Goal: Task Accomplishment & Management: Complete application form

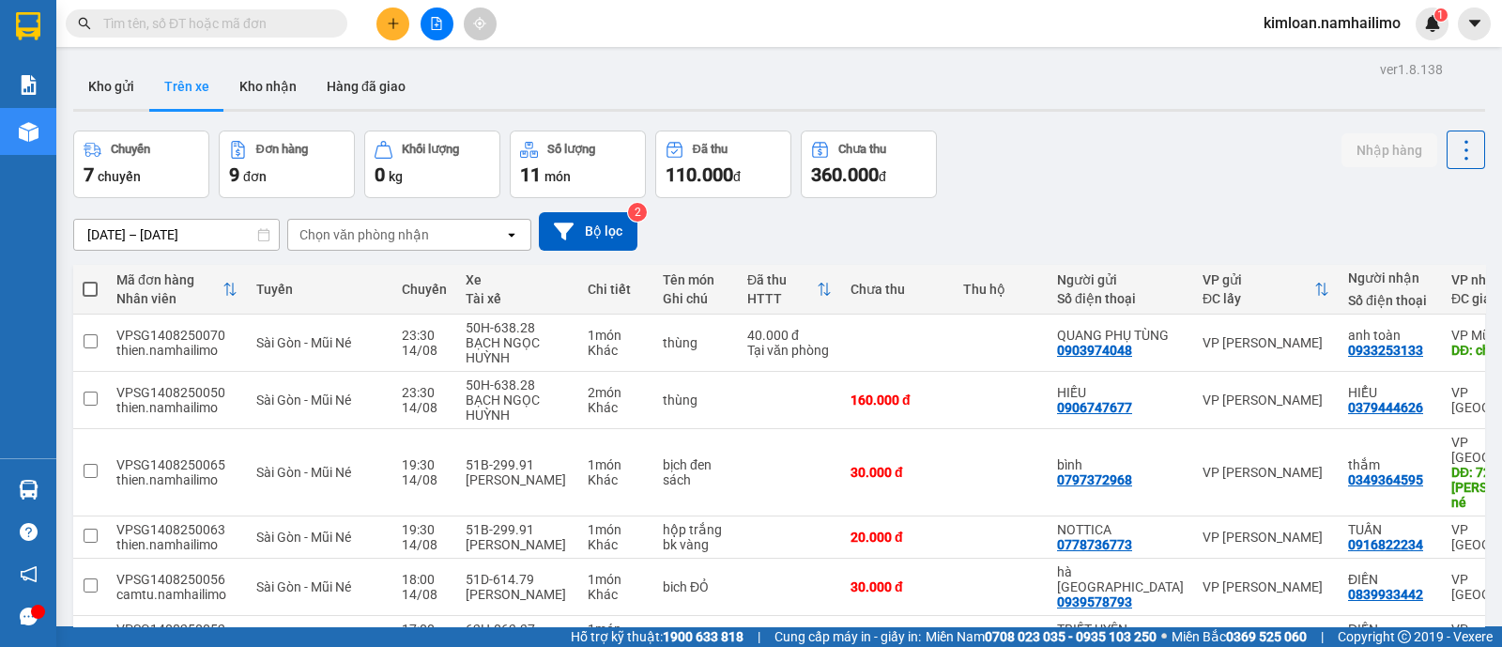
click at [366, 237] on div "Chọn văn phòng nhận" at bounding box center [364, 234] width 130 height 19
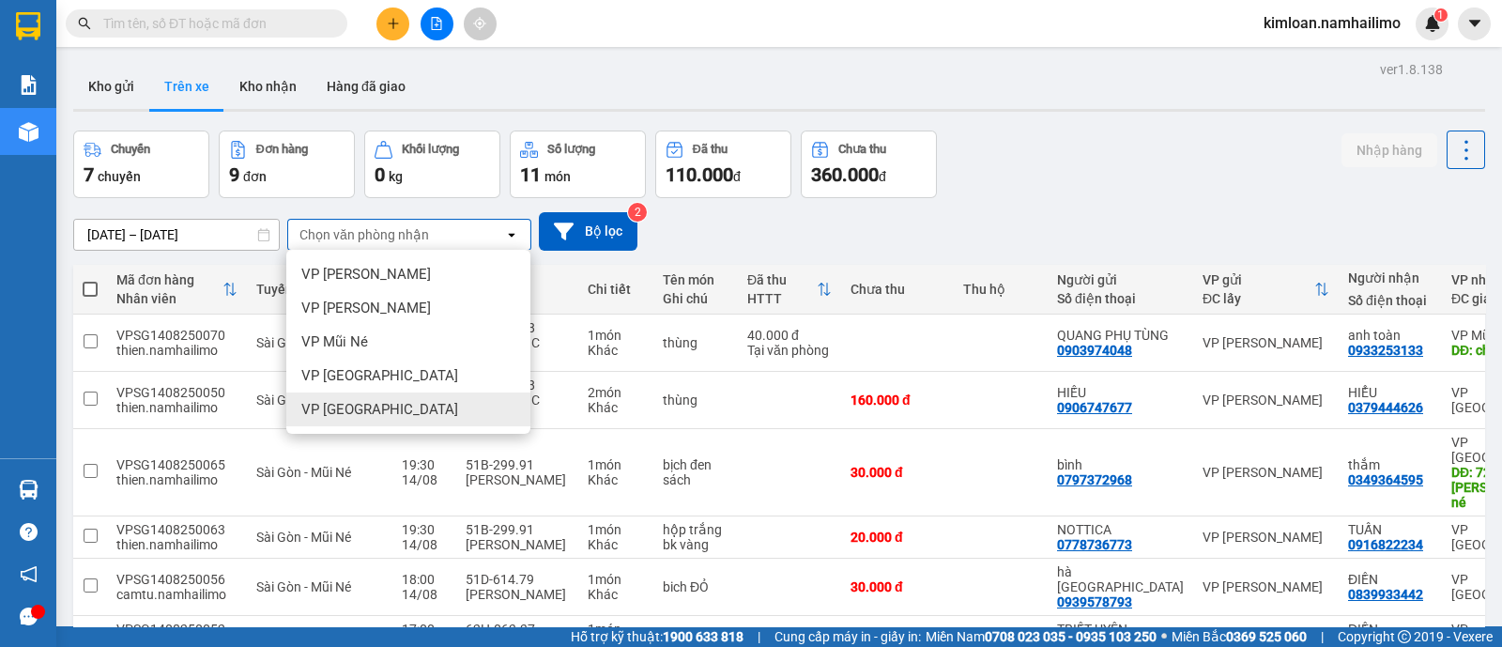
click at [370, 398] on div "VP [GEOGRAPHIC_DATA]" at bounding box center [408, 409] width 244 height 34
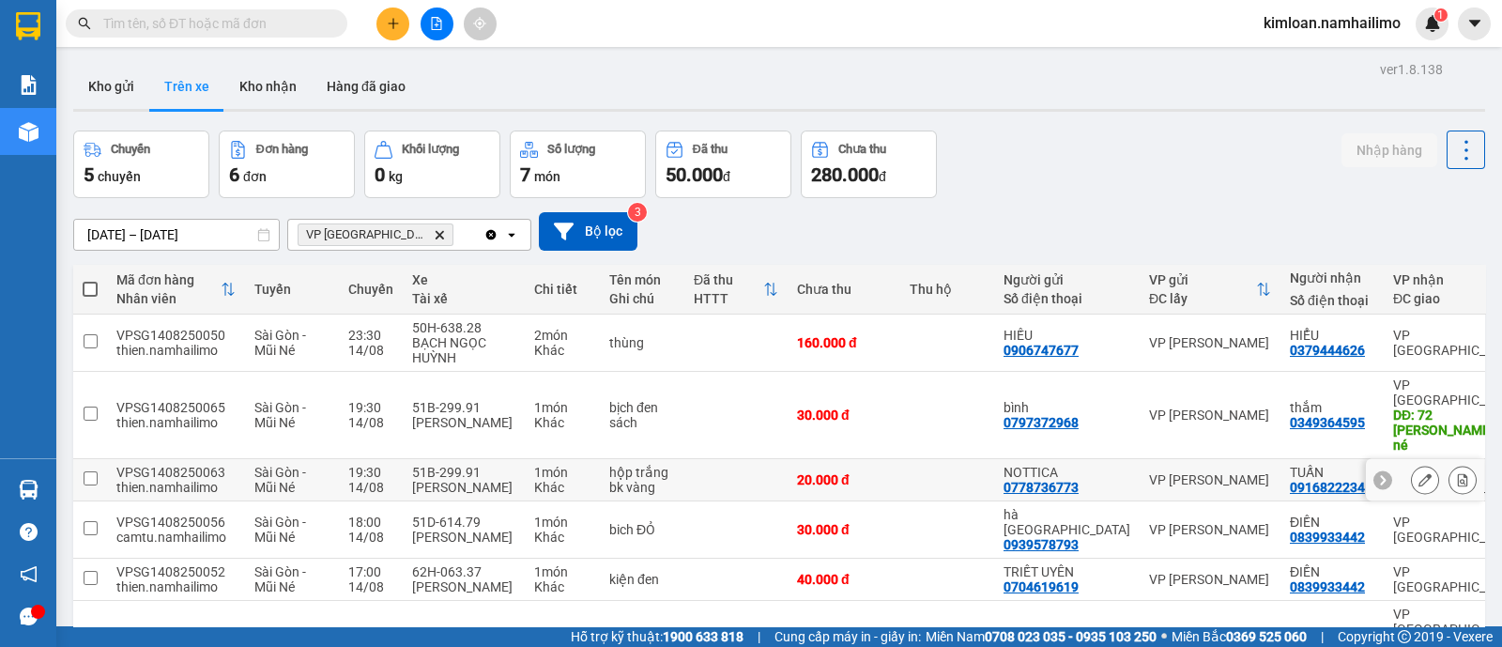
click at [95, 471] on input "checkbox" at bounding box center [91, 478] width 14 height 14
checkbox input "true"
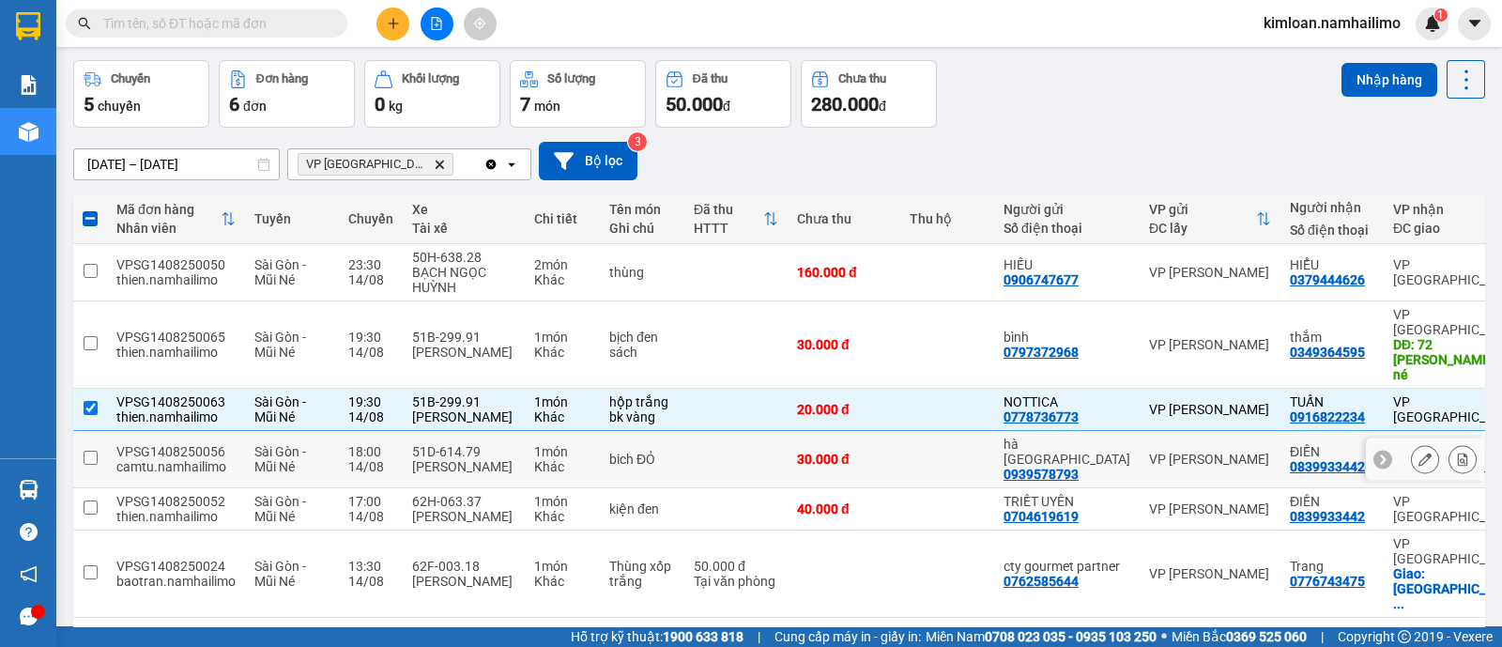
scroll to position [98, 0]
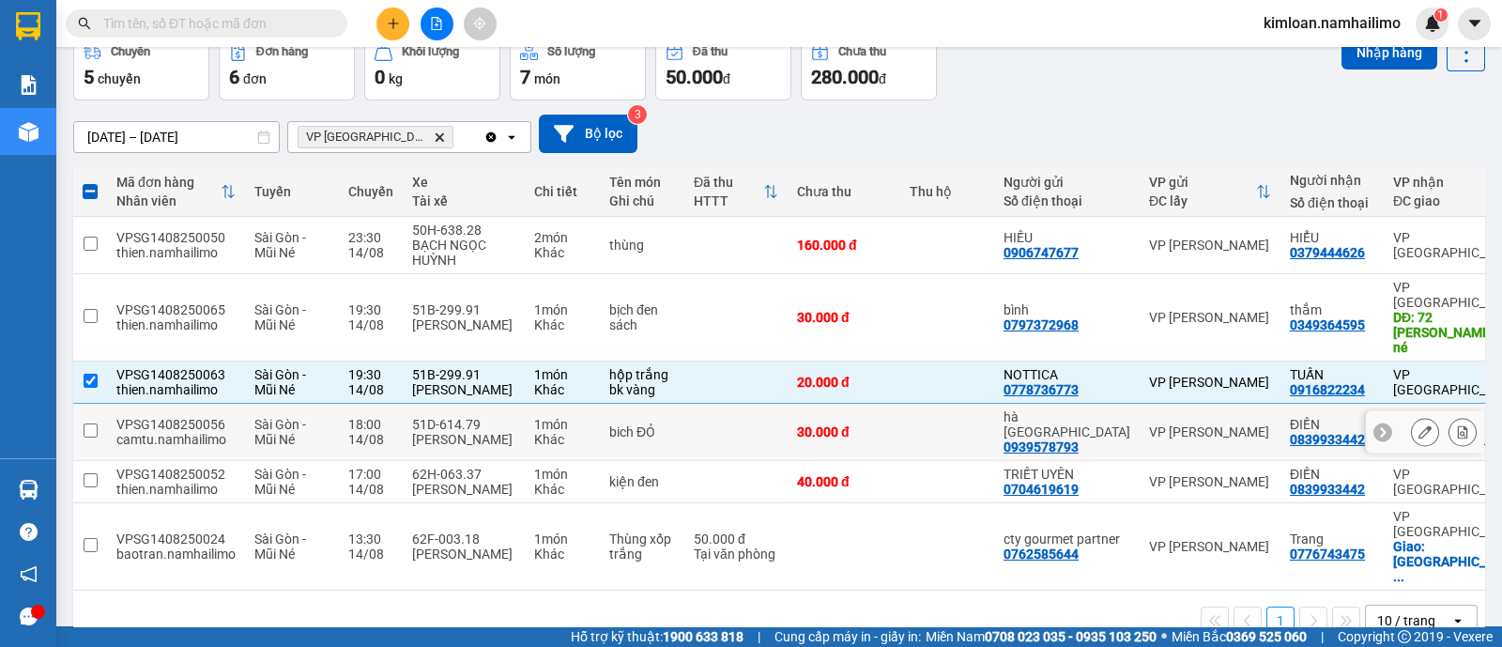
click at [87, 423] on input "checkbox" at bounding box center [91, 430] width 14 height 14
checkbox input "true"
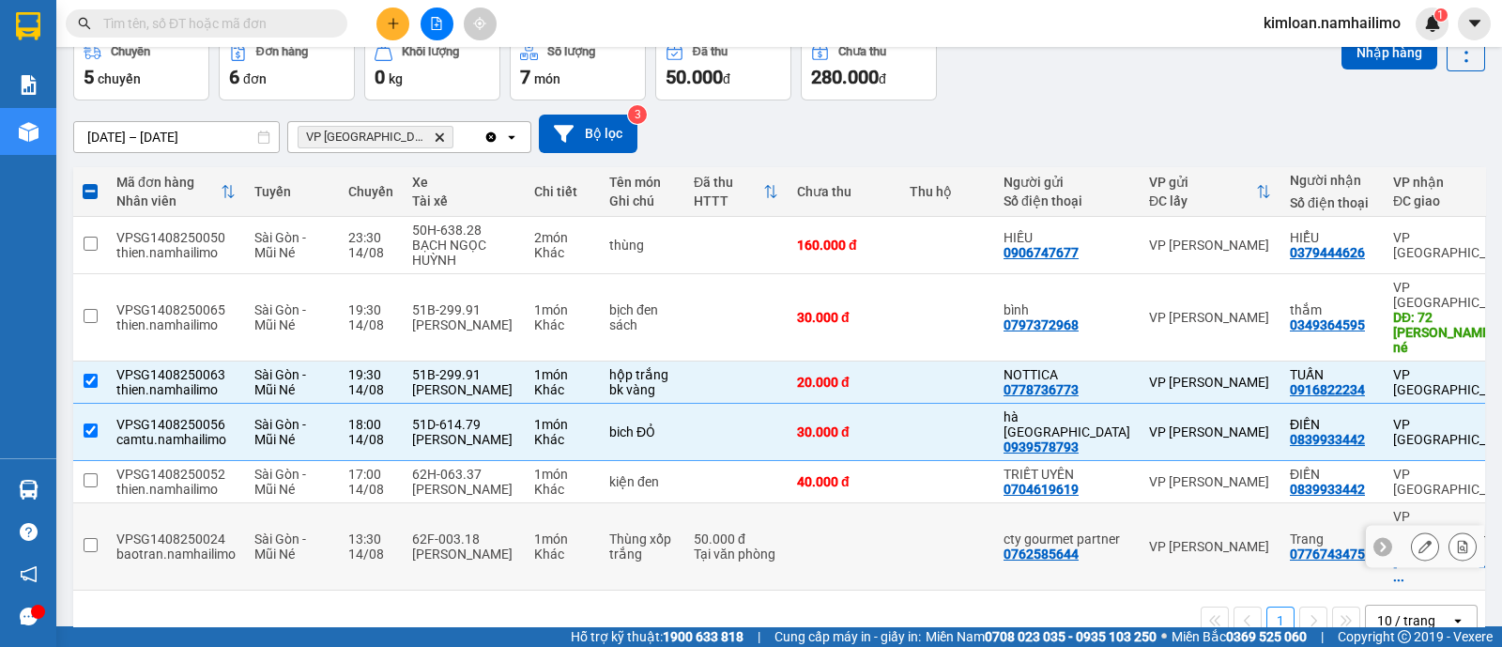
click at [94, 538] on input "checkbox" at bounding box center [91, 545] width 14 height 14
checkbox input "true"
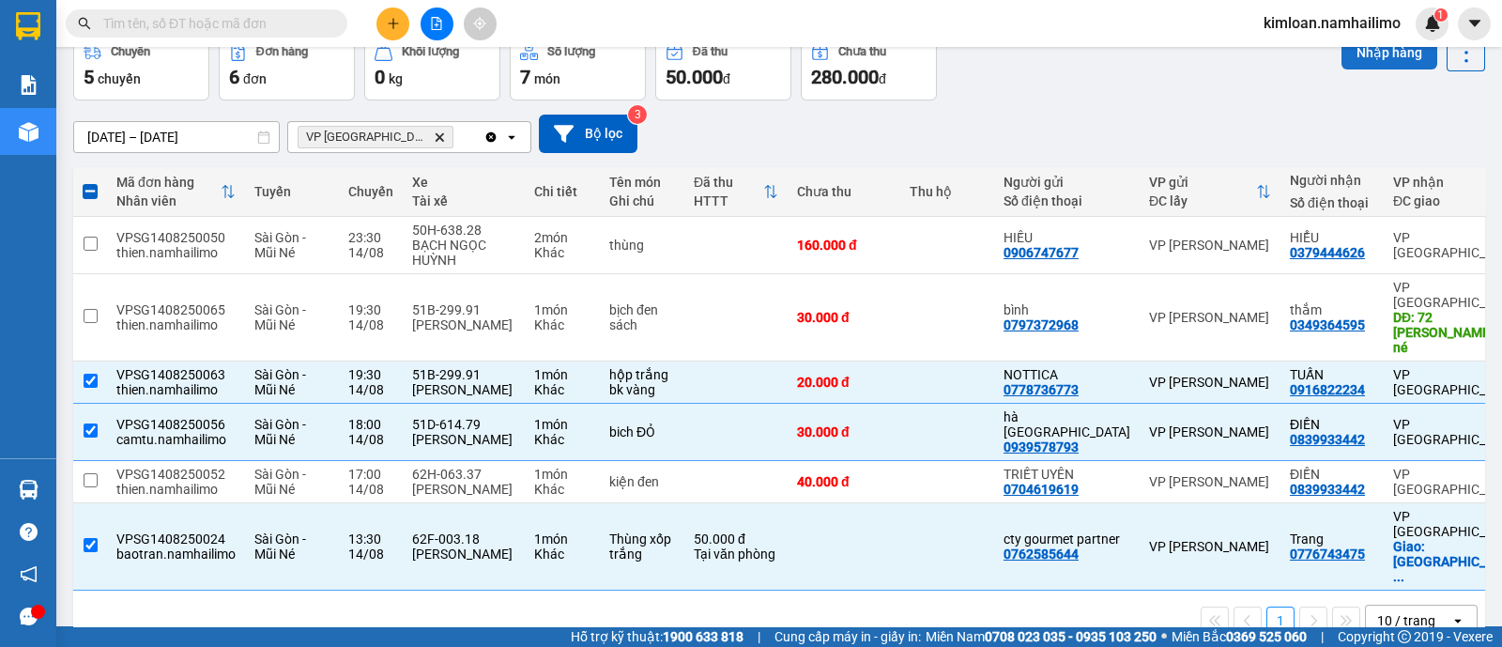
click at [1355, 54] on button "Nhập hàng" at bounding box center [1389, 53] width 96 height 34
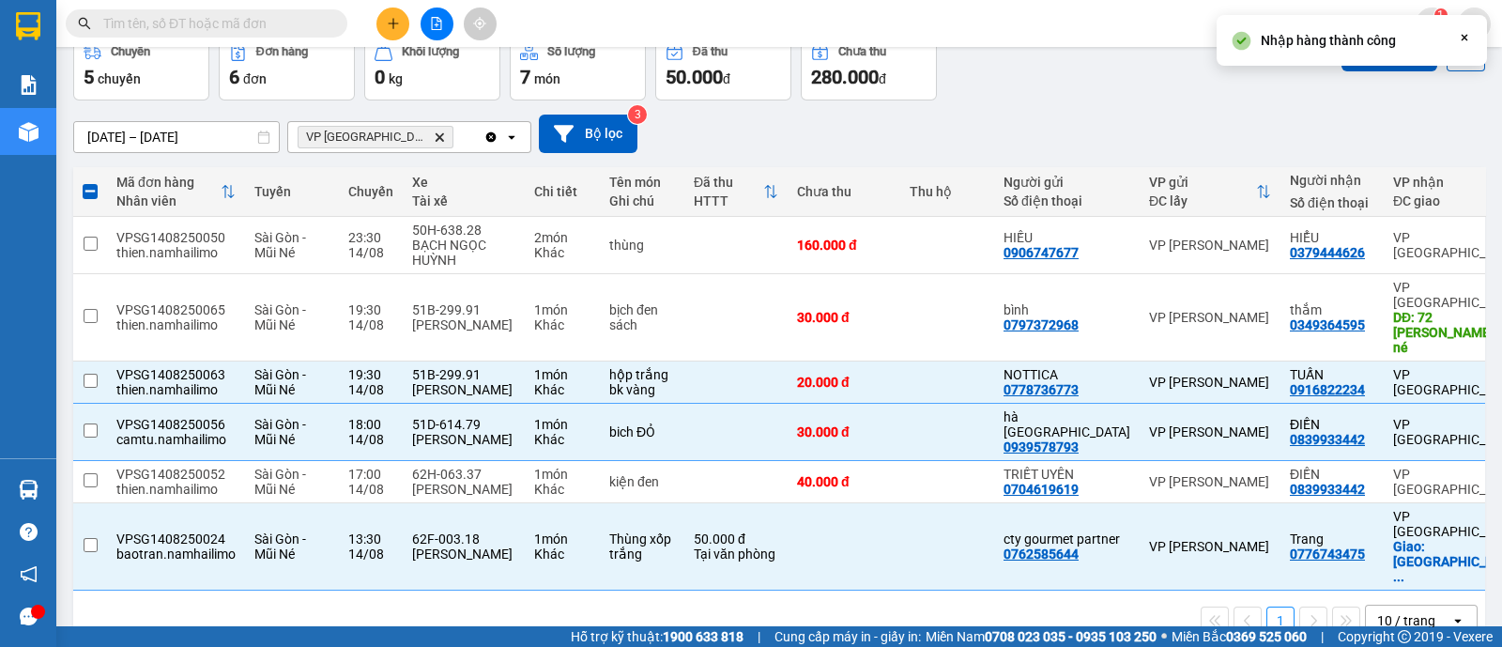
checkbox input "false"
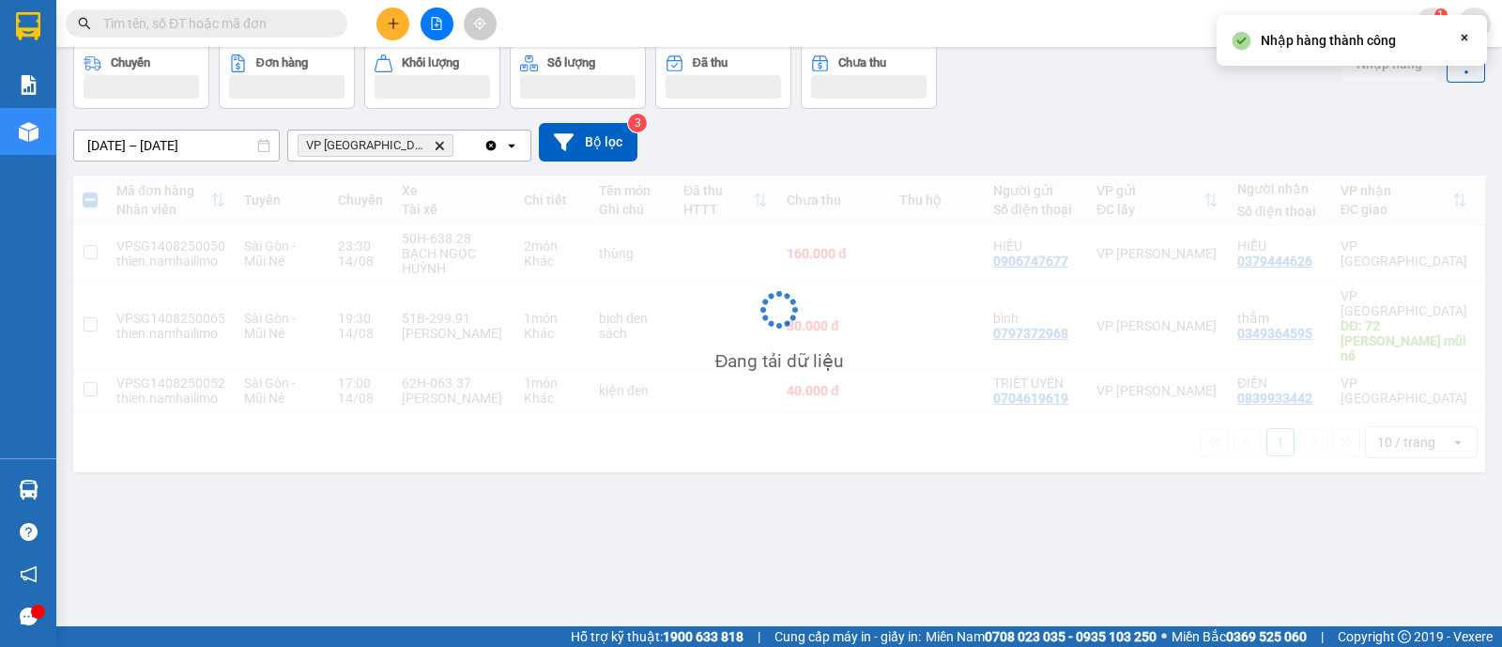
scroll to position [85, 0]
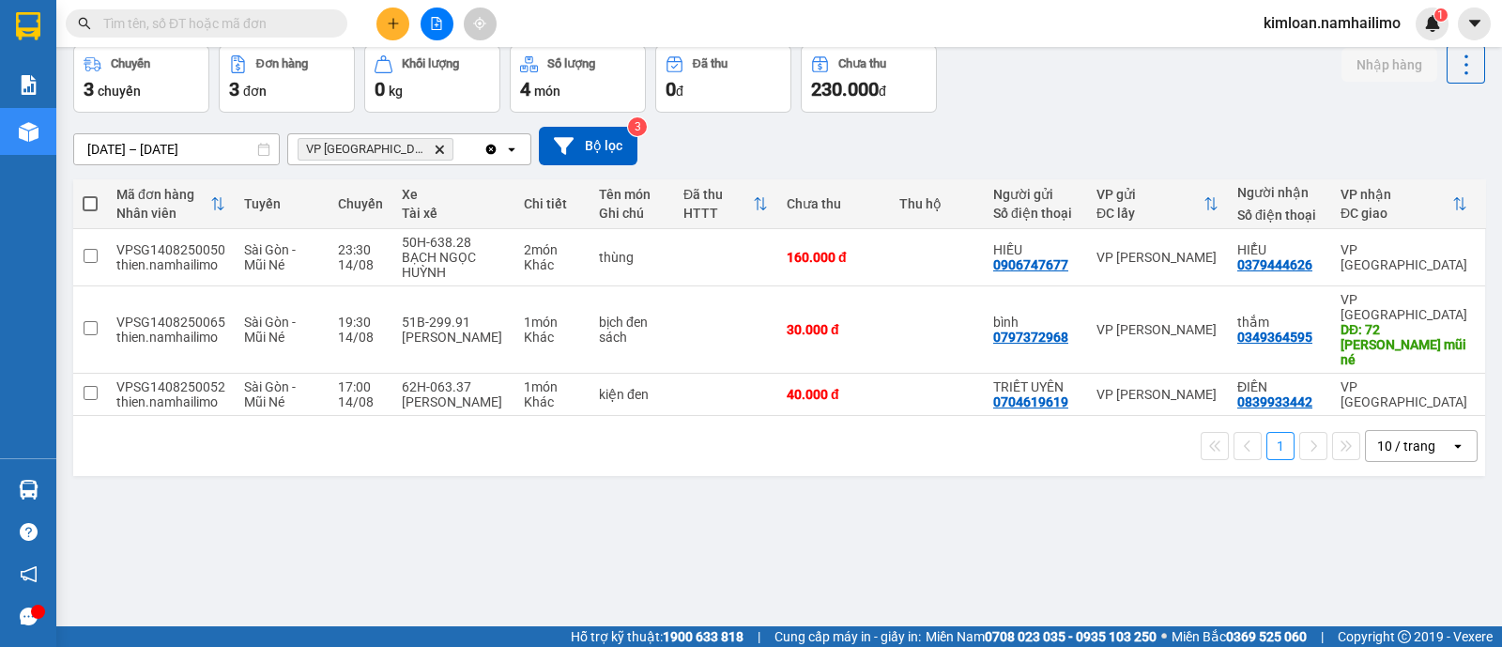
click at [692, 554] on div "ver 1.8.138 Kho gửi Trên xe Kho nhận Hàng đã giao Chuyến 3 chuyến Đơn hàng 3 đơ…" at bounding box center [779, 294] width 1427 height 647
click at [653, 502] on div "ver 1.8.138 Kho gửi Trên xe Kho nhận Hàng đã giao Chuyến 3 chuyến Đơn hàng 3 đơ…" at bounding box center [779, 294] width 1427 height 647
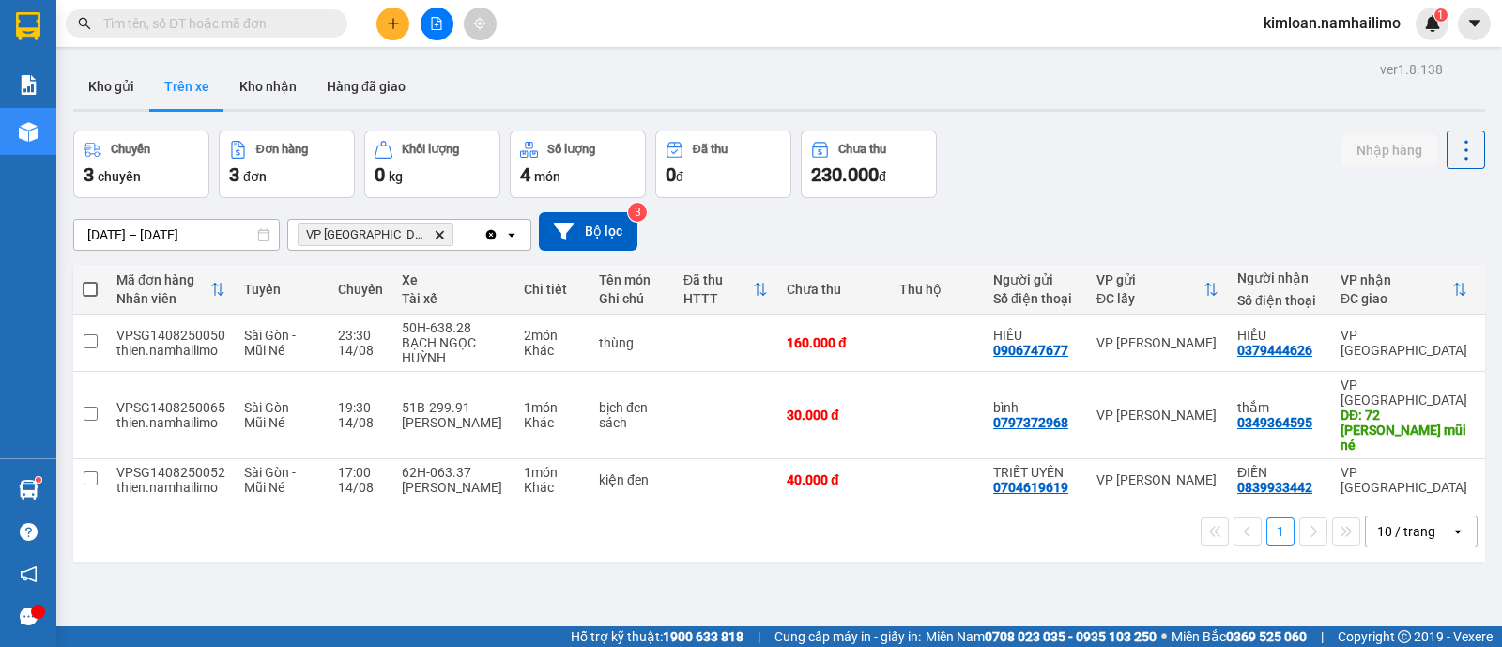
scroll to position [0, 0]
click at [321, 80] on button "Hàng đã giao" at bounding box center [366, 86] width 109 height 45
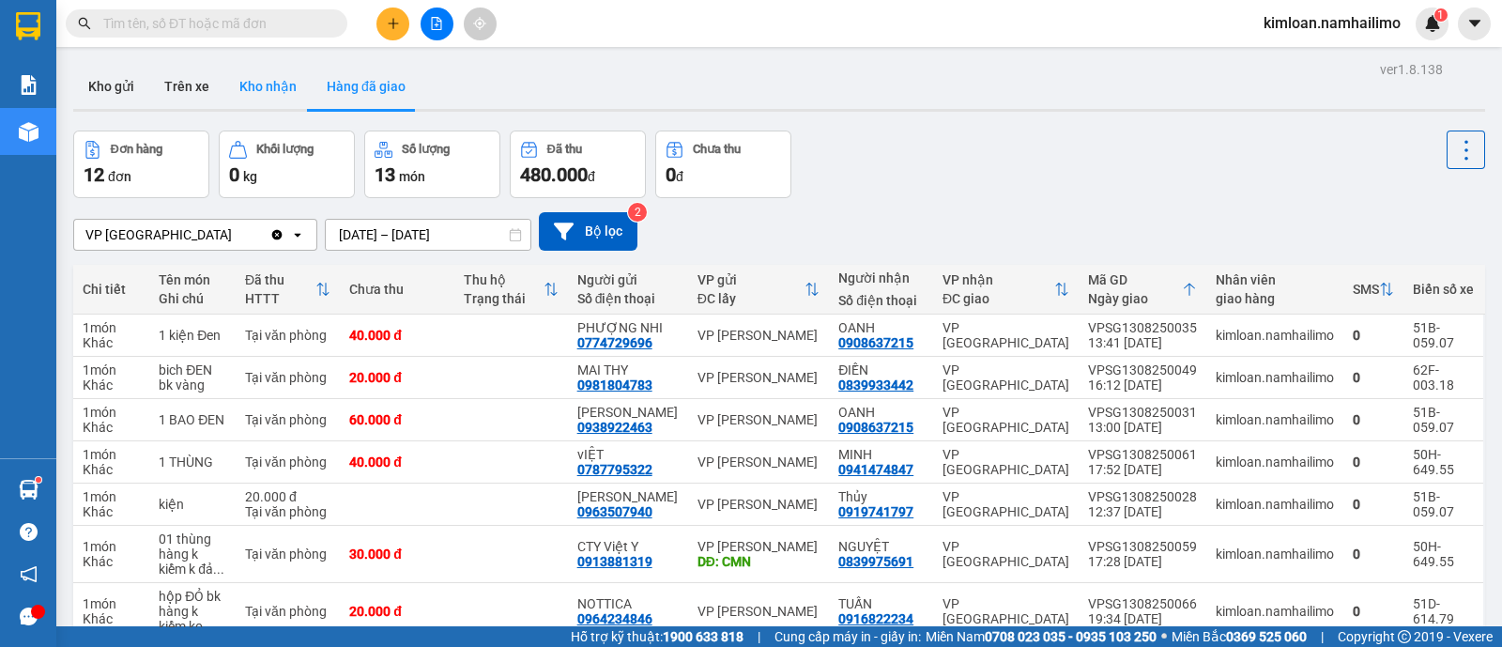
click at [284, 94] on button "Kho nhận" at bounding box center [267, 86] width 87 height 45
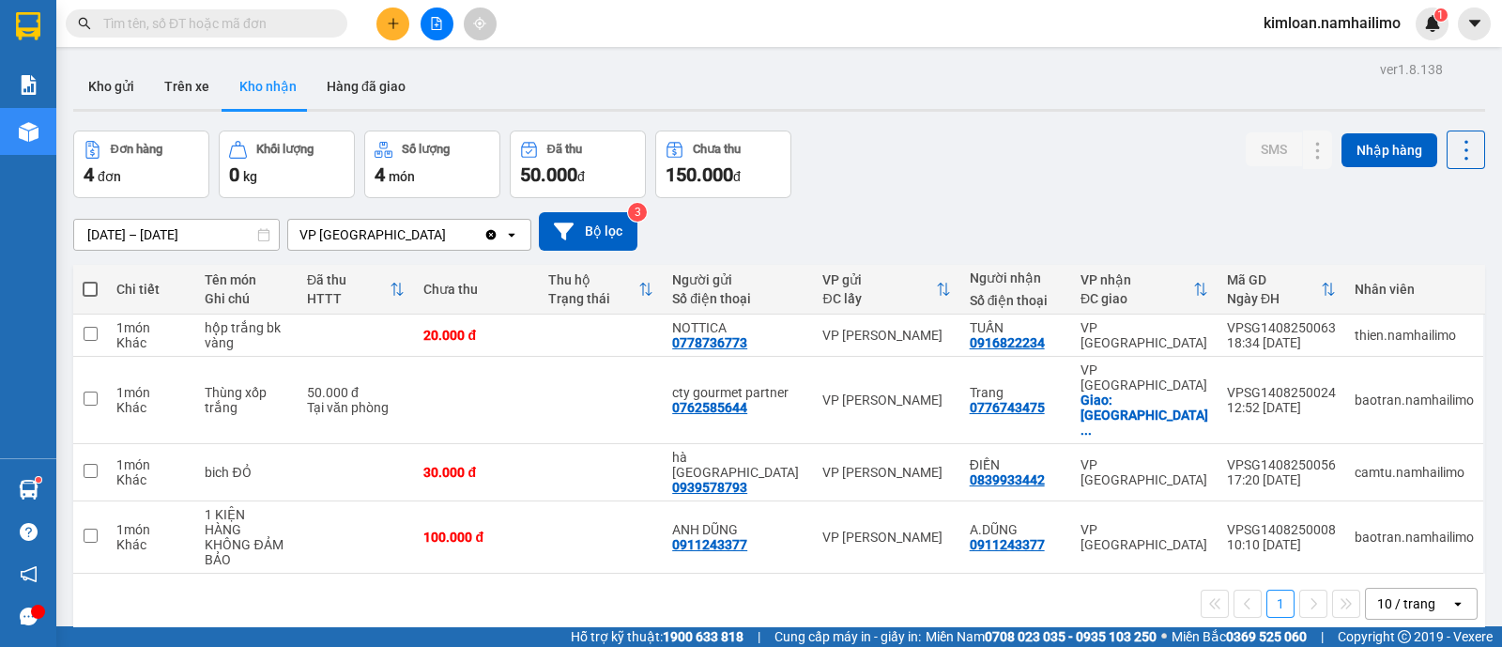
click at [697, 578] on div "ver 1.8.138 Kho gửi Trên xe Kho nhận Hàng đã giao Đơn hàng 4 đơn Khối lượng 0 k…" at bounding box center [779, 379] width 1427 height 647
click at [383, 24] on button at bounding box center [392, 24] width 33 height 33
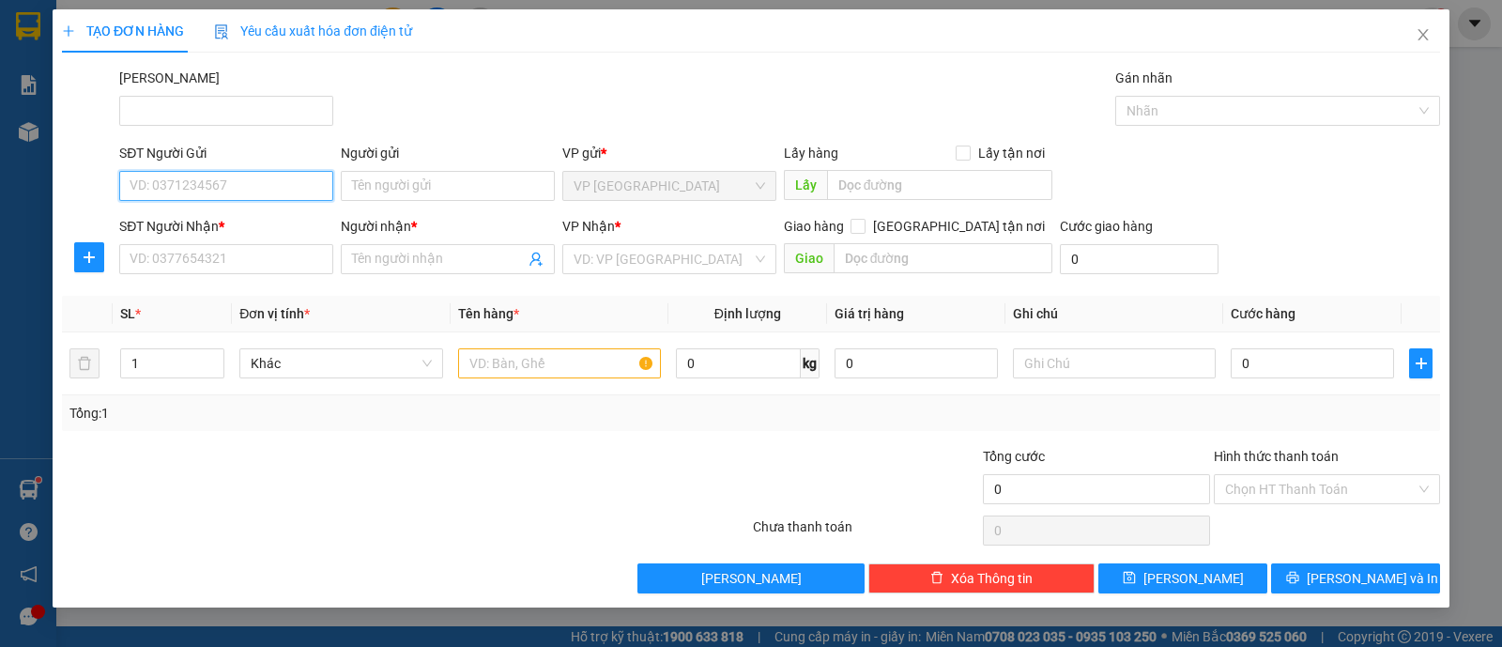
click at [257, 185] on input "SĐT Người Gửi" at bounding box center [226, 186] width 214 height 30
click at [280, 223] on div "0389000378 - KIM ANH" at bounding box center [225, 222] width 191 height 21
type input "0389000378"
type input "KIM ANH"
type input "0869636720"
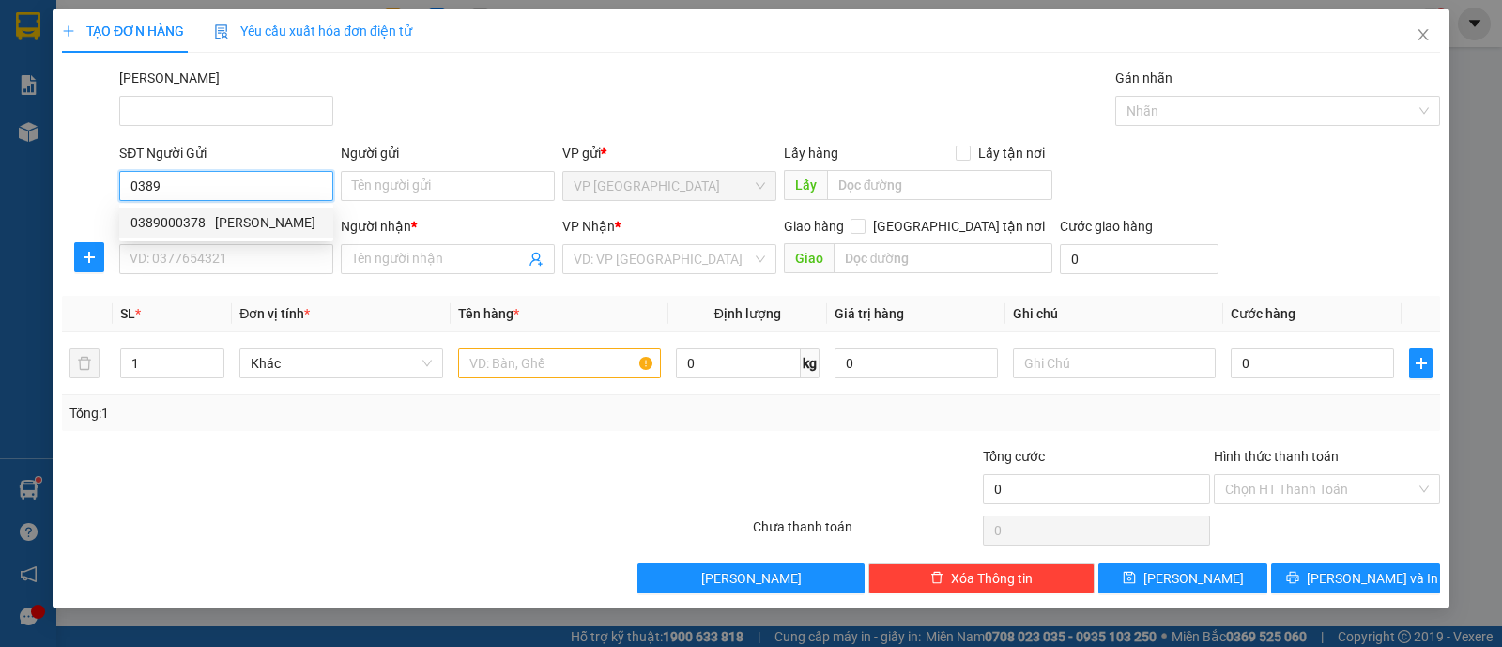
type input "HƯƠNG GIANG 0886232177"
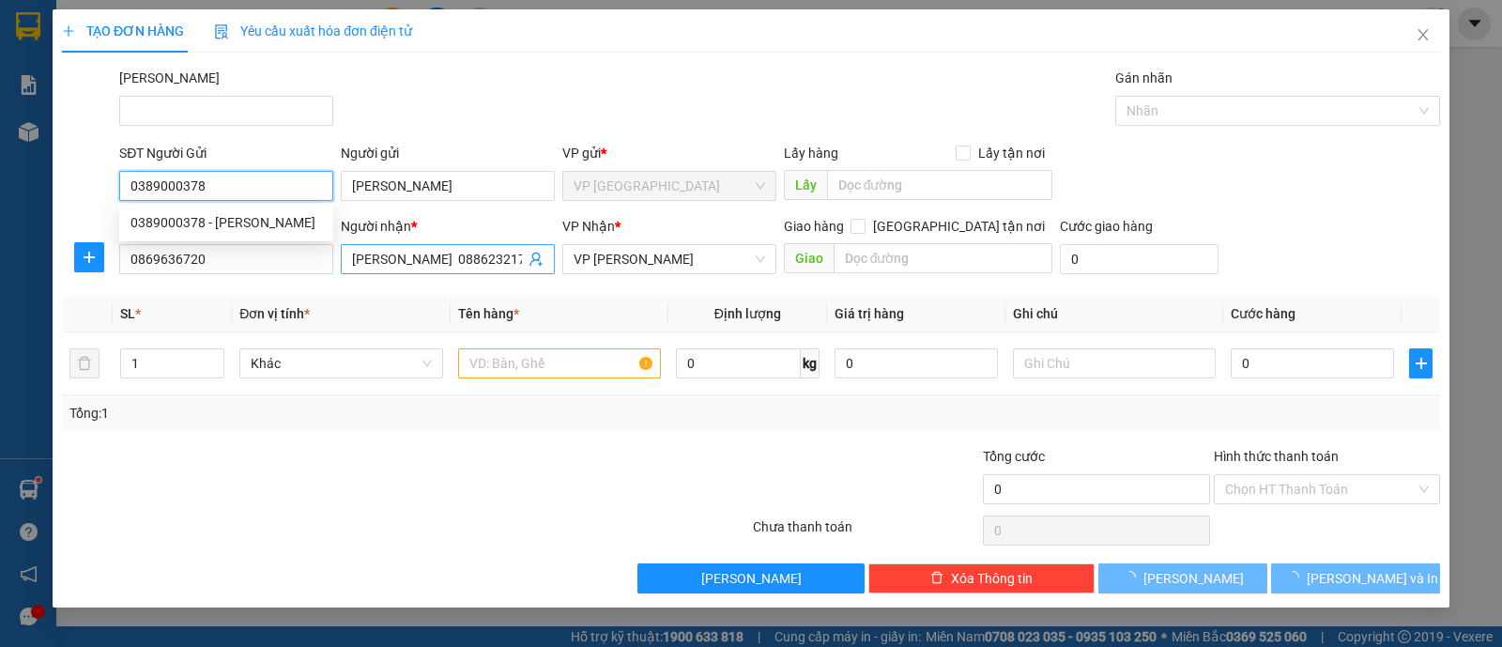
type input "30.000"
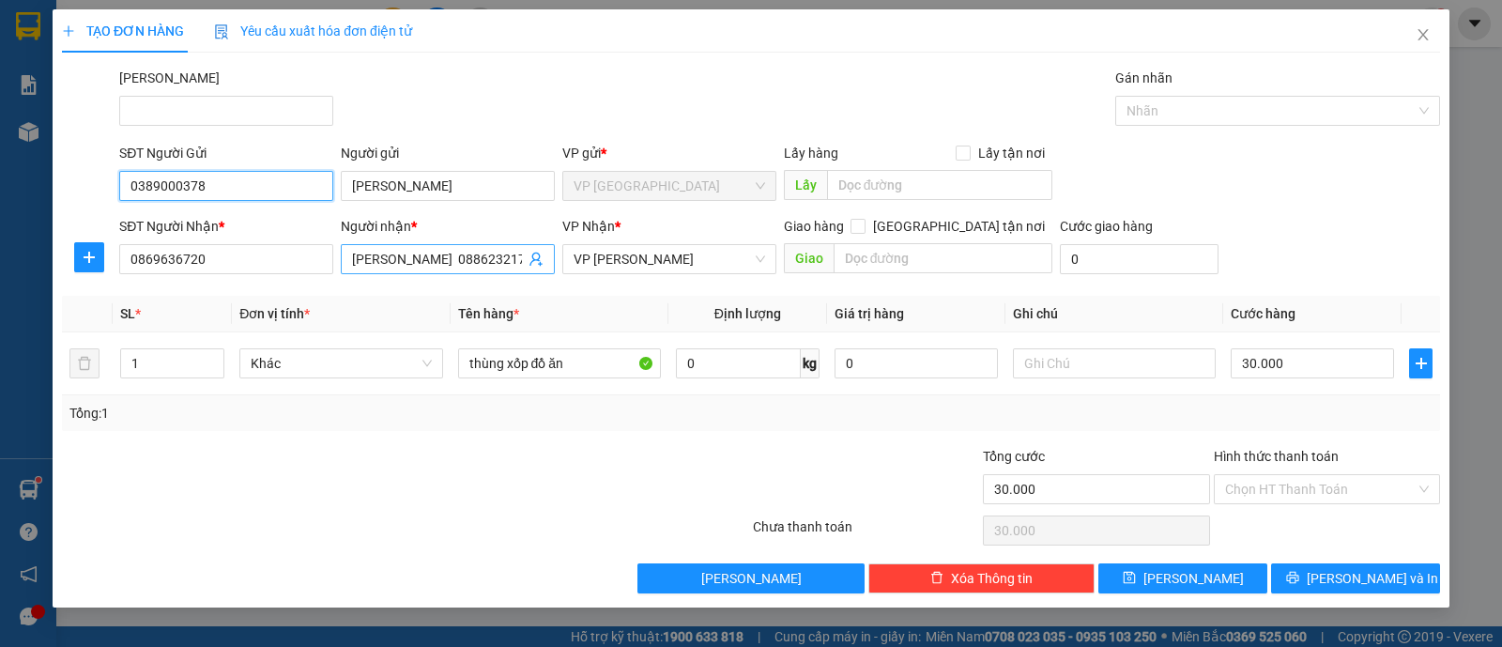
type input "0389000378"
click at [470, 253] on input "HƯƠNG GIANG 0886232177" at bounding box center [438, 259] width 173 height 21
click at [484, 255] on input "HƯƠNG GIANG 0886232177" at bounding box center [438, 259] width 173 height 21
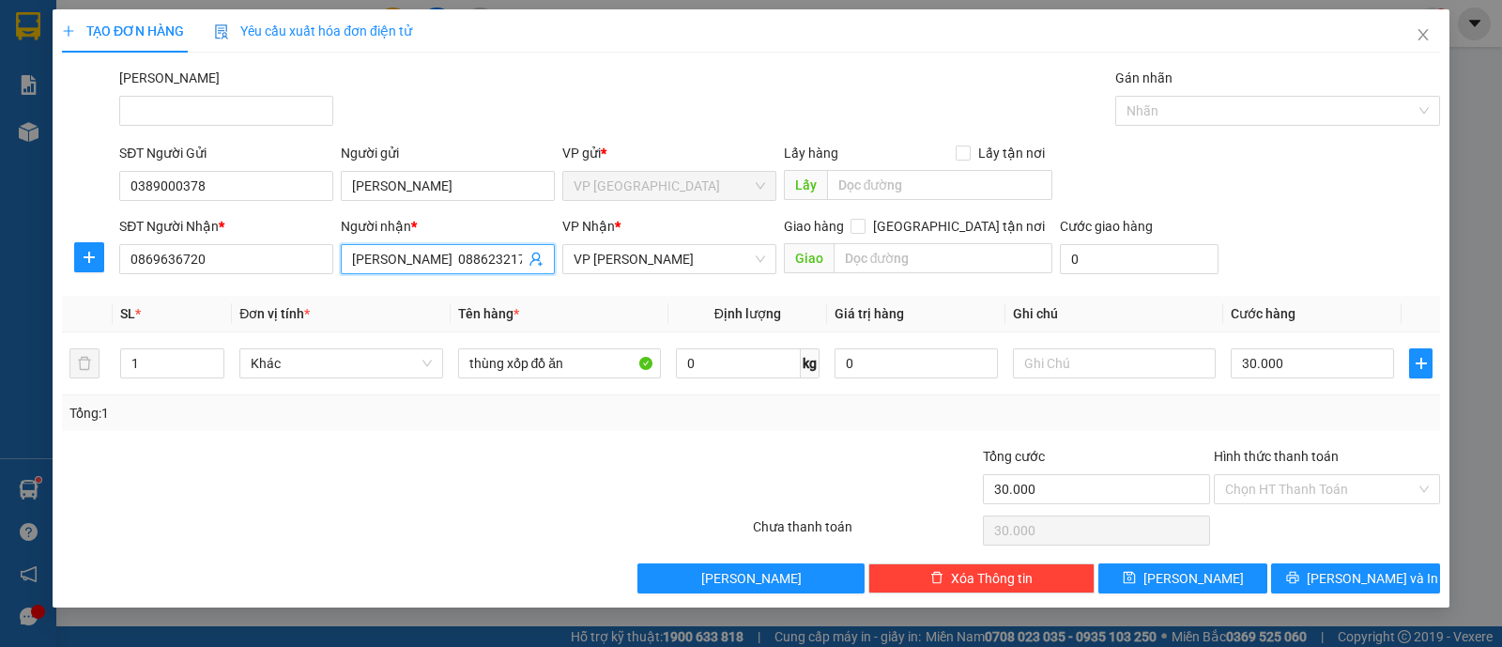
click at [484, 255] on input "HƯƠNG GIANG 0886232177" at bounding box center [438, 259] width 173 height 21
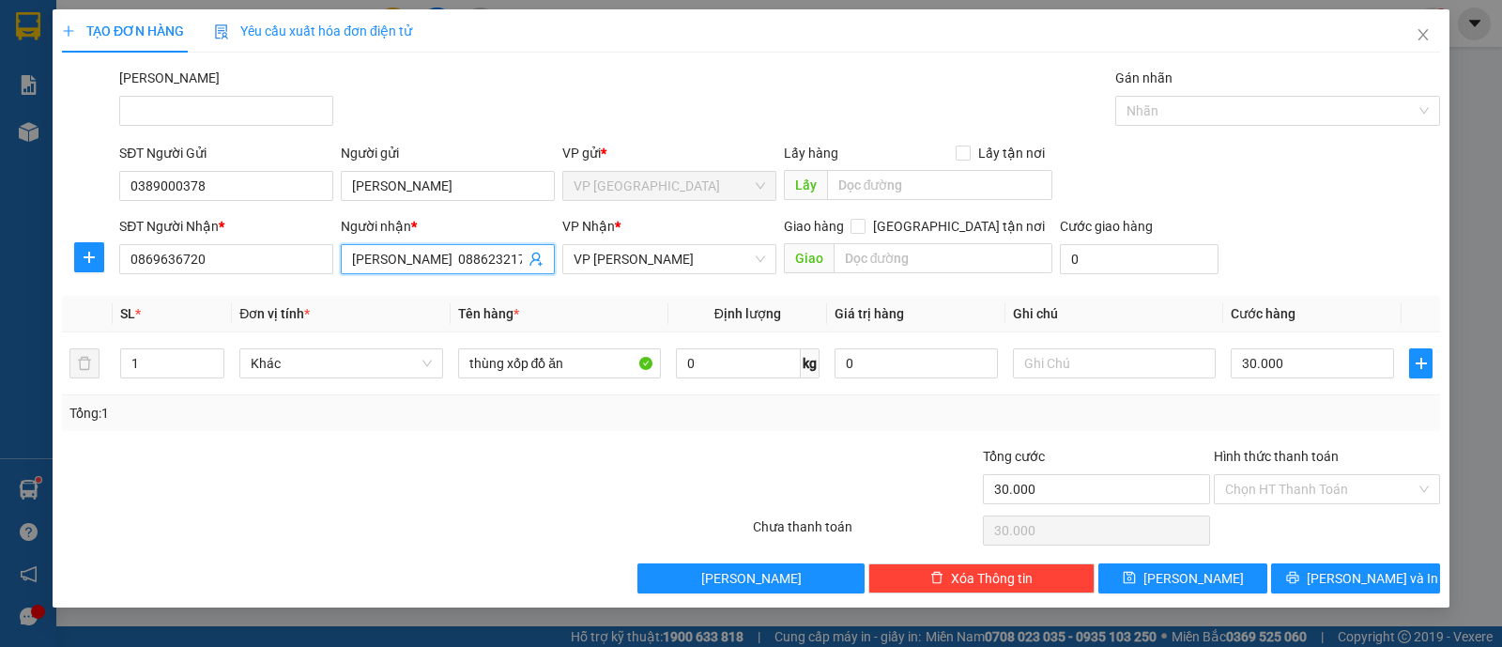
click at [484, 255] on input "HƯƠNG GIANG 0886232177" at bounding box center [438, 259] width 173 height 21
click at [441, 269] on span "HƯƠNG GIANG 0886232177" at bounding box center [448, 259] width 214 height 30
click at [146, 256] on input "0869636720" at bounding box center [226, 259] width 214 height 30
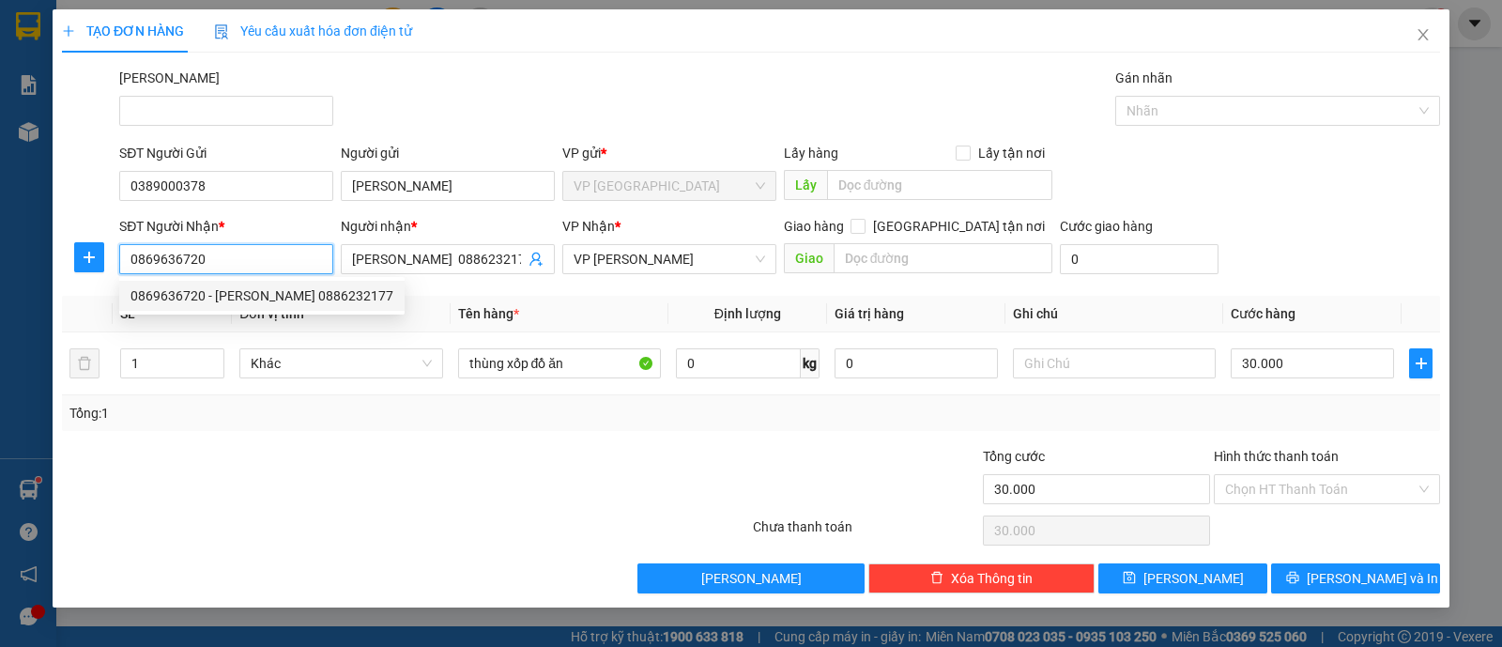
click at [145, 258] on input "0869636720" at bounding box center [226, 259] width 214 height 30
click at [405, 453] on div at bounding box center [290, 479] width 461 height 66
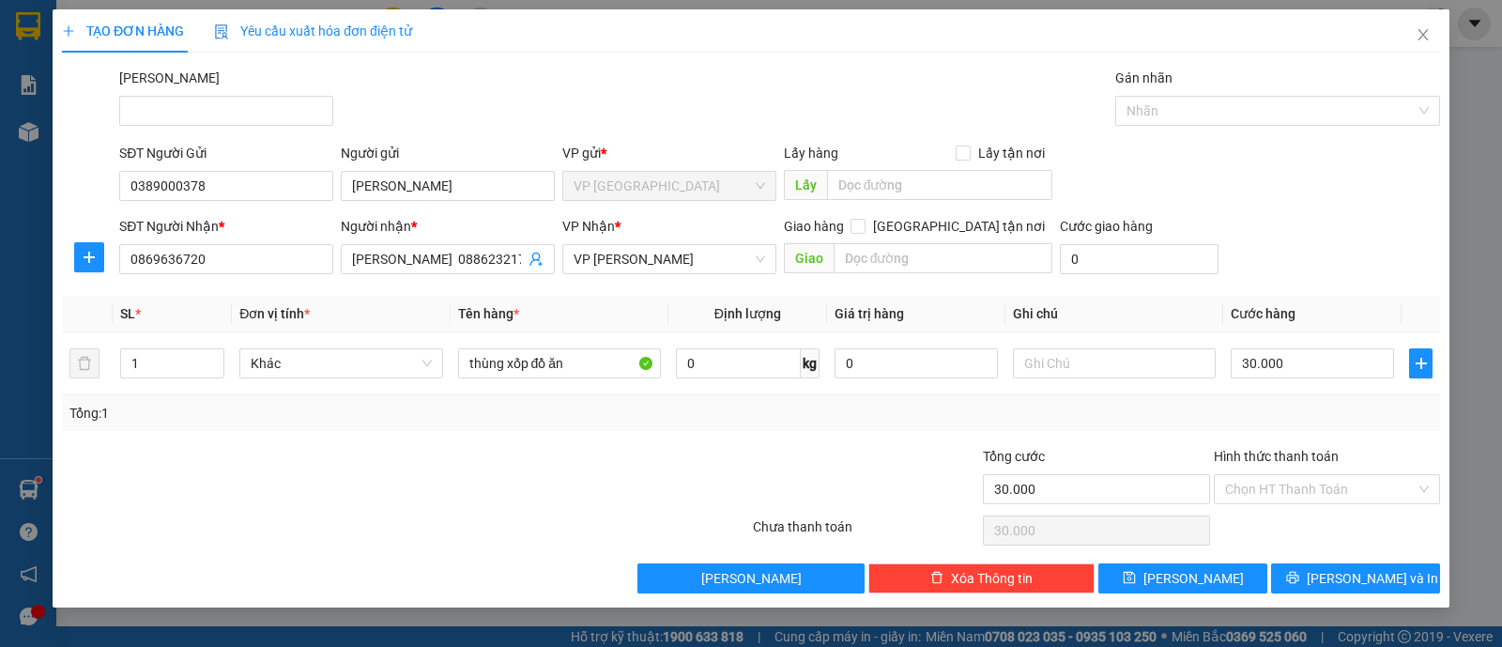
click at [563, 474] on div at bounding box center [636, 479] width 230 height 66
click at [197, 367] on input "1" at bounding box center [172, 363] width 102 height 28
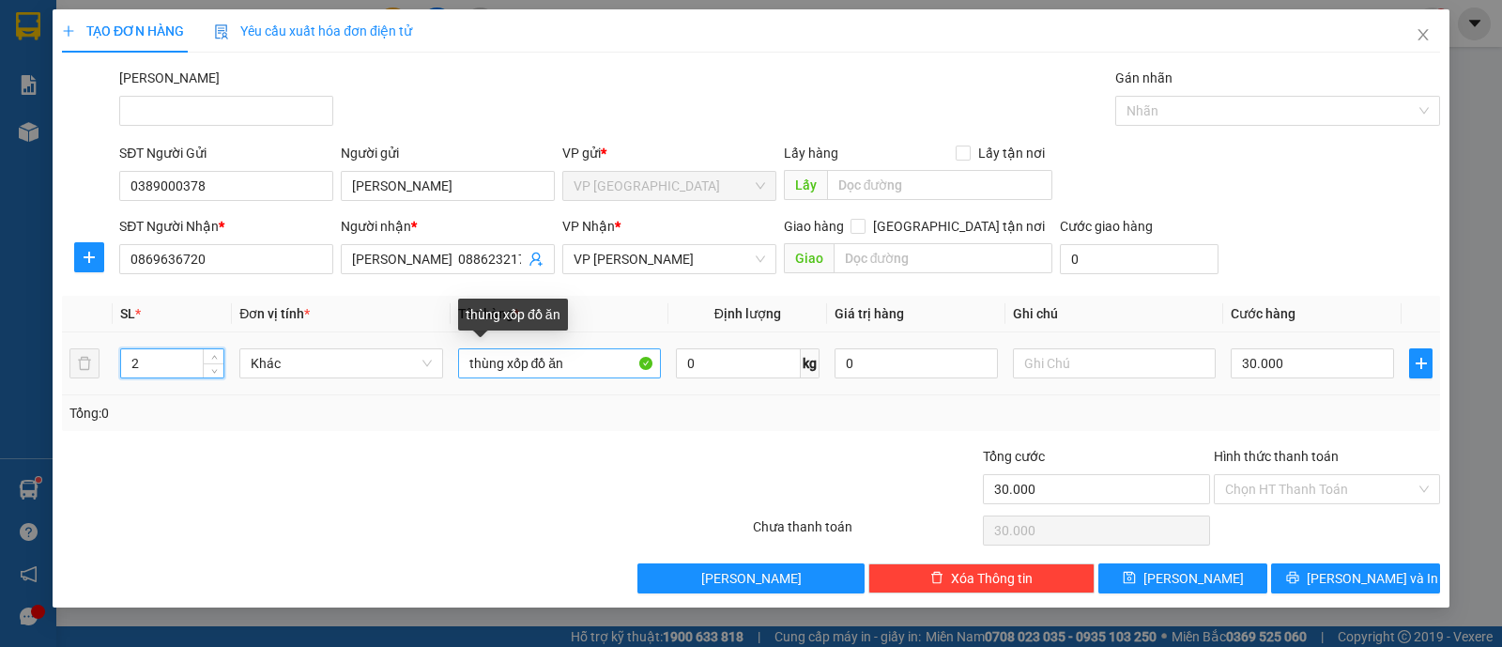
type input "2"
click at [577, 371] on input "thùng xốp đồ ăn" at bounding box center [559, 363] width 203 height 30
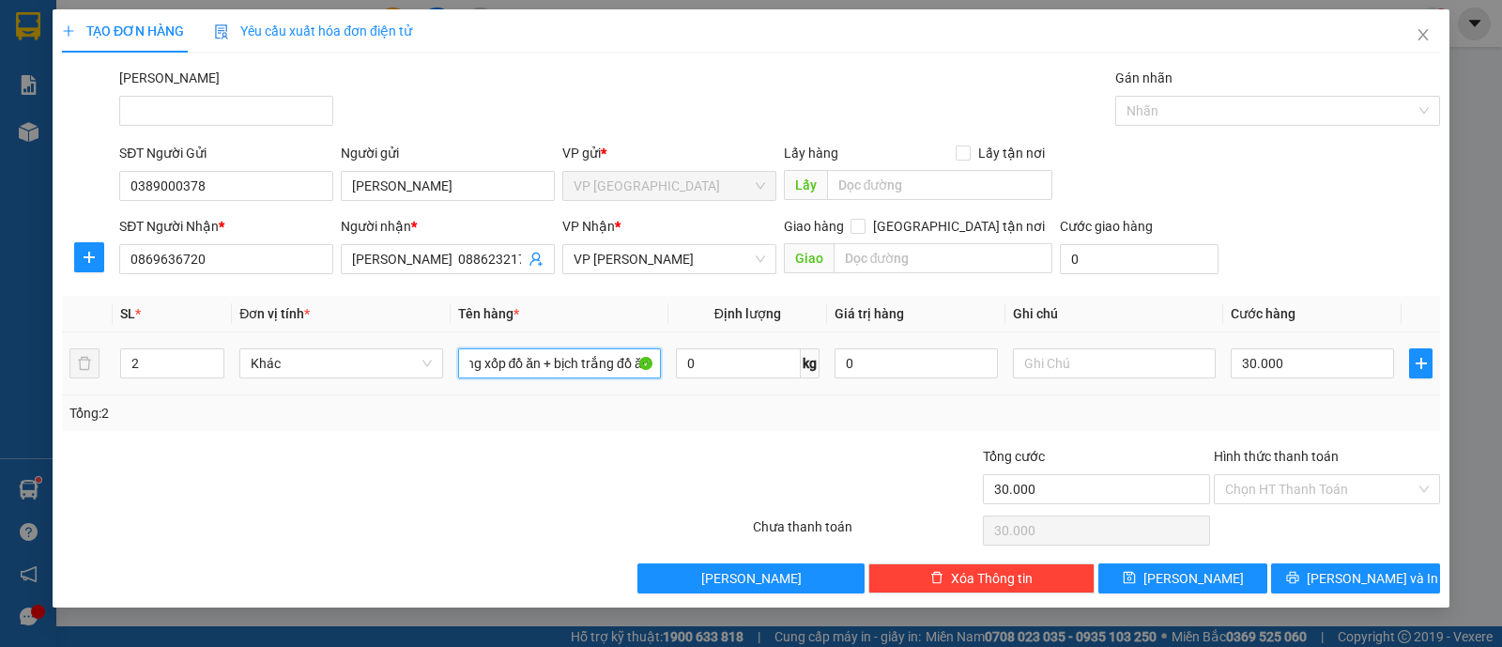
type input "thùng xốp đồ ăn + bịch trắng đồ ăn"
click at [1329, 379] on div "30.000" at bounding box center [1311, 363] width 163 height 38
click at [1324, 374] on input "30.000" at bounding box center [1311, 363] width 163 height 30
type input "5"
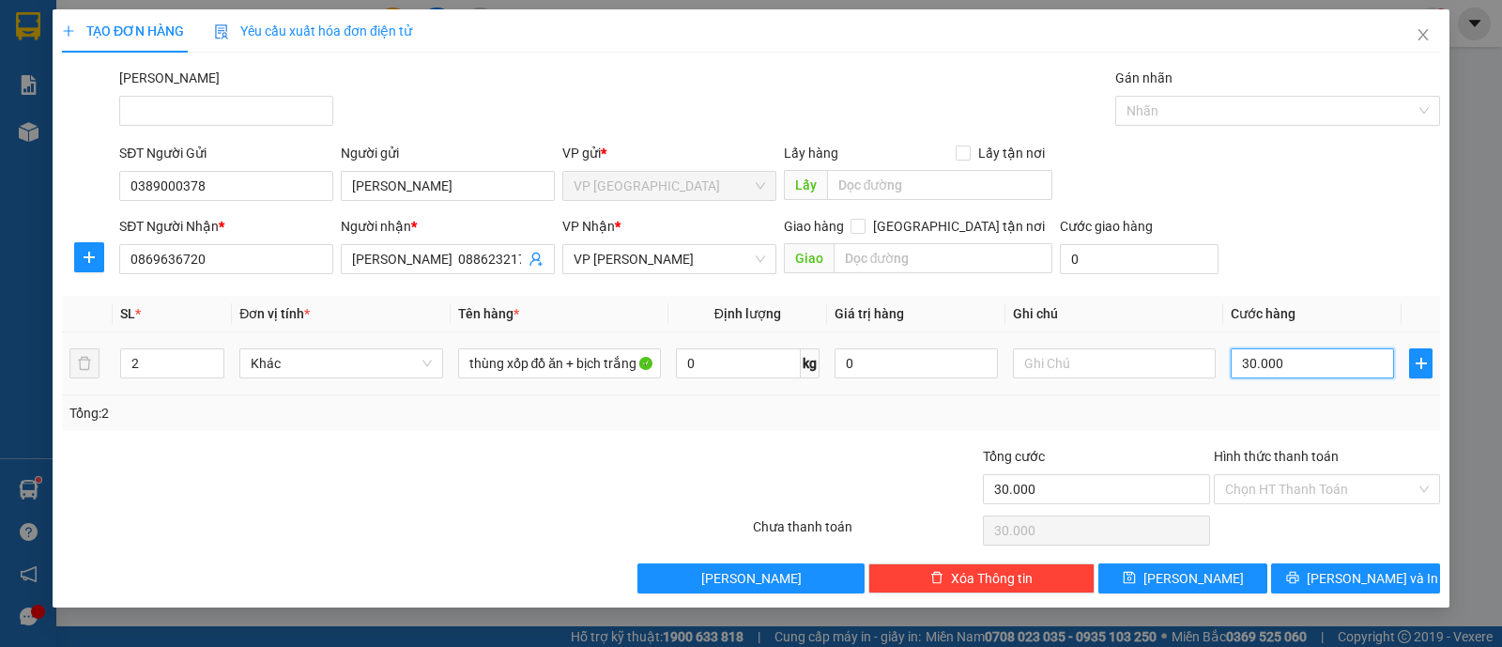
type input "5"
type input "00.000.050"
type input "50"
type input "00.000.050"
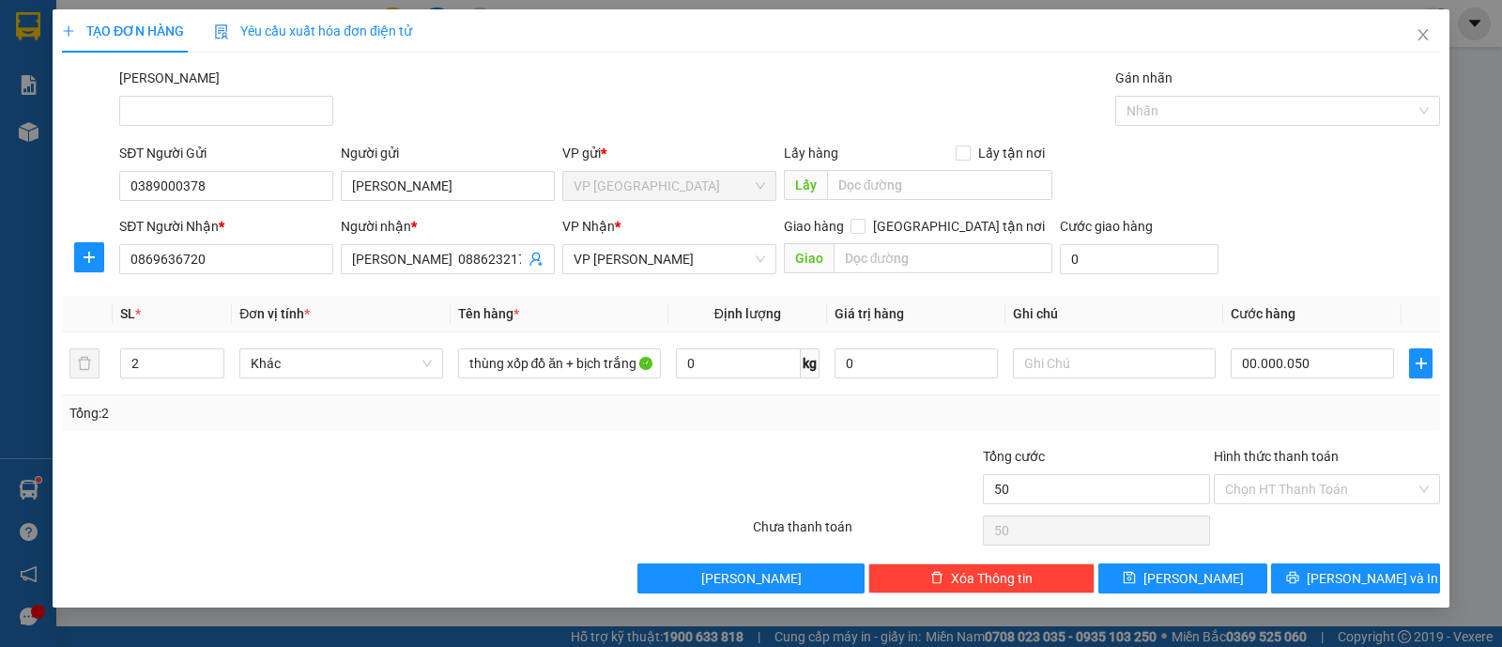
type input "50.000"
click at [1316, 429] on div "Transit Pickup Surcharge Ids Transit Deliver Surcharge Ids Transit Deliver Surc…" at bounding box center [751, 331] width 1378 height 526
click at [1322, 494] on input "Hình thức thanh toán" at bounding box center [1320, 489] width 191 height 28
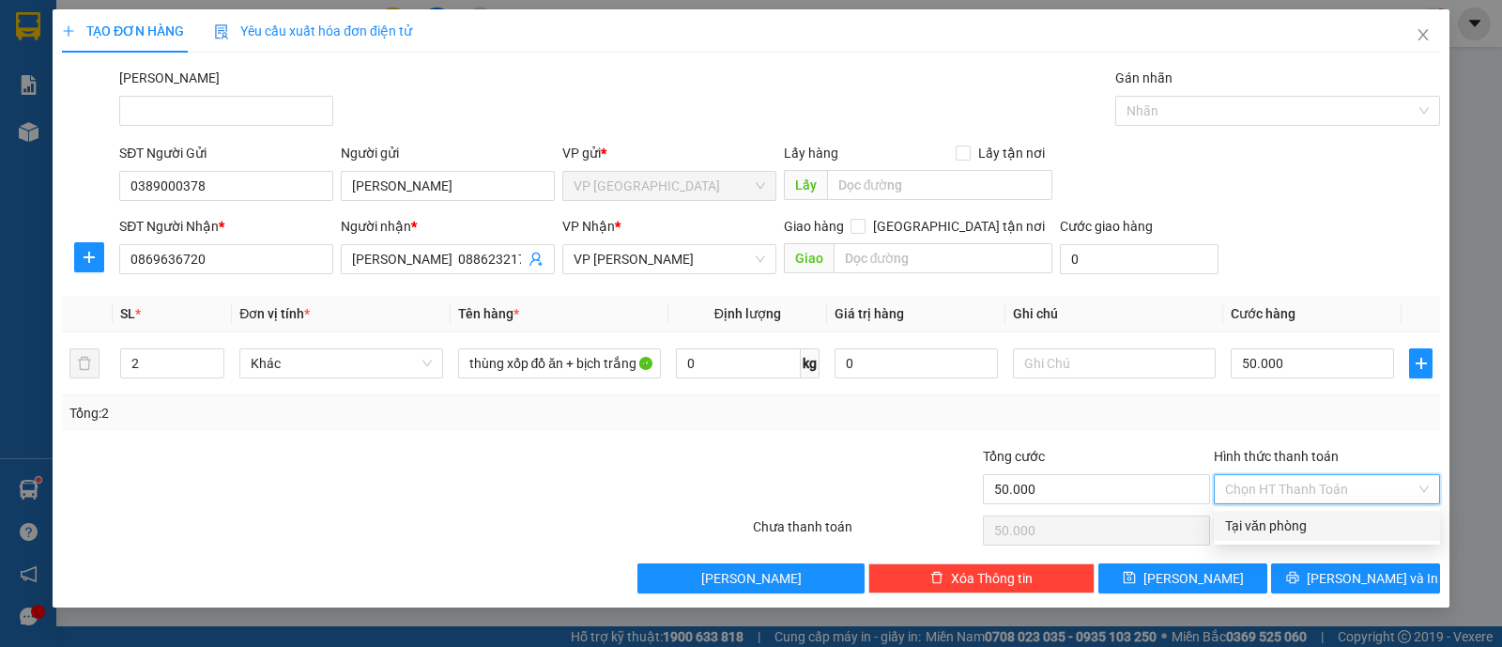
click at [1311, 532] on div "Tại văn phòng" at bounding box center [1327, 525] width 204 height 21
type input "0"
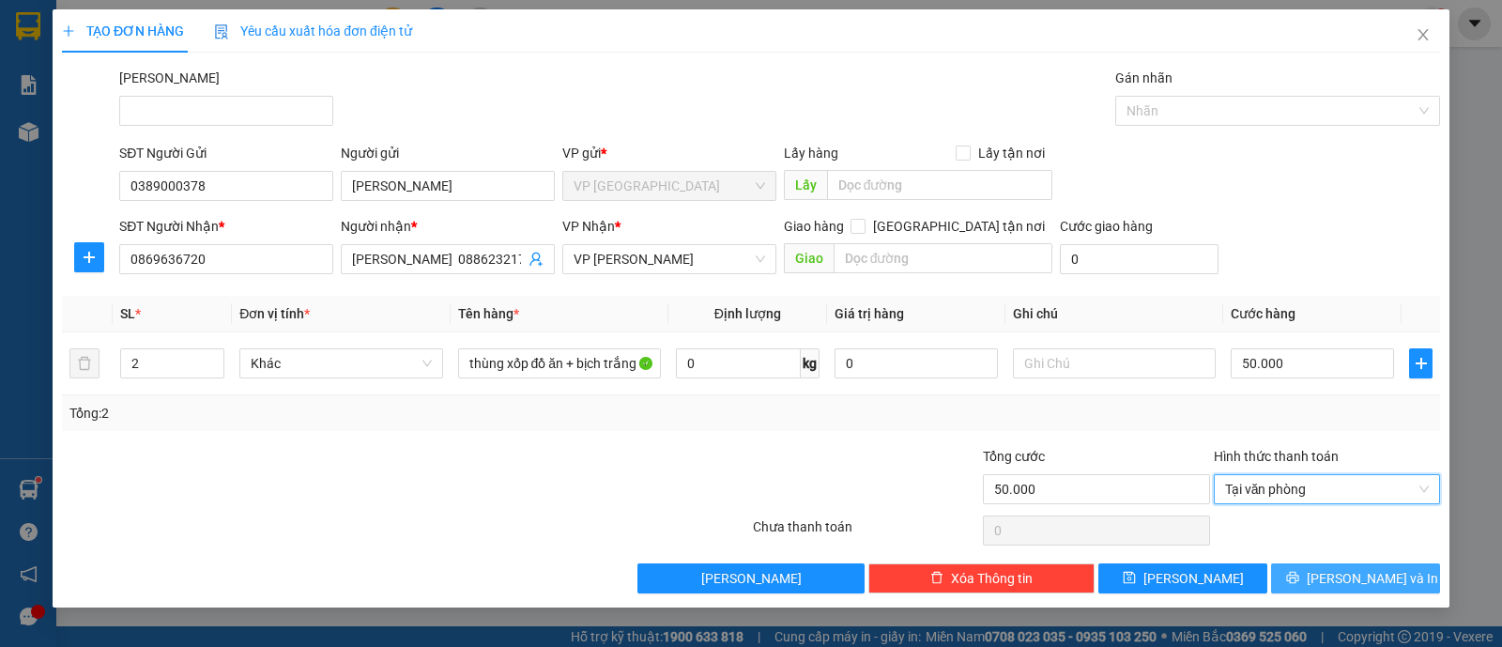
click at [1334, 584] on button "Lưu và In" at bounding box center [1355, 578] width 169 height 30
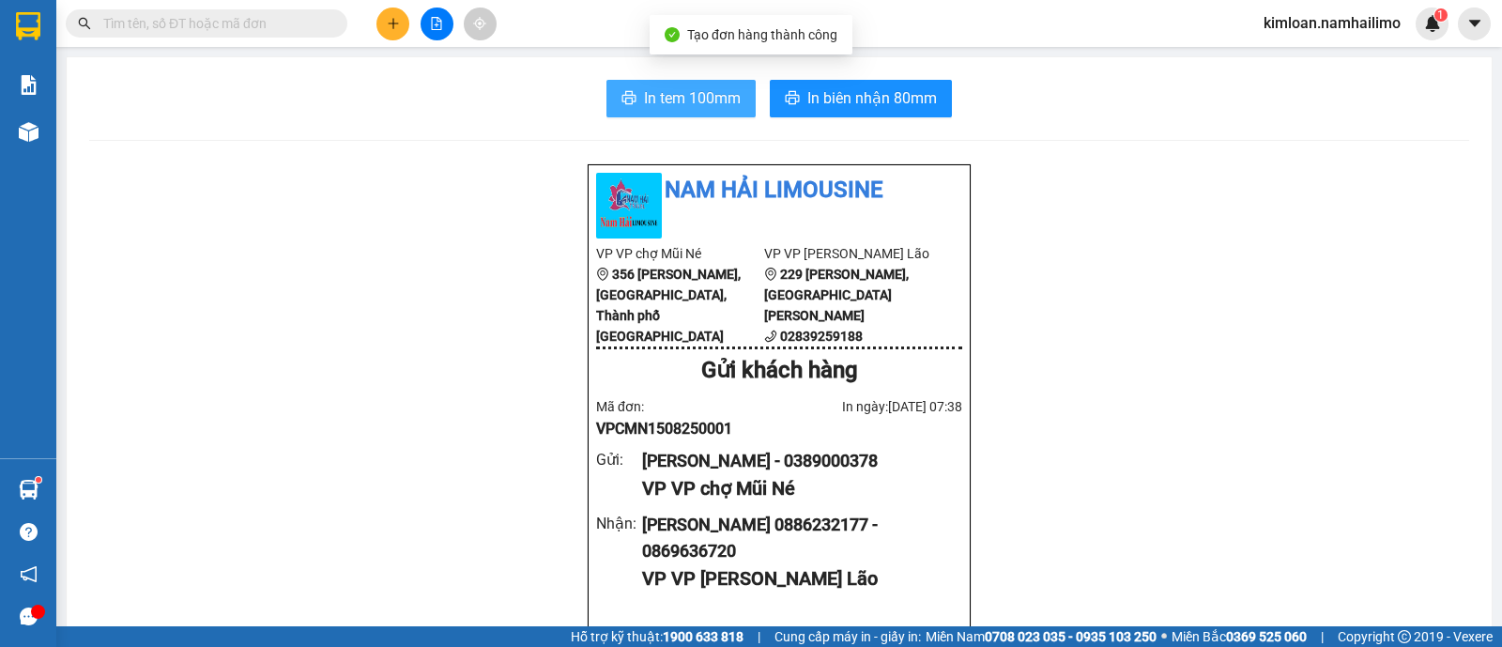
click at [657, 100] on span "In tem 100mm" at bounding box center [692, 97] width 97 height 23
click at [683, 87] on span "In tem 100mm" at bounding box center [692, 97] width 97 height 23
click at [784, 474] on div "KIM ANH - 0389000378" at bounding box center [794, 461] width 305 height 26
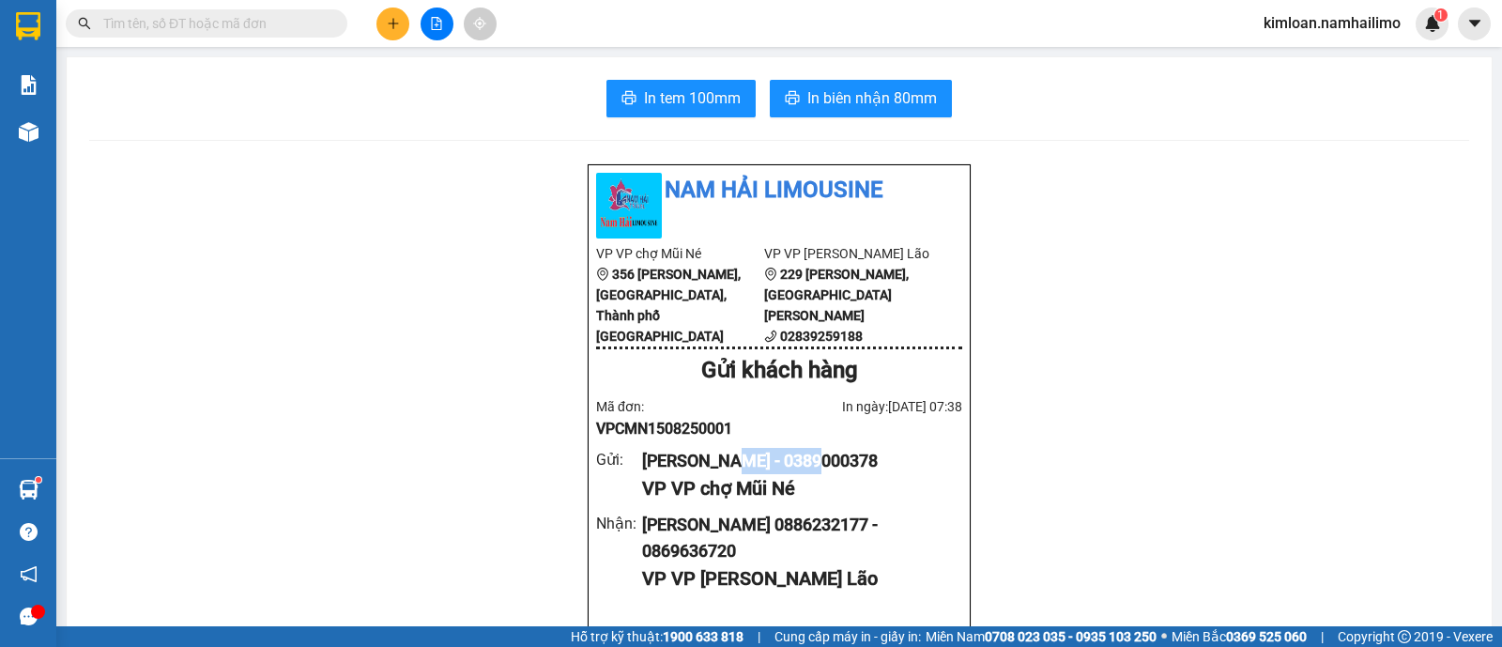
copy div "0389000378"
click at [849, 91] on span "In biên nhận 80mm" at bounding box center [872, 97] width 130 height 23
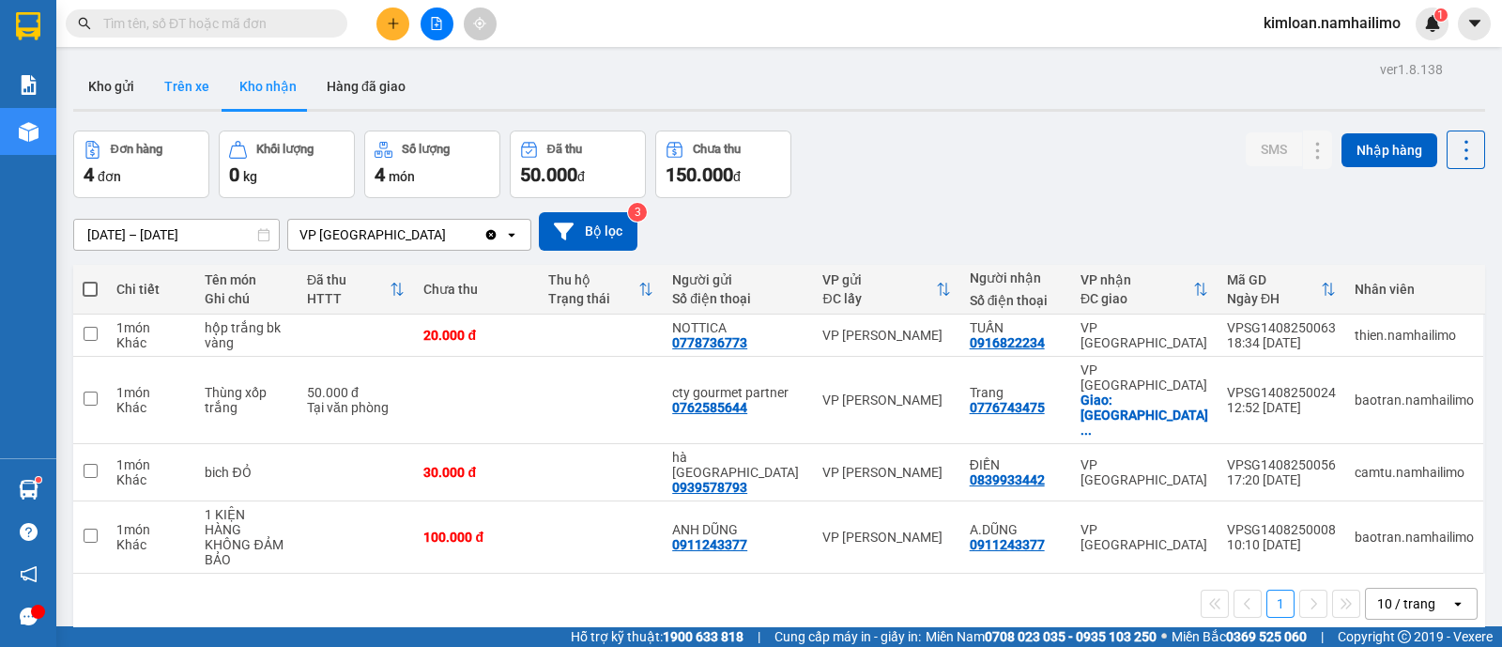
click at [177, 80] on button "Trên xe" at bounding box center [186, 86] width 75 height 45
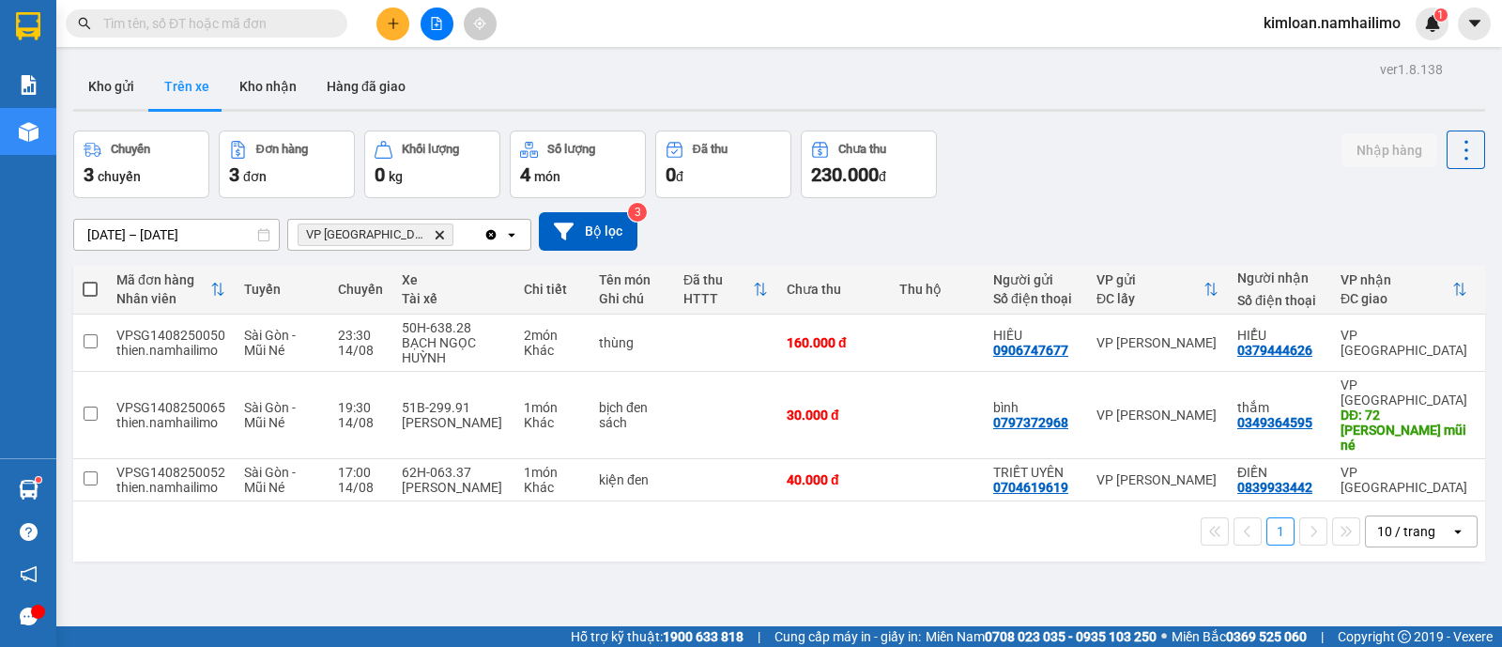
click at [680, 573] on div "ver 1.8.138 Kho gửi Trên xe Kho nhận Hàng đã giao Chuyến 3 chuyến Đơn hàng 3 đơ…" at bounding box center [779, 379] width 1427 height 647
click at [152, 328] on div "VPSG1408250050" at bounding box center [170, 335] width 109 height 15
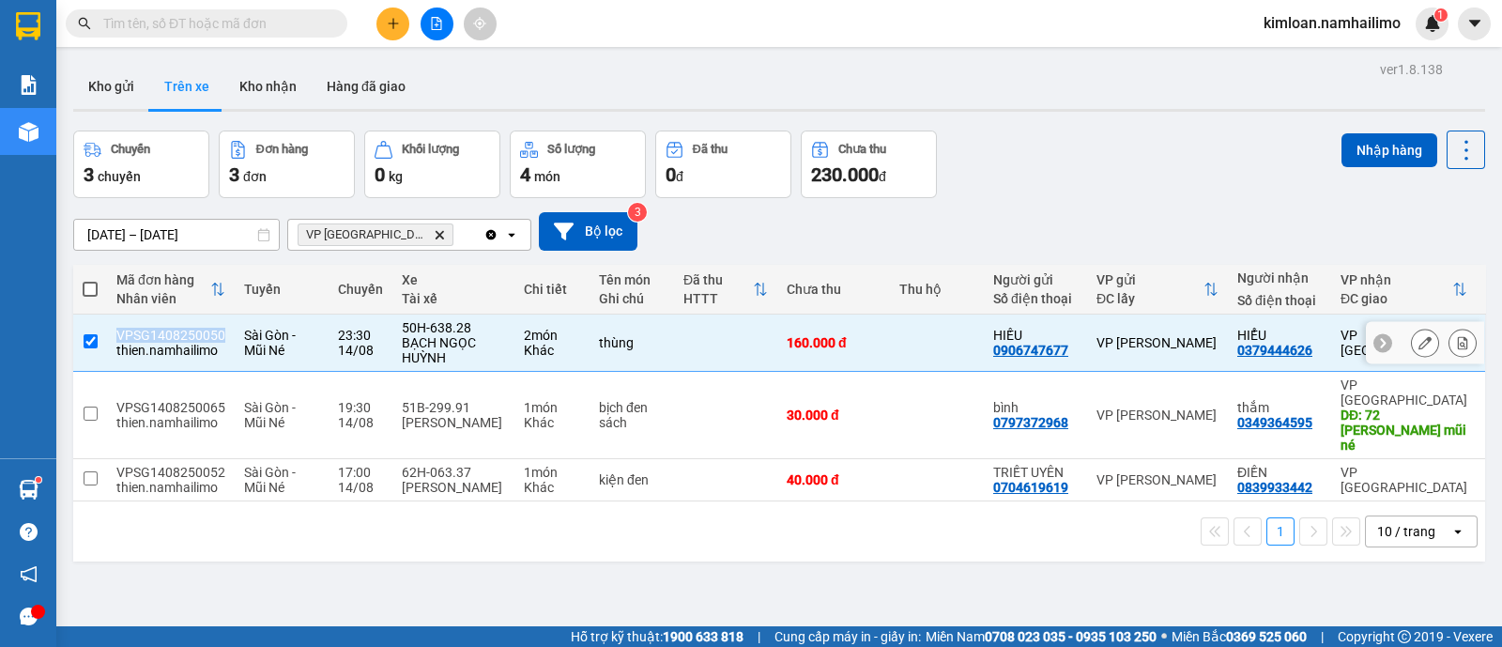
click at [152, 328] on div "VPSG1408250050" at bounding box center [170, 335] width 109 height 15
checkbox input "false"
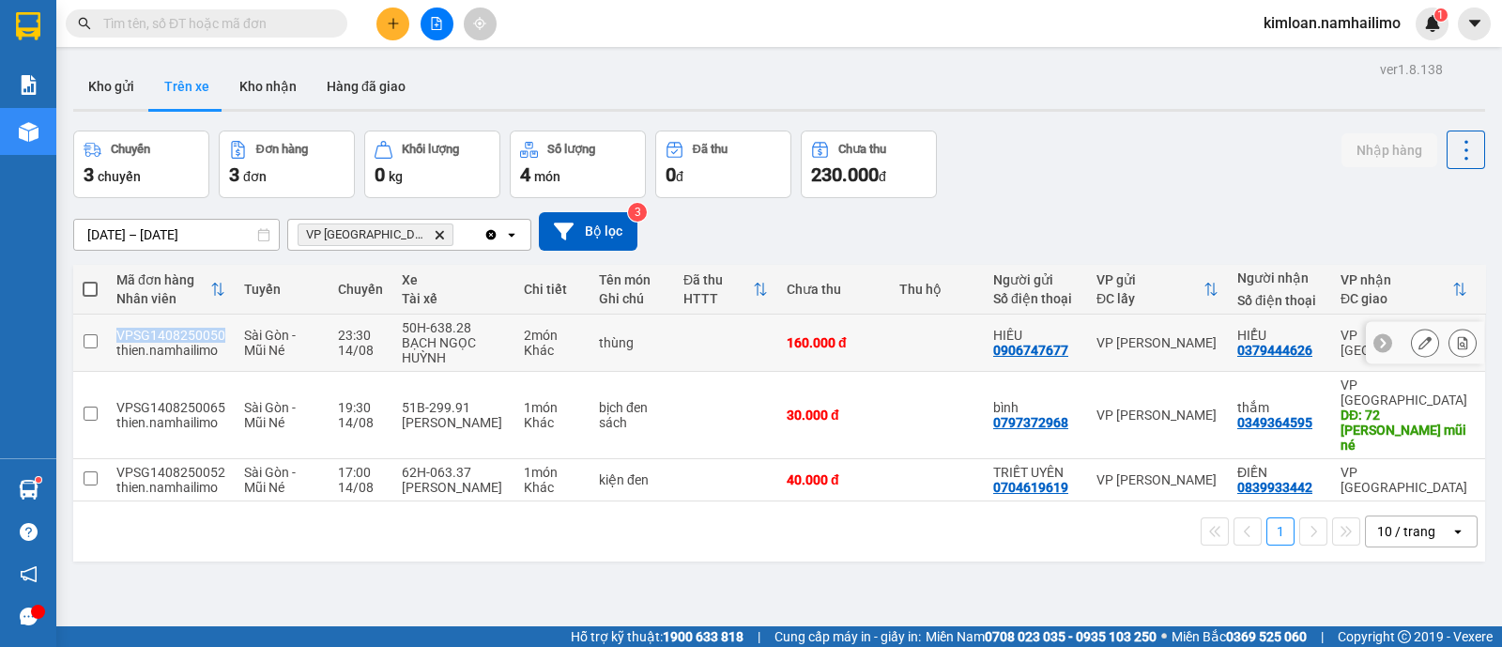
copy div "VPSG1408250050"
click at [596, 546] on div "ver 1.8.138 Kho gửi Trên xe Kho nhận Hàng đã giao Chuyến 3 chuyến Đơn hàng 3 đơ…" at bounding box center [779, 379] width 1427 height 647
click at [279, 96] on button "Kho nhận" at bounding box center [267, 86] width 87 height 45
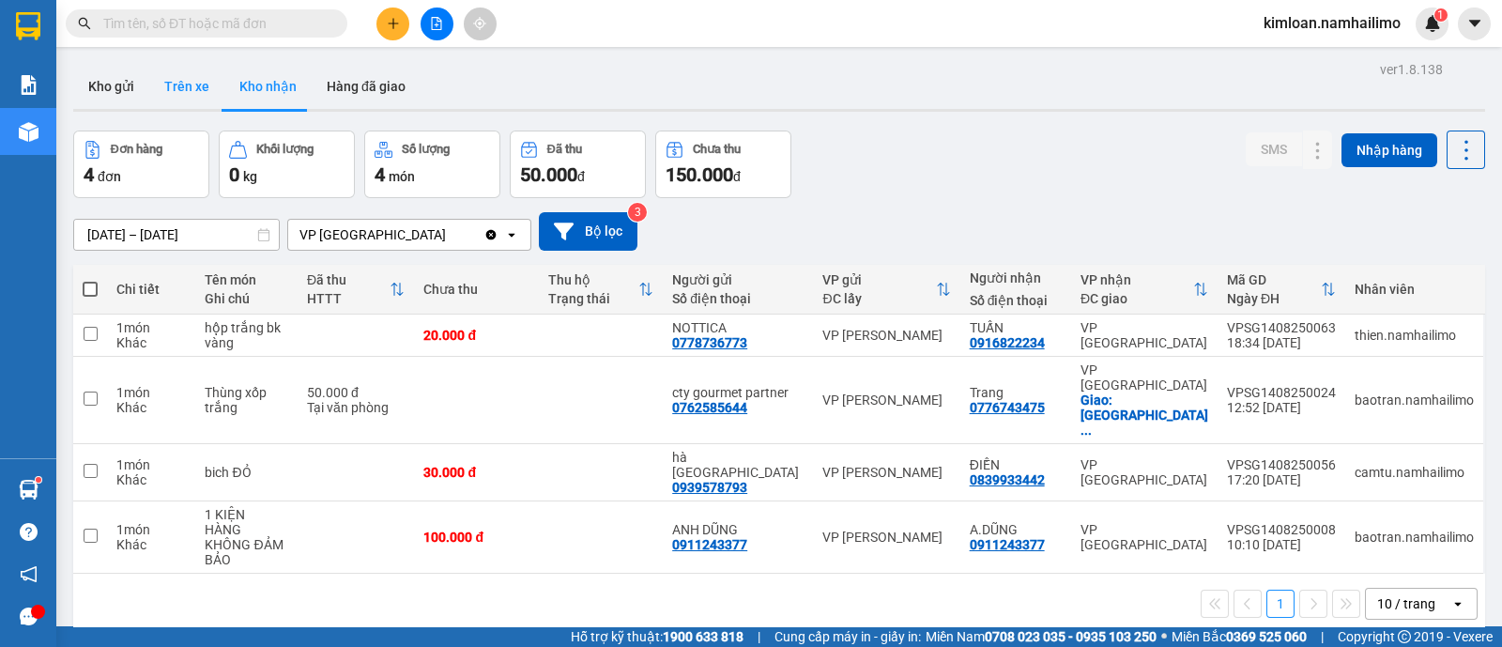
click at [196, 97] on button "Trên xe" at bounding box center [186, 86] width 75 height 45
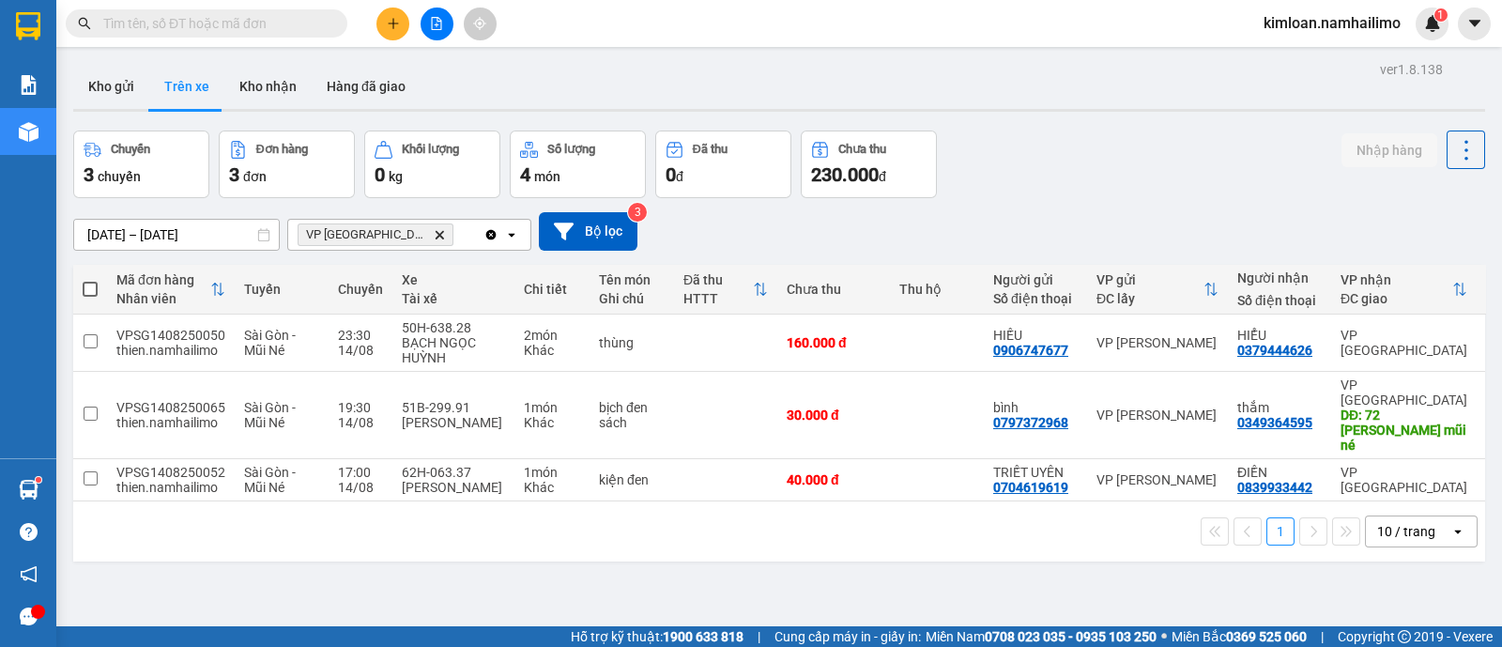
click at [436, 232] on icon "VP chợ Mũi Né, close by backspace" at bounding box center [440, 234] width 8 height 8
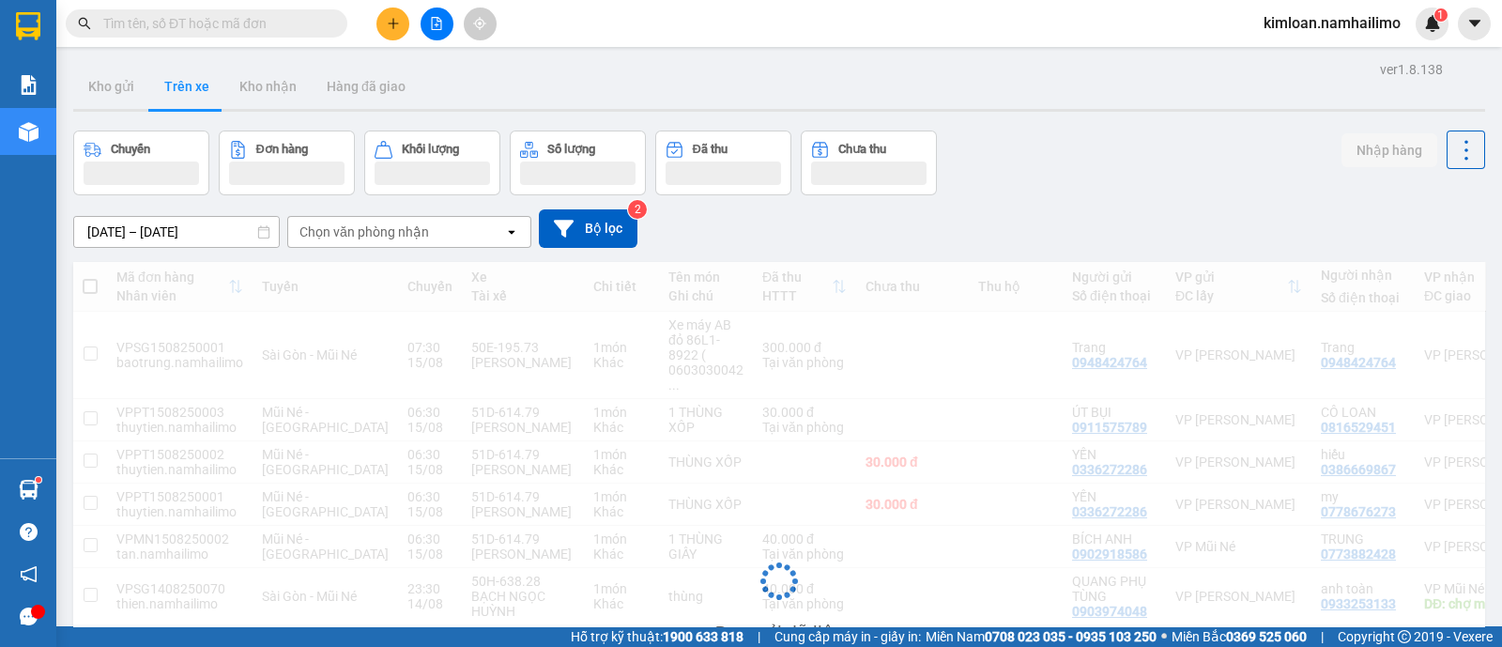
click at [401, 232] on div "Chọn văn phòng nhận" at bounding box center [364, 231] width 130 height 19
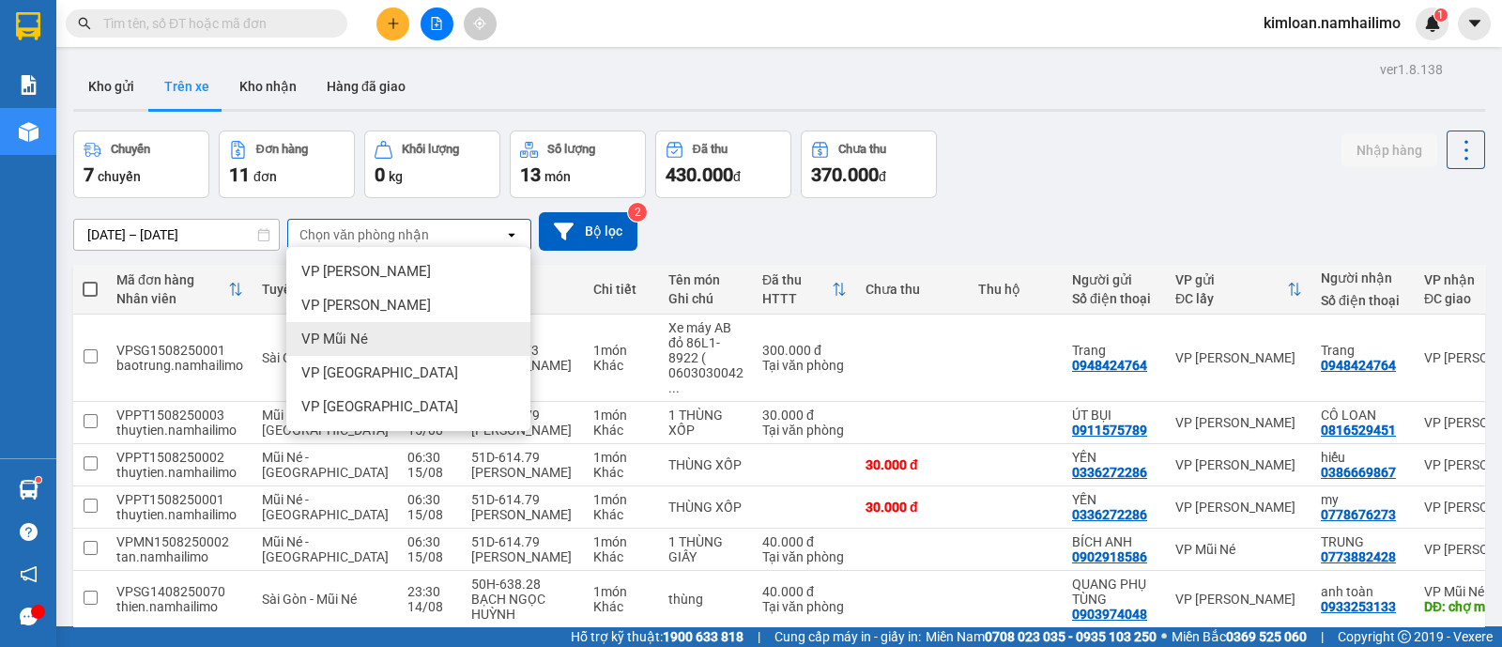
click at [377, 331] on div "VP Mũi Né" at bounding box center [408, 339] width 244 height 34
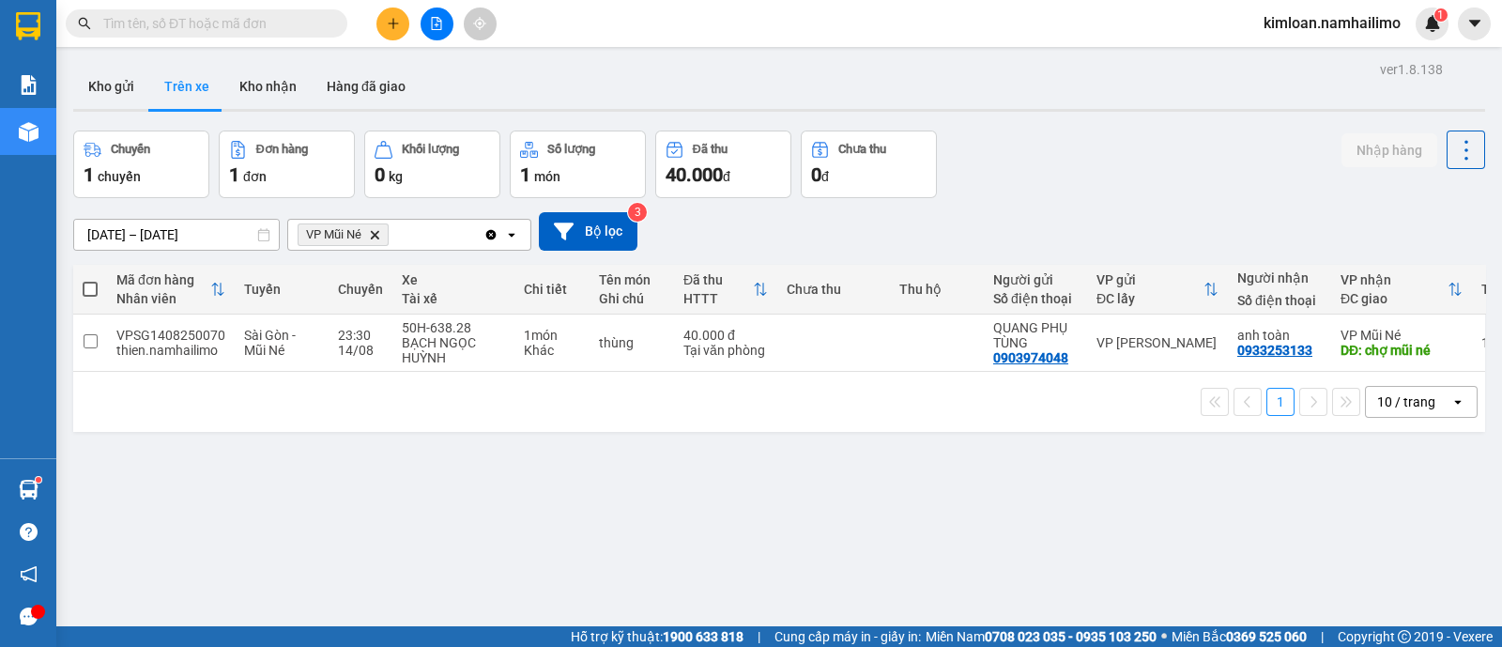
click at [436, 509] on div "ver 1.8.138 Kho gửi Trên xe Kho nhận Hàng đã giao Chuyến 1 chuyến Đơn hàng 1 đơ…" at bounding box center [779, 379] width 1427 height 647
click at [190, 328] on div "VPSG1408250070" at bounding box center [170, 335] width 109 height 15
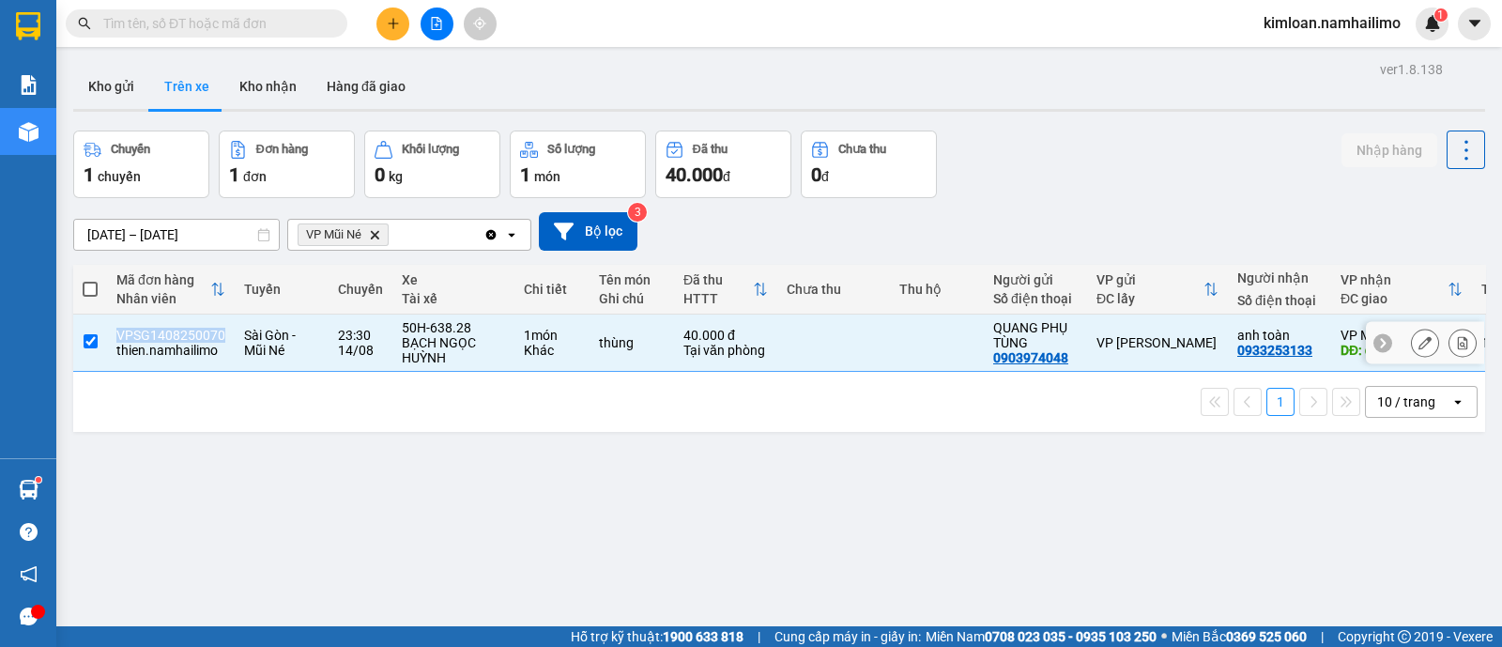
click at [190, 328] on div "VPSG1408250070" at bounding box center [170, 335] width 109 height 15
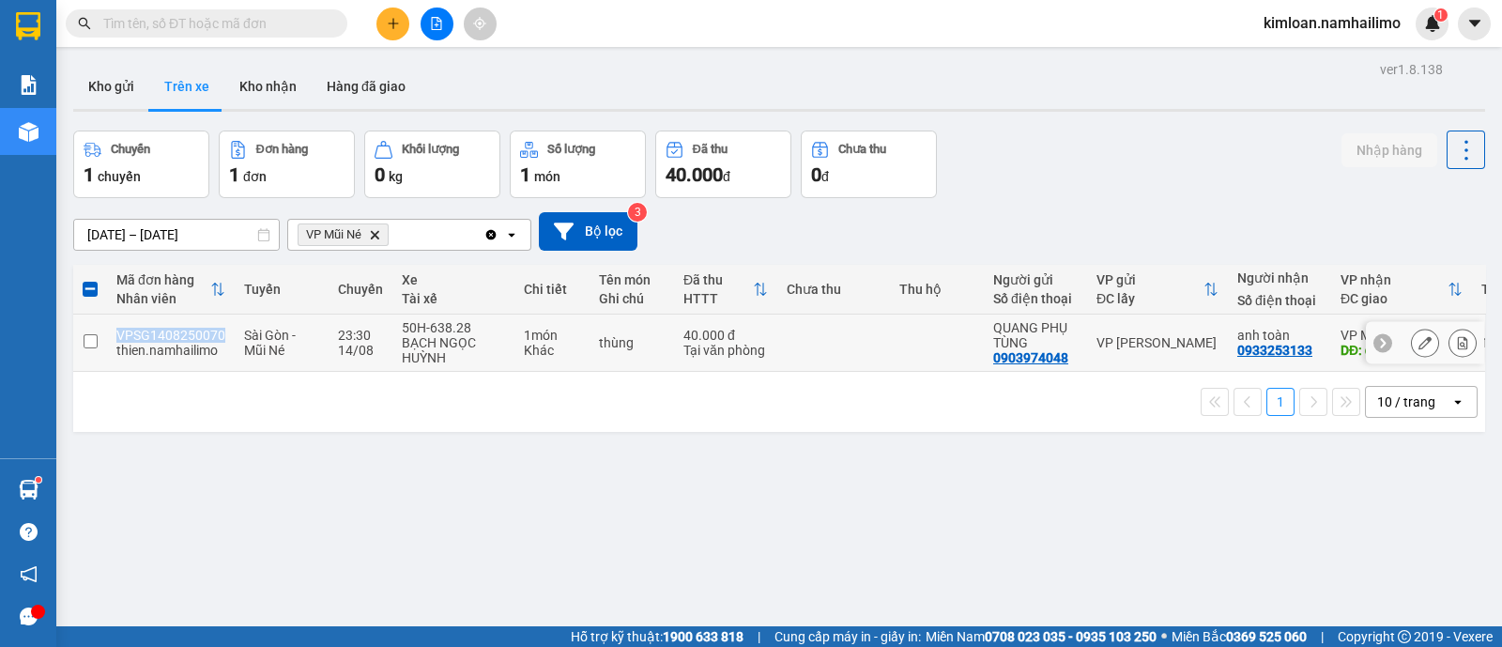
copy div "VPSG1408250070"
drag, startPoint x: 669, startPoint y: 489, endPoint x: 671, endPoint y: 463, distance: 26.3
click at [668, 490] on div "ver 1.8.138 Kho gửi Trên xe Kho nhận Hàng đã giao Chuyến 1 chuyến Đơn hàng 1 đơ…" at bounding box center [779, 379] width 1427 height 647
click at [695, 506] on div "ver 1.8.138 Kho gửi Trên xe Kho nhận Hàng đã giao Chuyến 1 chuyến Đơn hàng 1 đơ…" at bounding box center [779, 379] width 1427 height 647
click at [613, 491] on div "ver 1.8.138 Kho gửi Trên xe Kho nhận Hàng đã giao Chuyến 1 chuyến Đơn hàng 1 đơ…" at bounding box center [779, 379] width 1427 height 647
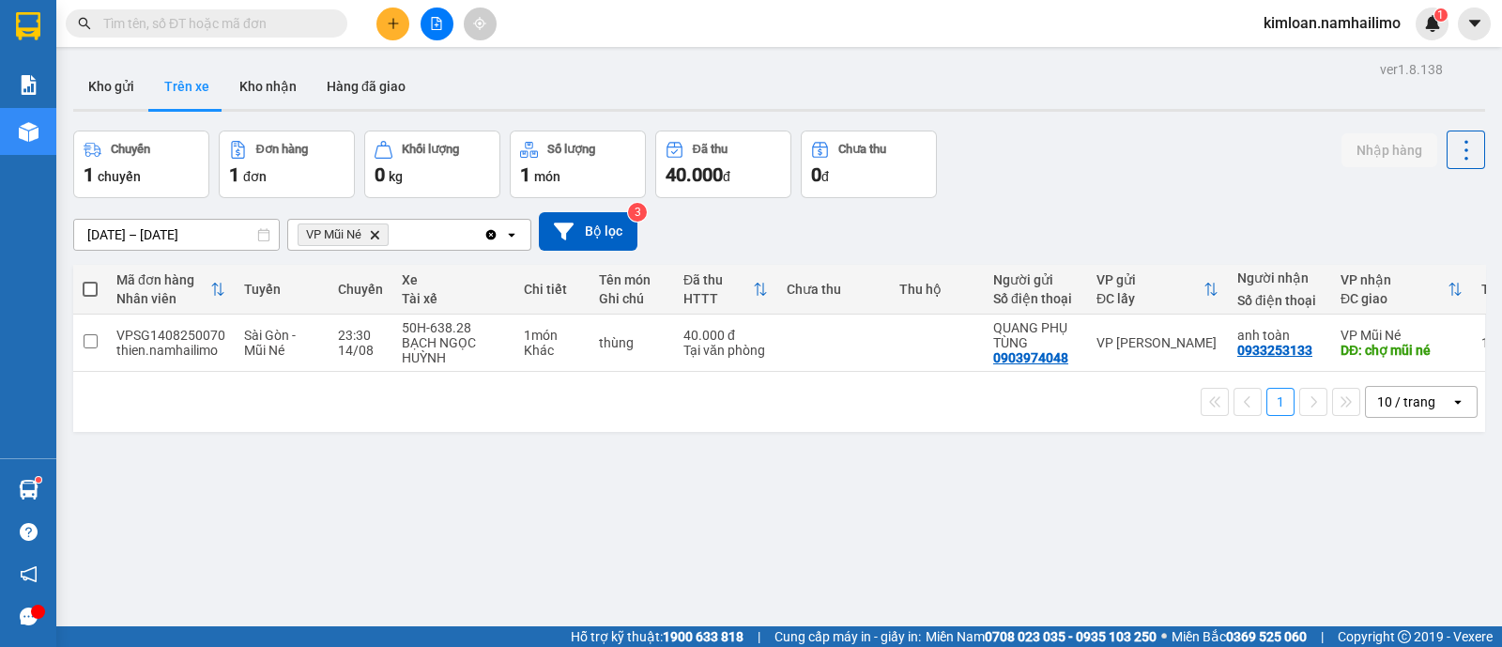
click at [629, 512] on div "ver 1.8.138 Kho gửi Trên xe Kho nhận Hàng đã giao Chuyến 1 chuyến Đơn hàng 1 đơ…" at bounding box center [779, 379] width 1427 height 647
click at [217, 332] on div "VPSG1408250070" at bounding box center [170, 335] width 109 height 15
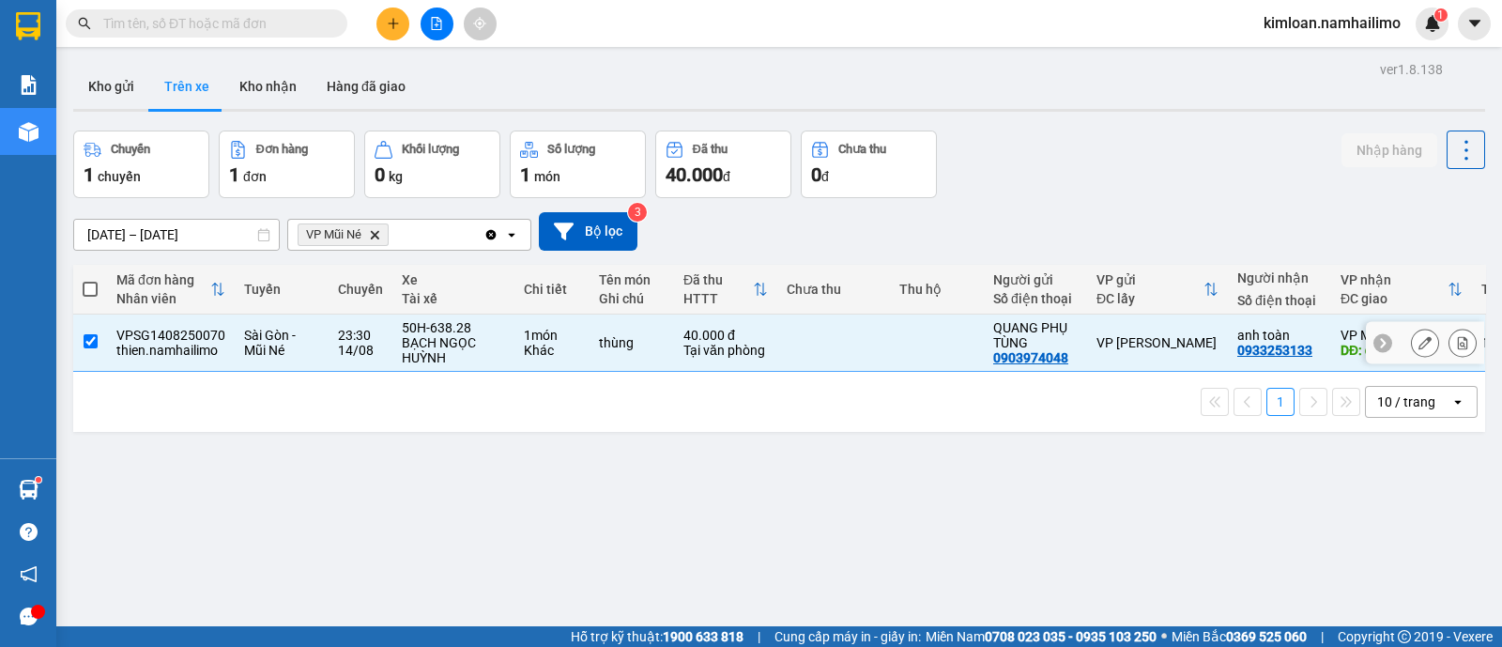
click at [217, 332] on div "VPSG1408250070" at bounding box center [170, 335] width 109 height 15
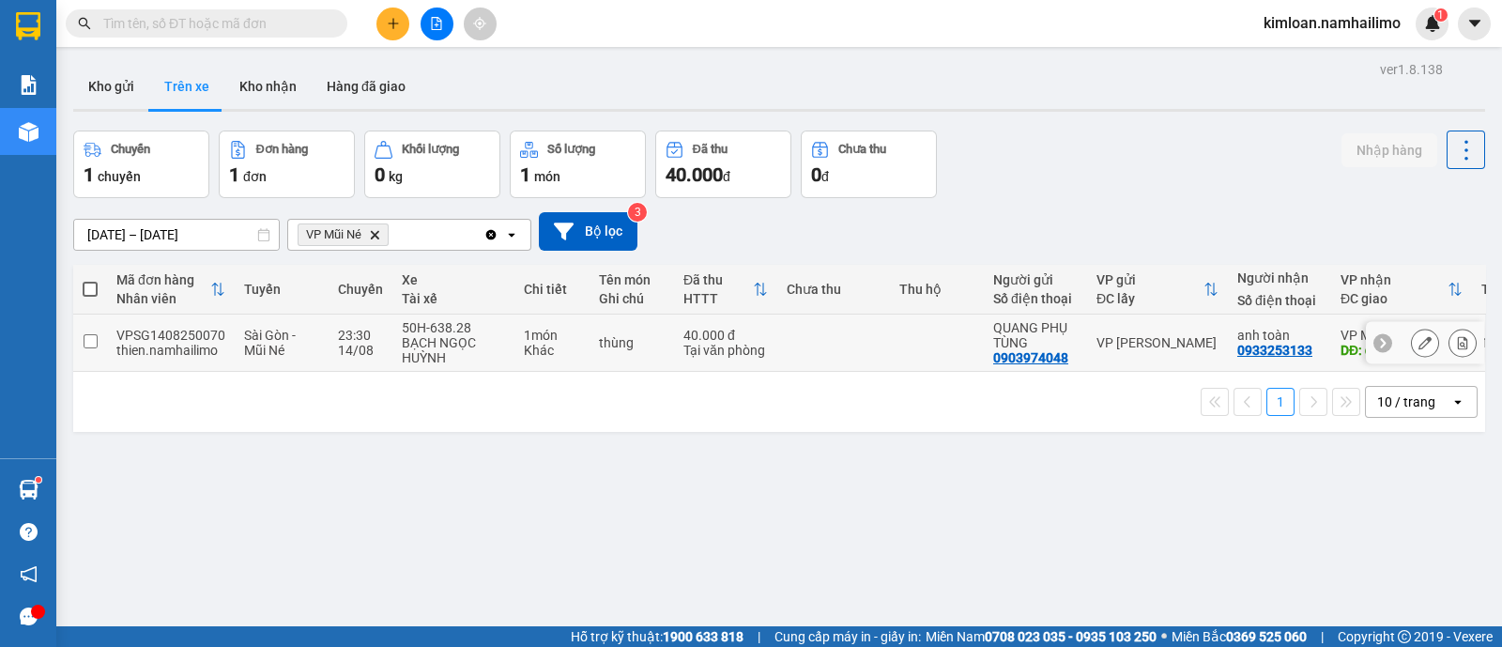
click at [204, 335] on div "VPSG1408250070" at bounding box center [170, 335] width 109 height 15
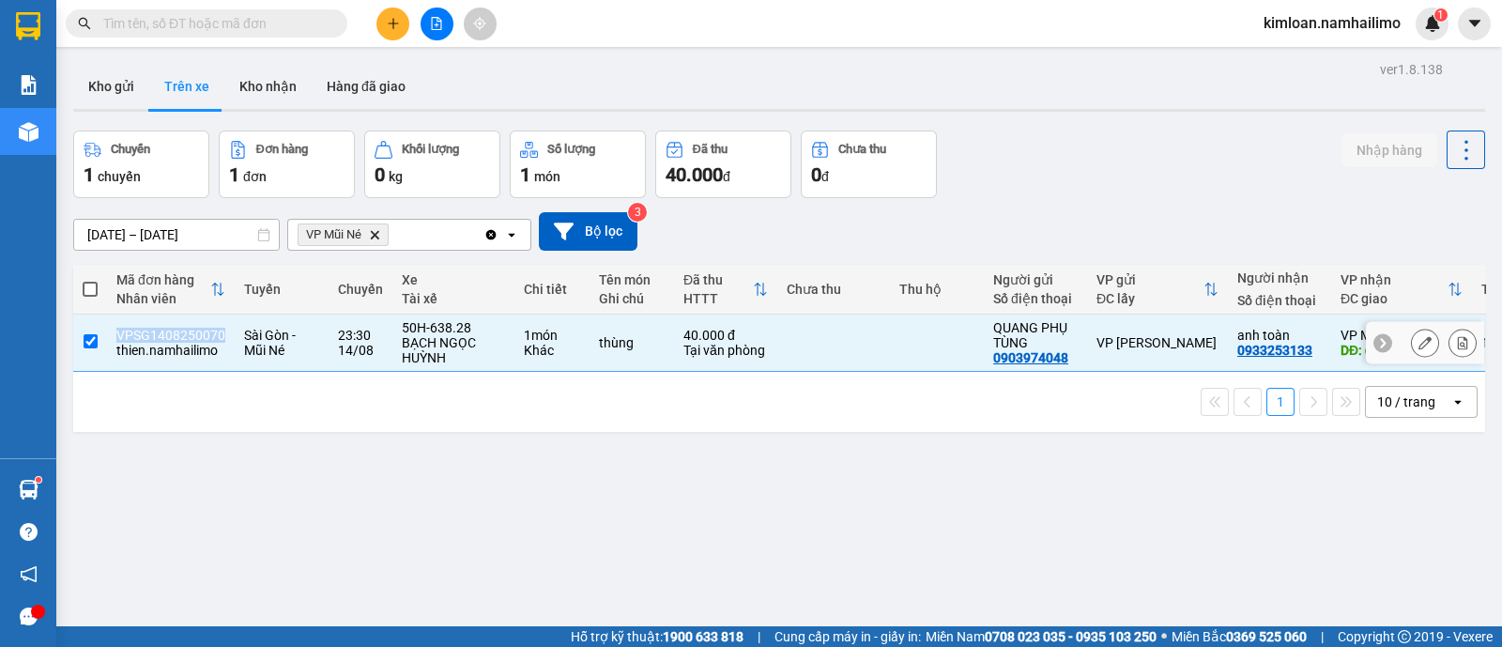
click at [204, 335] on div "VPSG1408250070" at bounding box center [170, 335] width 109 height 15
checkbox input "false"
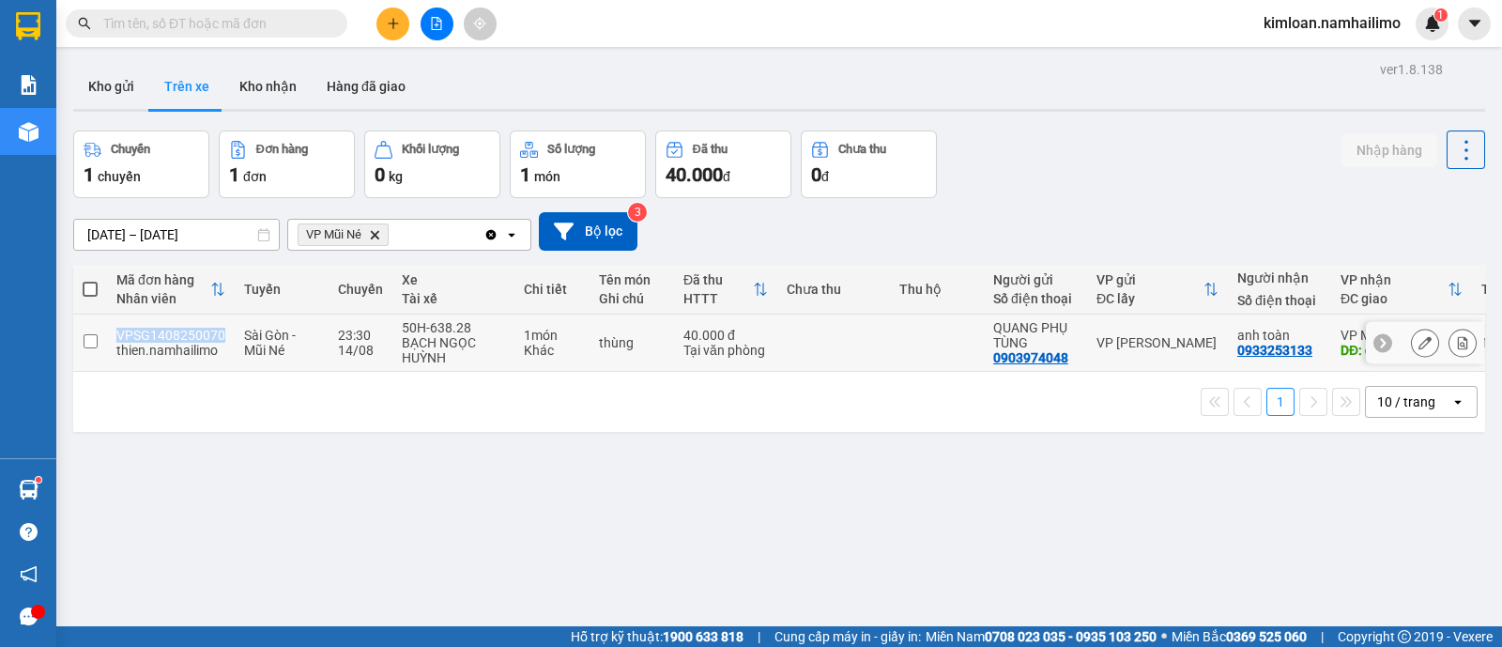
copy div "VPSG1408250070"
click at [294, 100] on button "Kho nhận" at bounding box center [267, 86] width 87 height 45
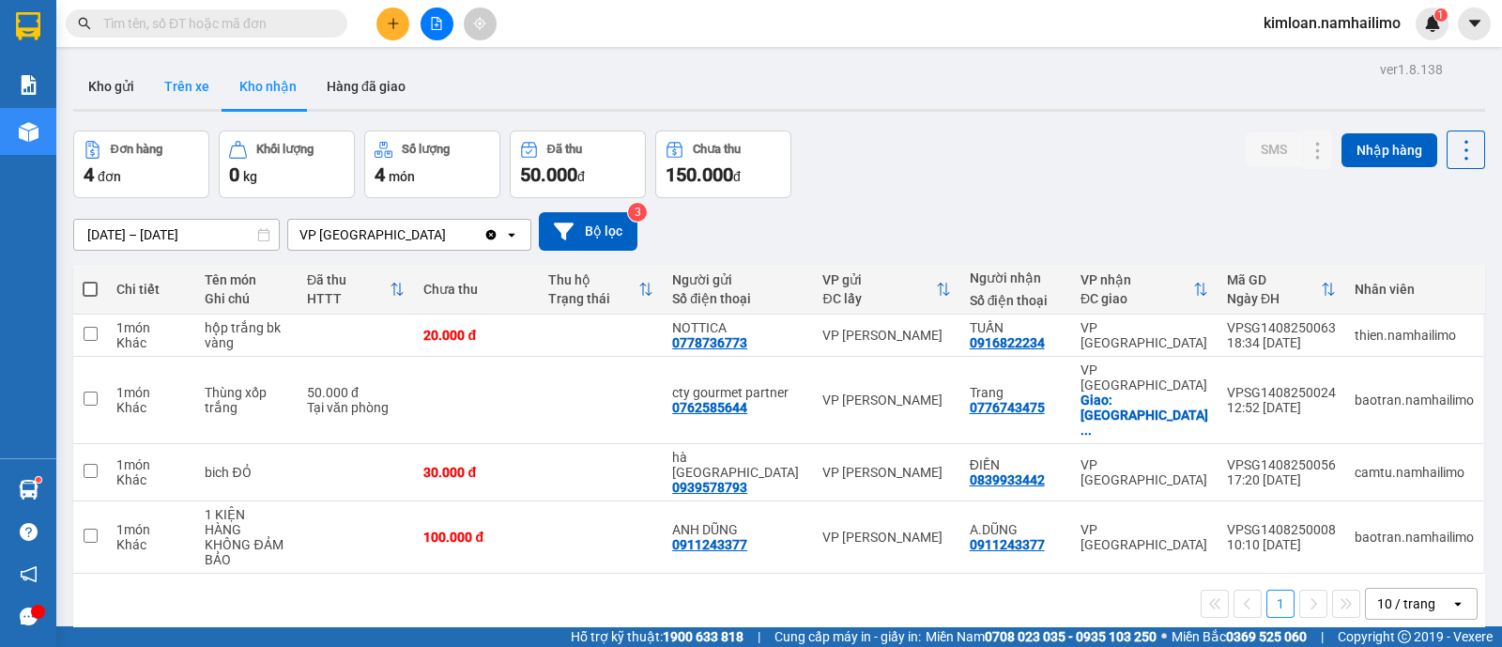
click at [192, 99] on button "Trên xe" at bounding box center [186, 86] width 75 height 45
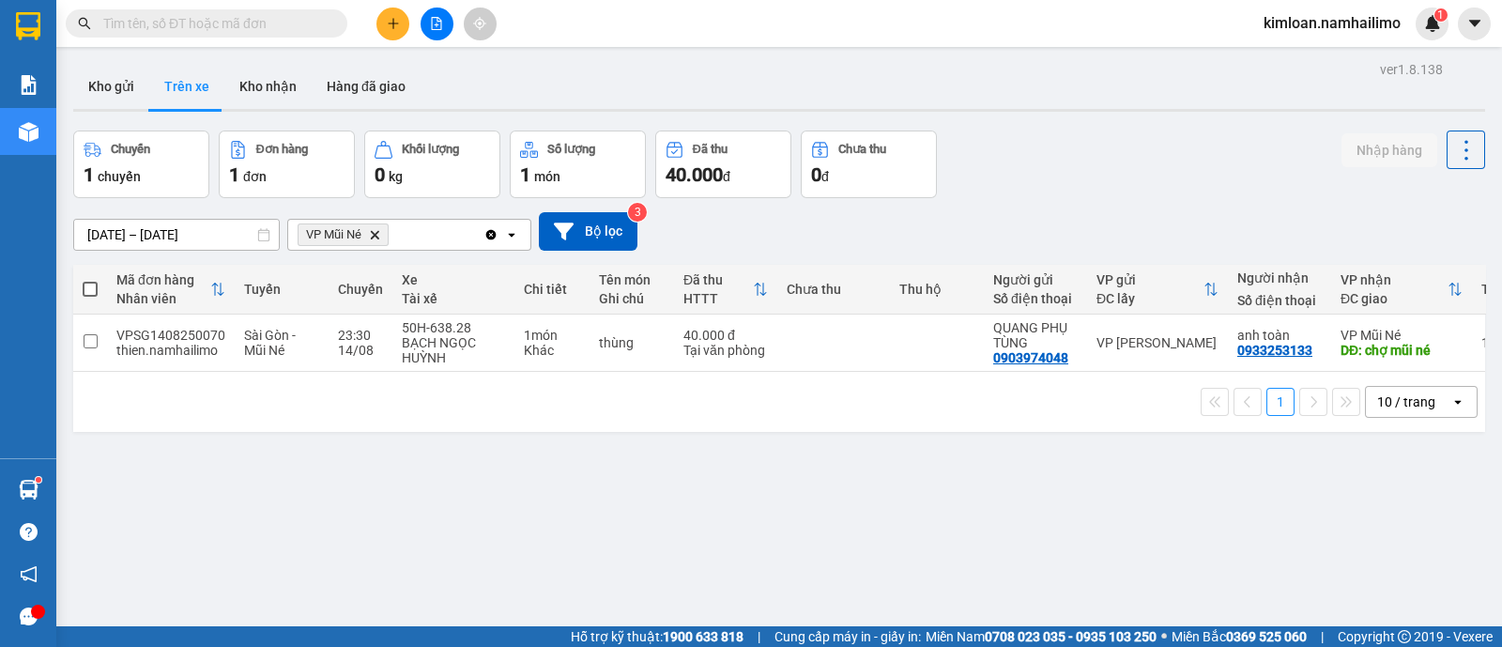
click at [374, 227] on span "VP Mũi Né Delete" at bounding box center [343, 234] width 91 height 23
click at [375, 237] on icon "Delete" at bounding box center [374, 234] width 11 height 11
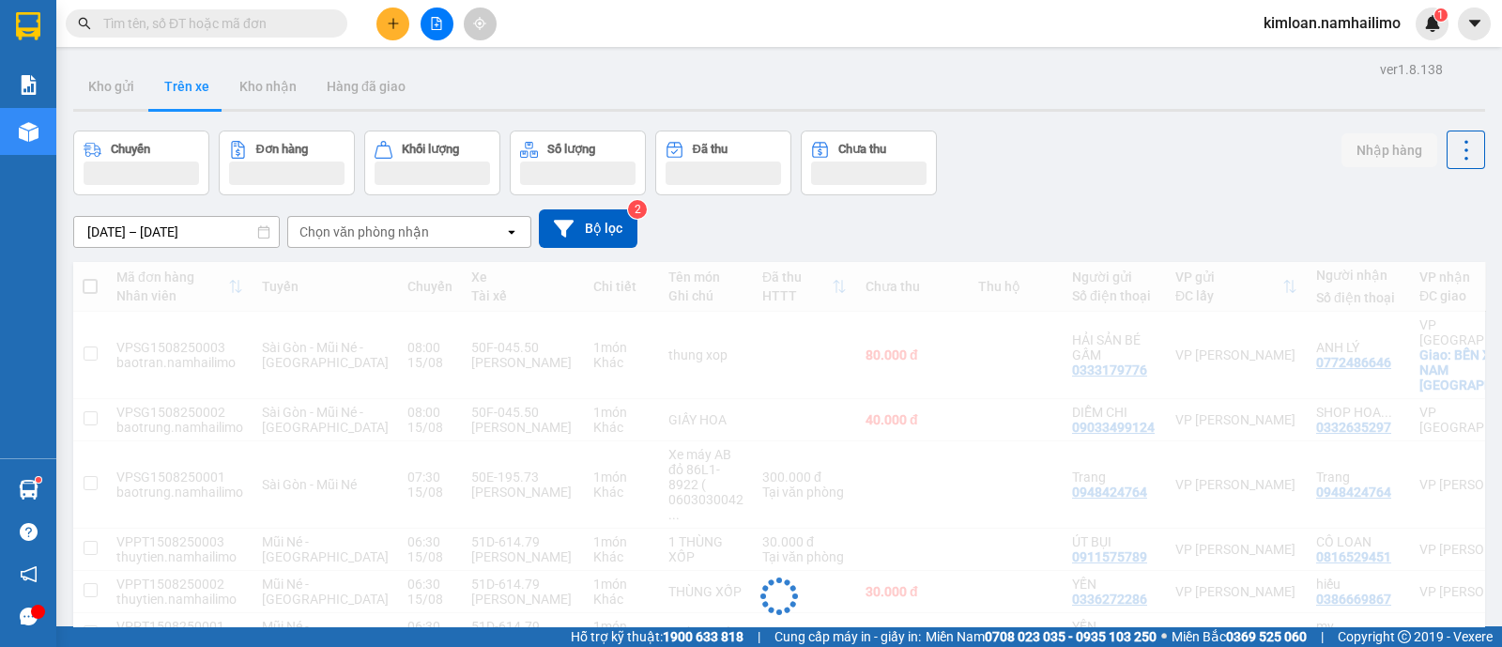
click at [375, 232] on div "Chọn văn phòng nhận" at bounding box center [364, 231] width 130 height 19
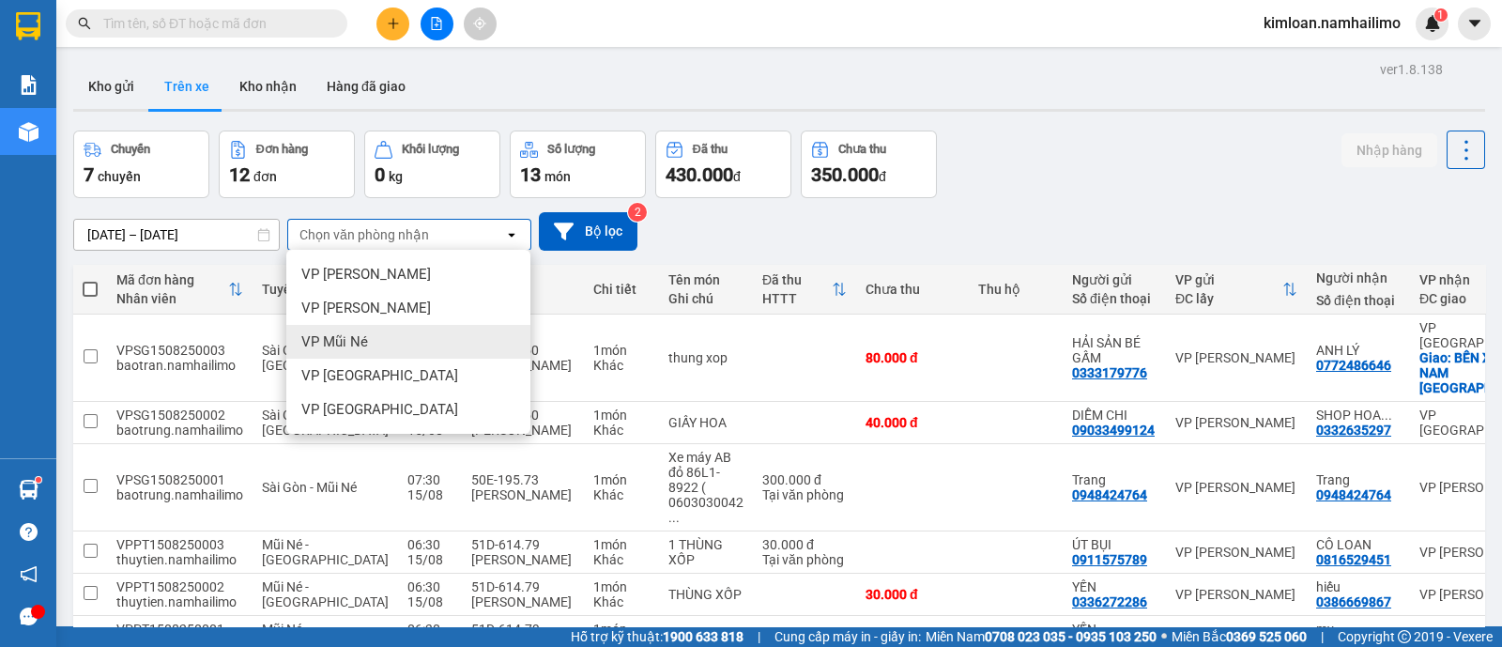
click at [381, 330] on div "VP Mũi Né" at bounding box center [408, 342] width 244 height 34
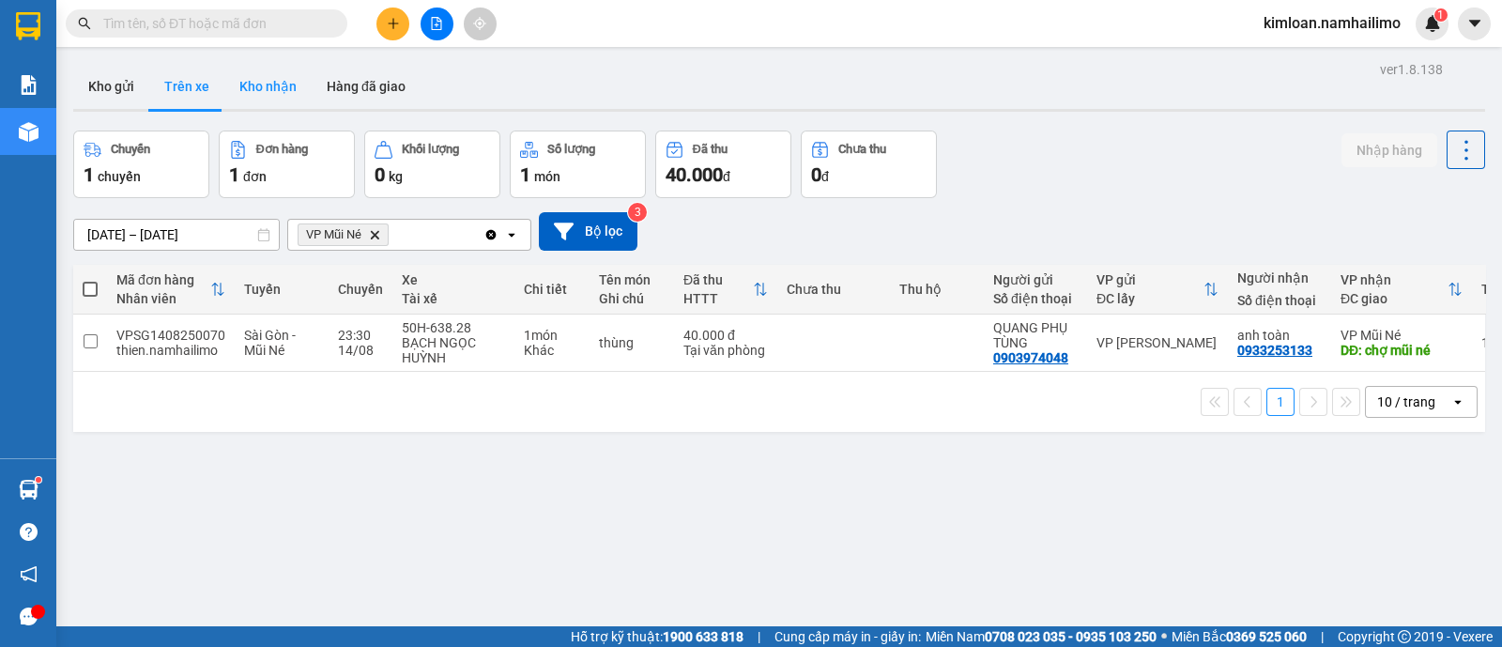
click at [252, 81] on button "Kho nhận" at bounding box center [267, 86] width 87 height 45
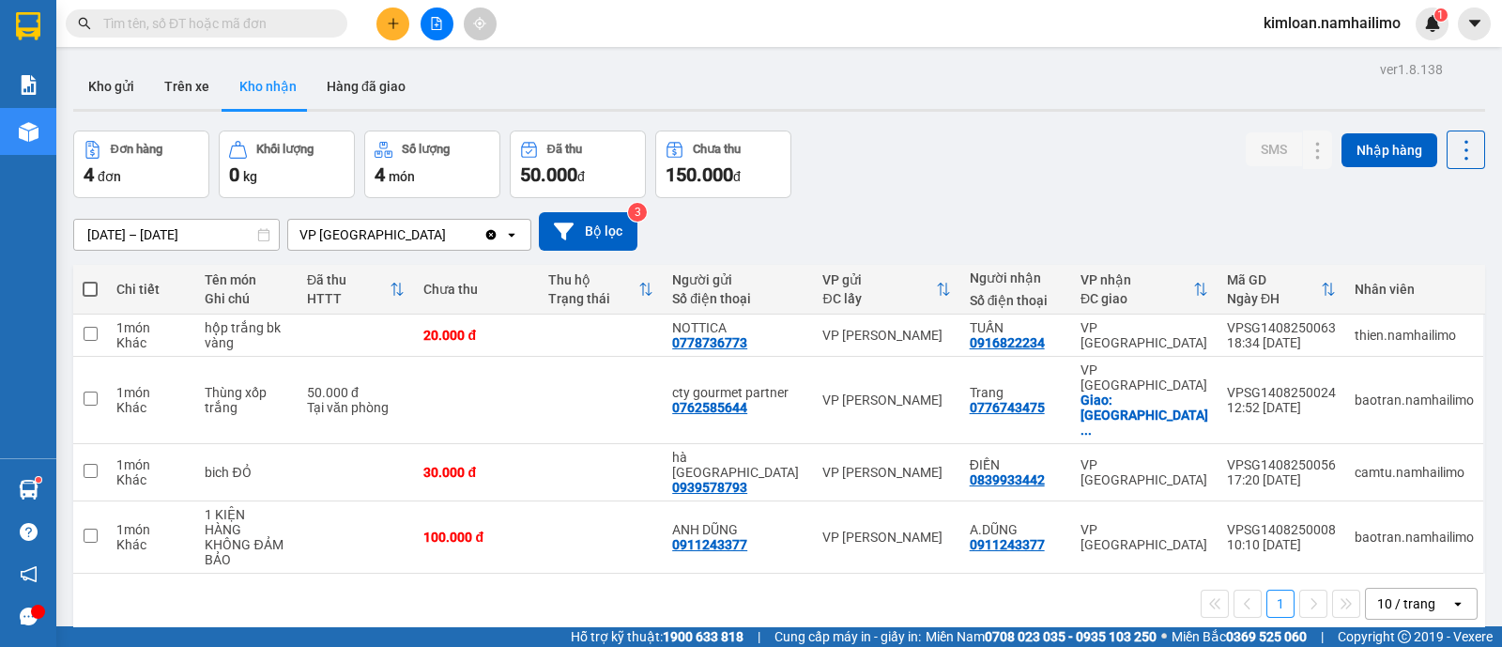
click at [369, 230] on div "VP chợ Mũi Né" at bounding box center [372, 234] width 146 height 19
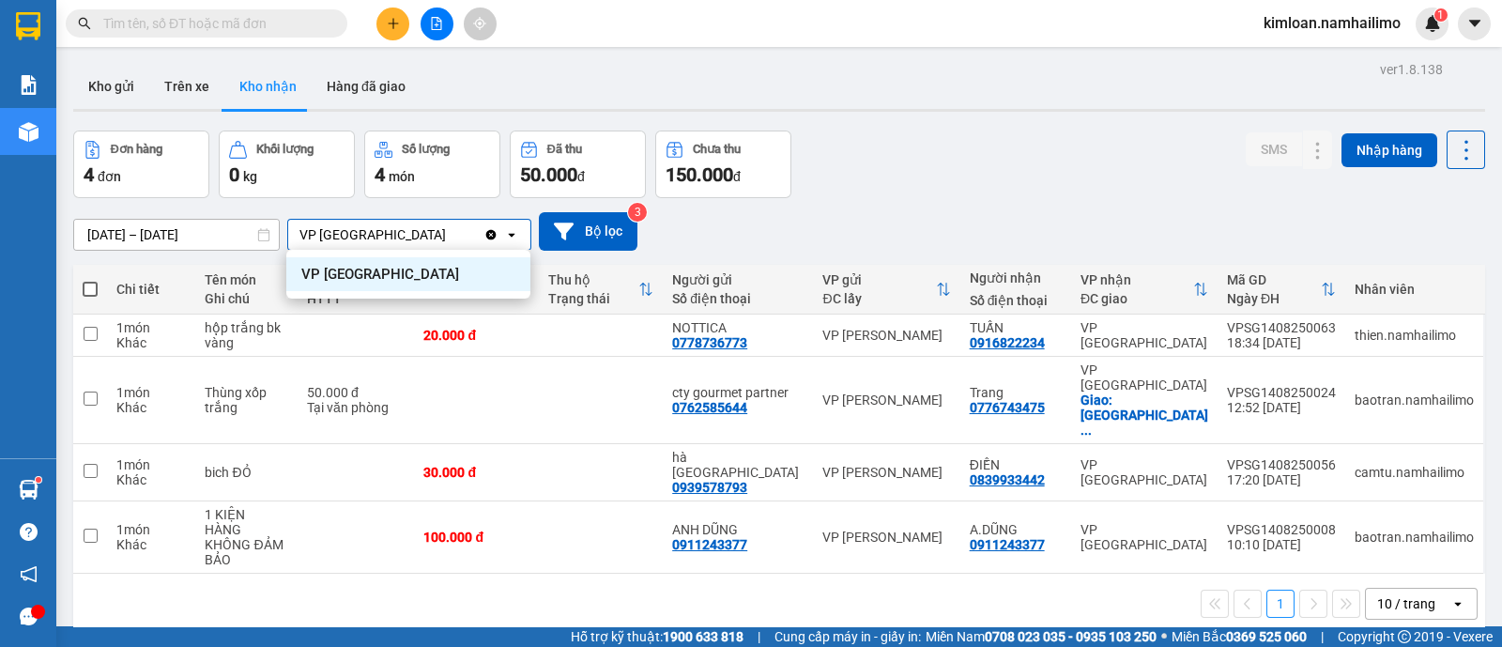
click at [736, 580] on div "ver 1.8.138 Kho gửi Trên xe Kho nhận Hàng đã giao Đơn hàng 4 đơn Khối lượng 0 k…" at bounding box center [779, 379] width 1427 height 647
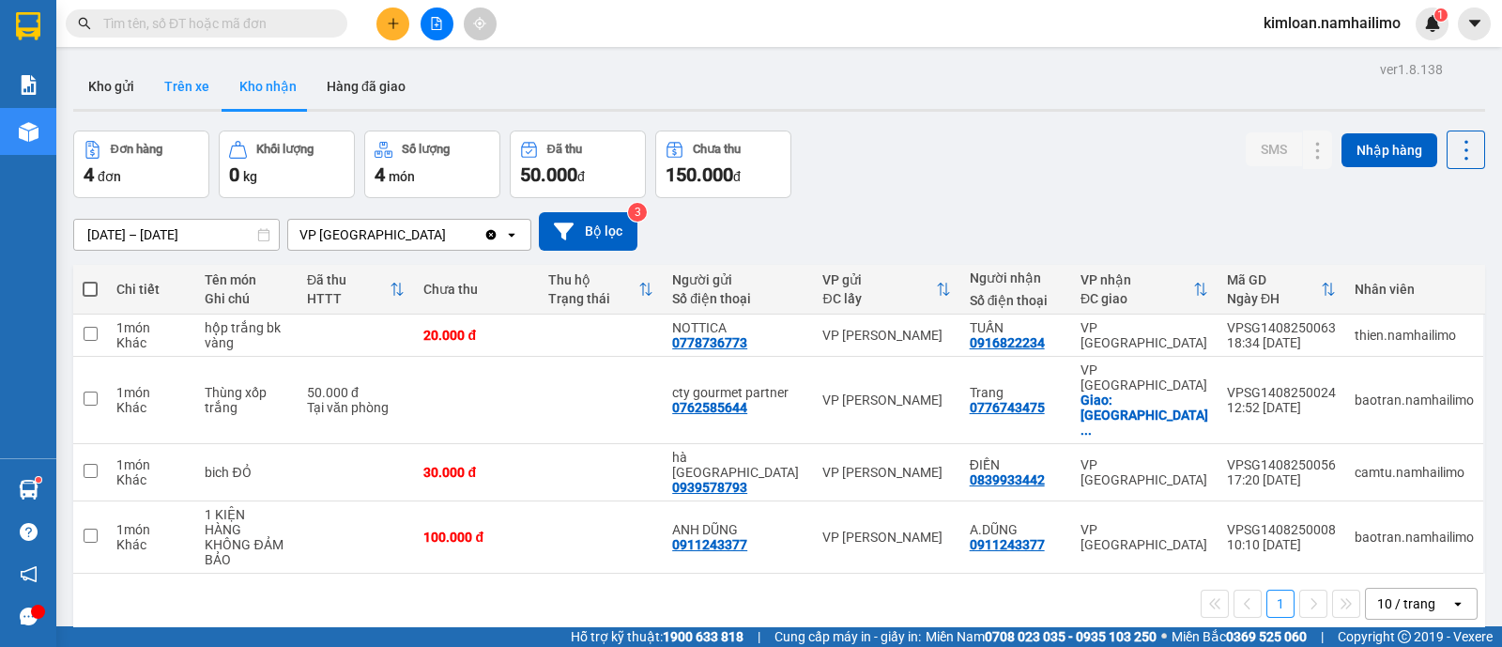
click at [183, 92] on button "Trên xe" at bounding box center [186, 86] width 75 height 45
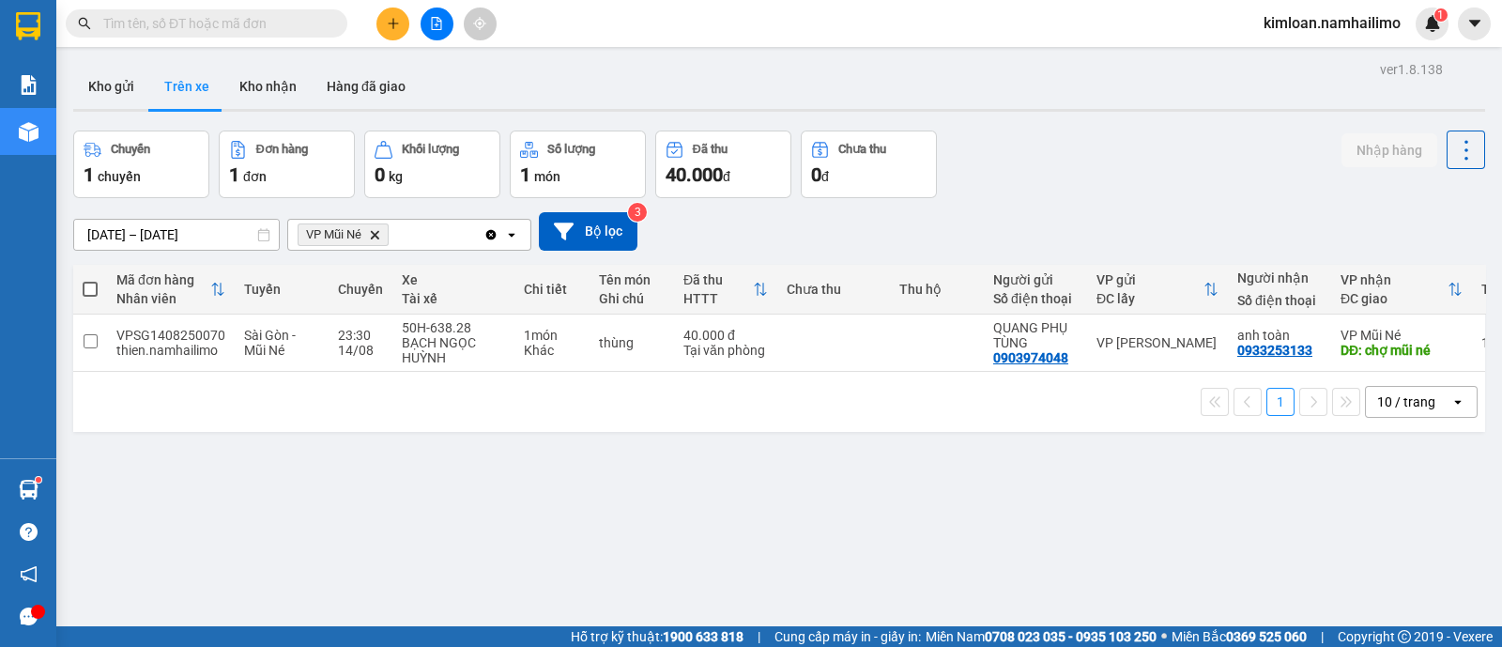
click at [371, 234] on icon "Delete" at bounding box center [374, 234] width 11 height 11
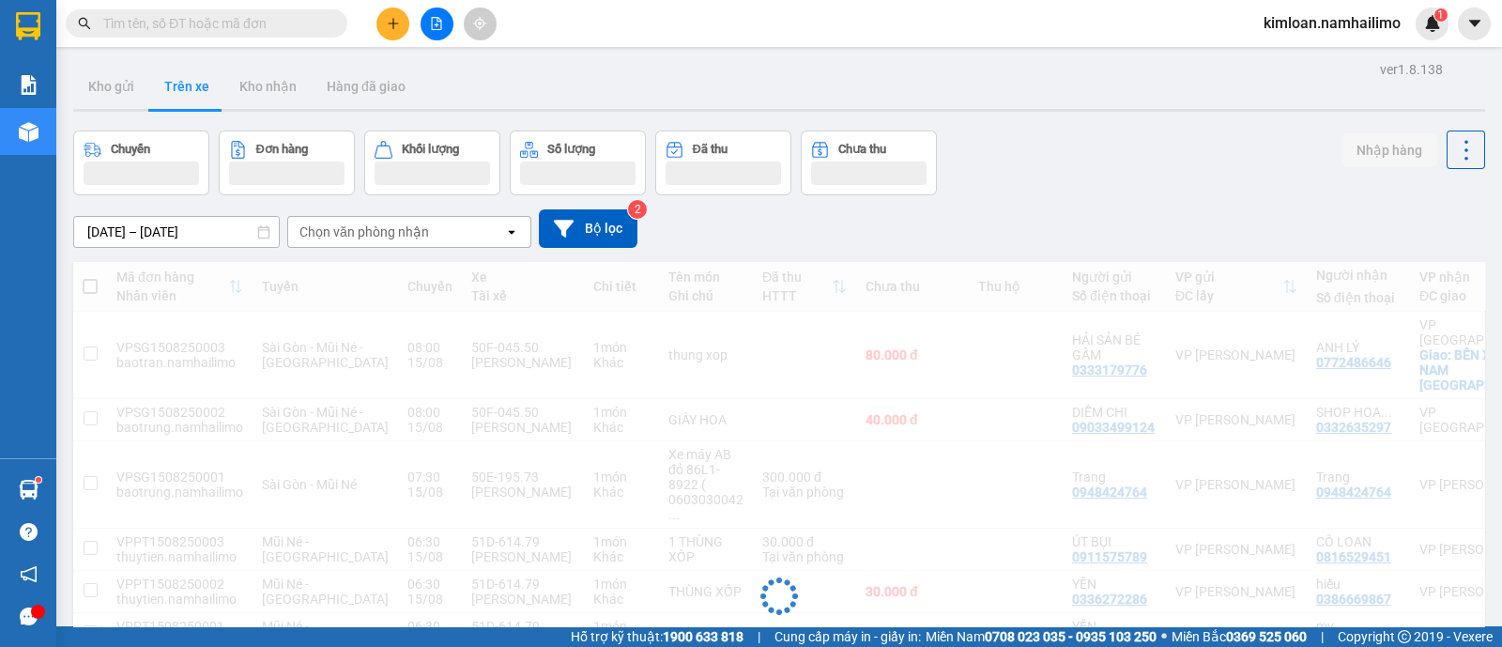
click at [374, 231] on div "Chọn văn phòng nhận" at bounding box center [364, 231] width 130 height 19
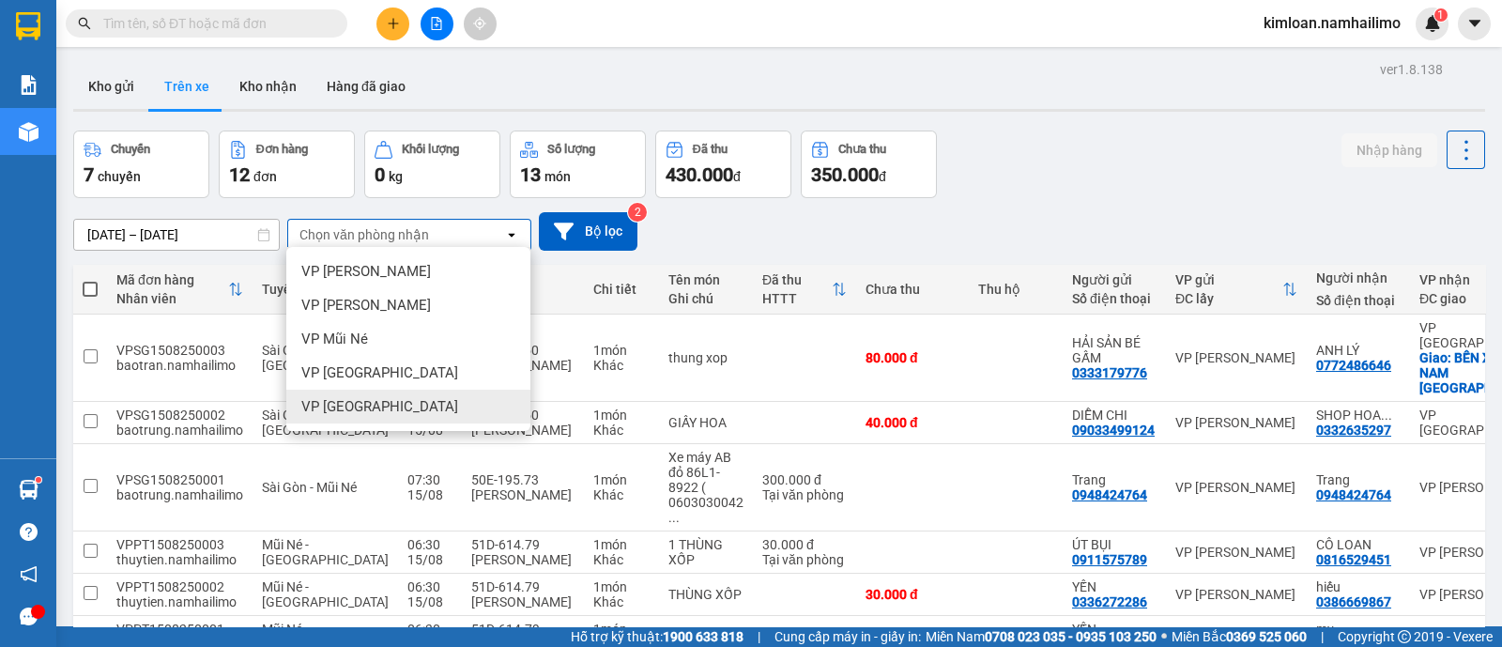
click at [404, 394] on div "VP chợ Mũi Né" at bounding box center [408, 407] width 244 height 34
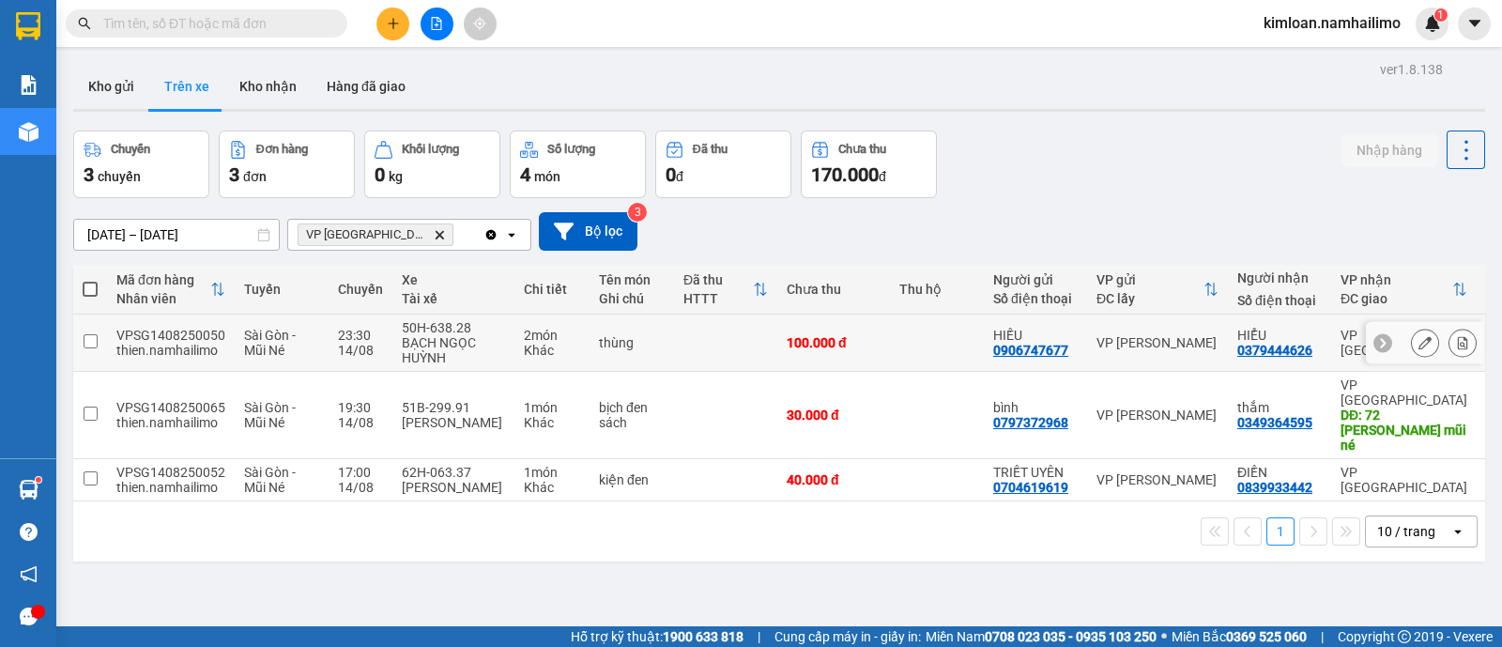
click at [90, 338] on input "checkbox" at bounding box center [91, 341] width 14 height 14
checkbox input "true"
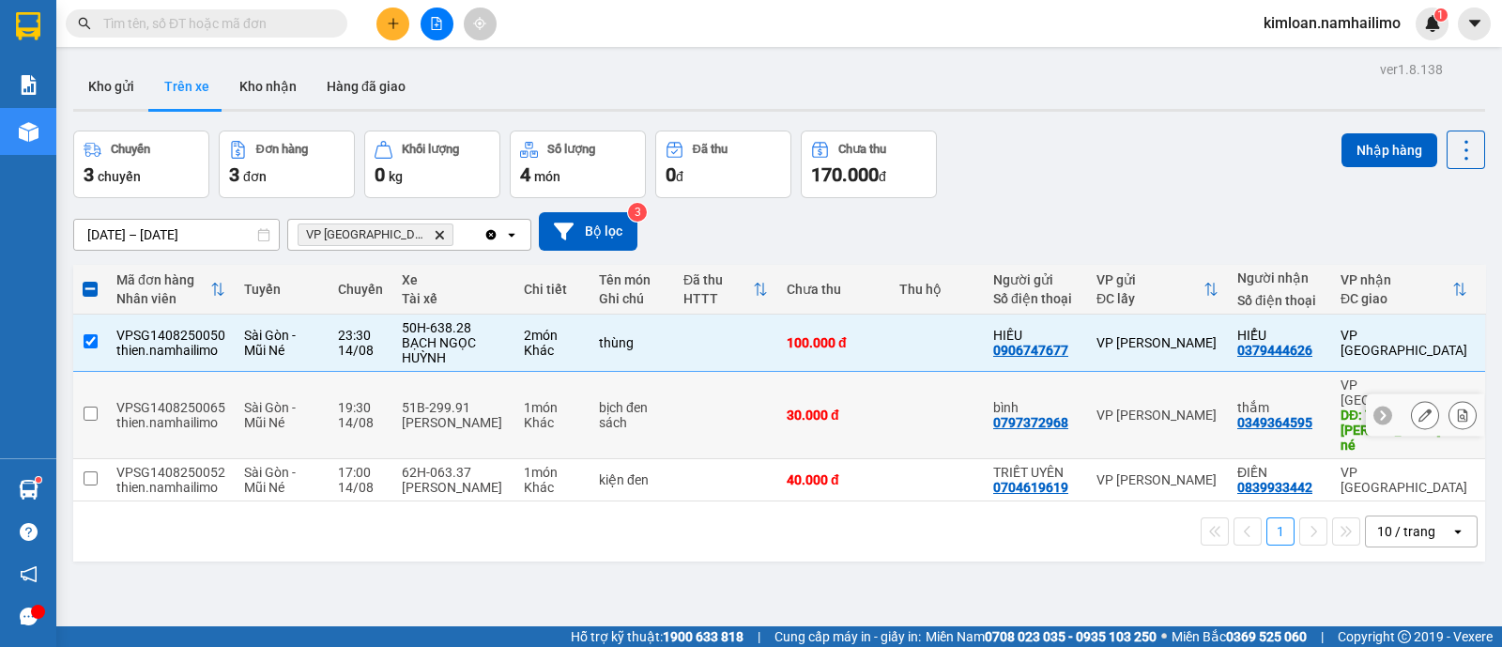
click at [84, 406] on input "checkbox" at bounding box center [91, 413] width 14 height 14
checkbox input "true"
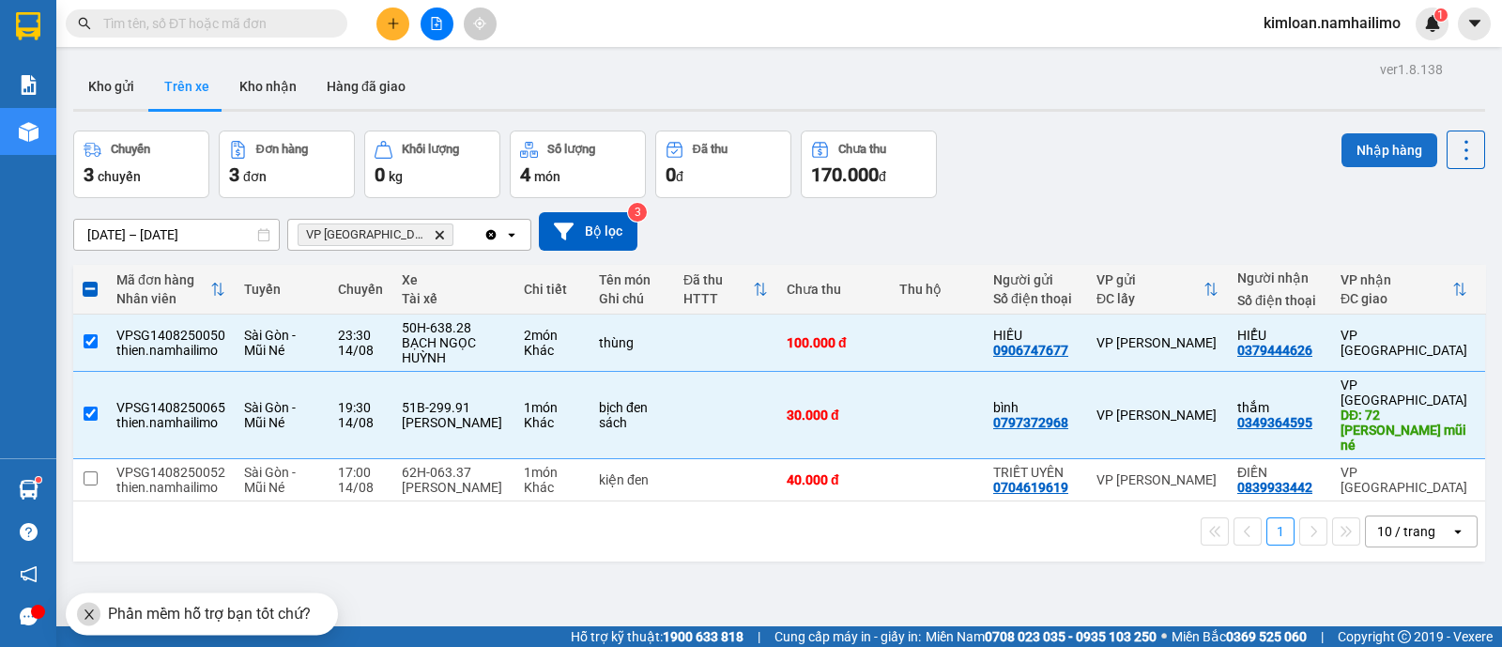
click at [1341, 143] on button "Nhập hàng" at bounding box center [1389, 150] width 96 height 34
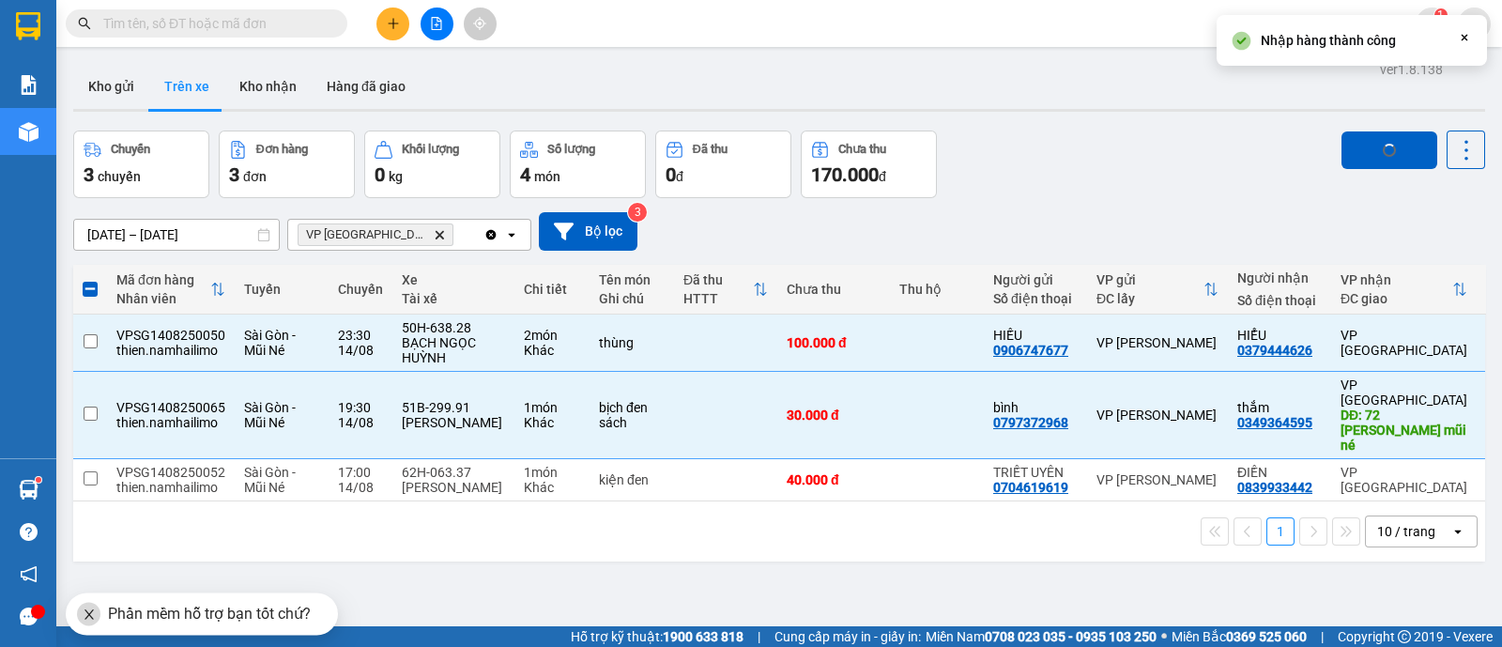
checkbox input "false"
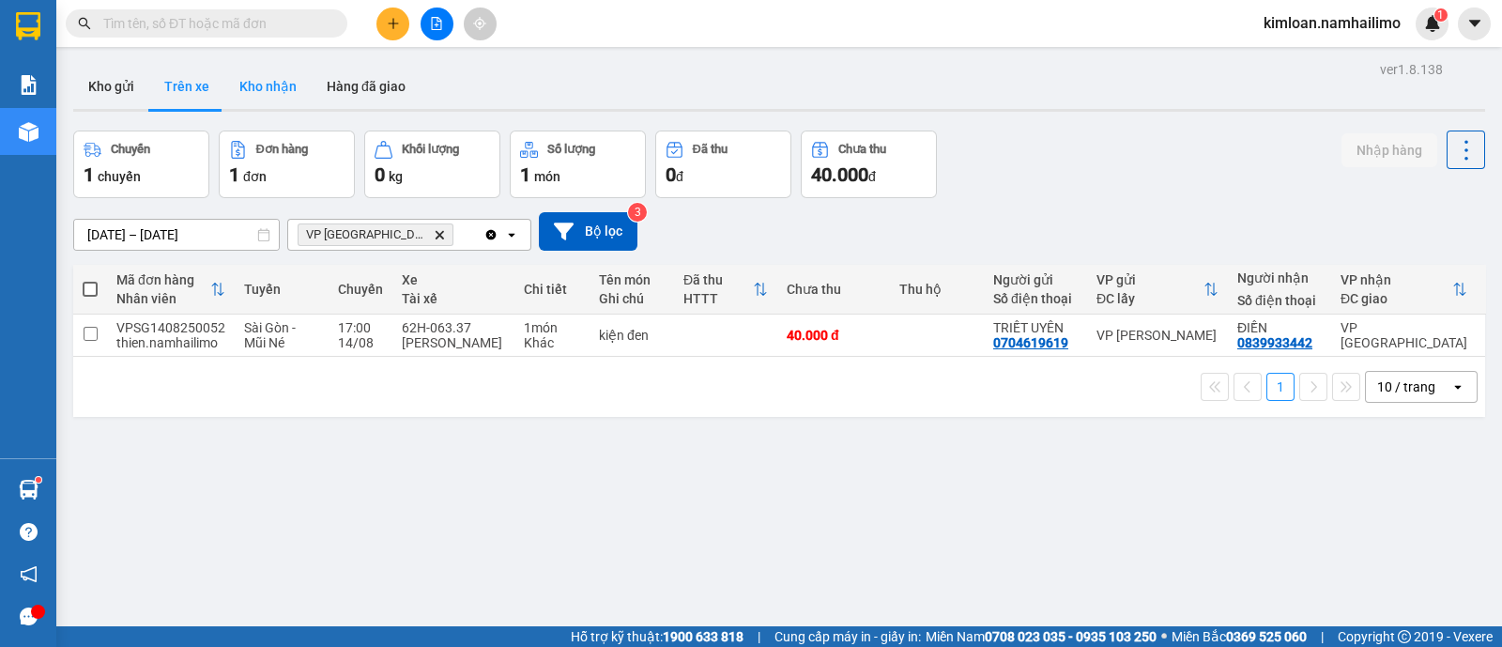
click at [267, 74] on button "Kho nhận" at bounding box center [267, 86] width 87 height 45
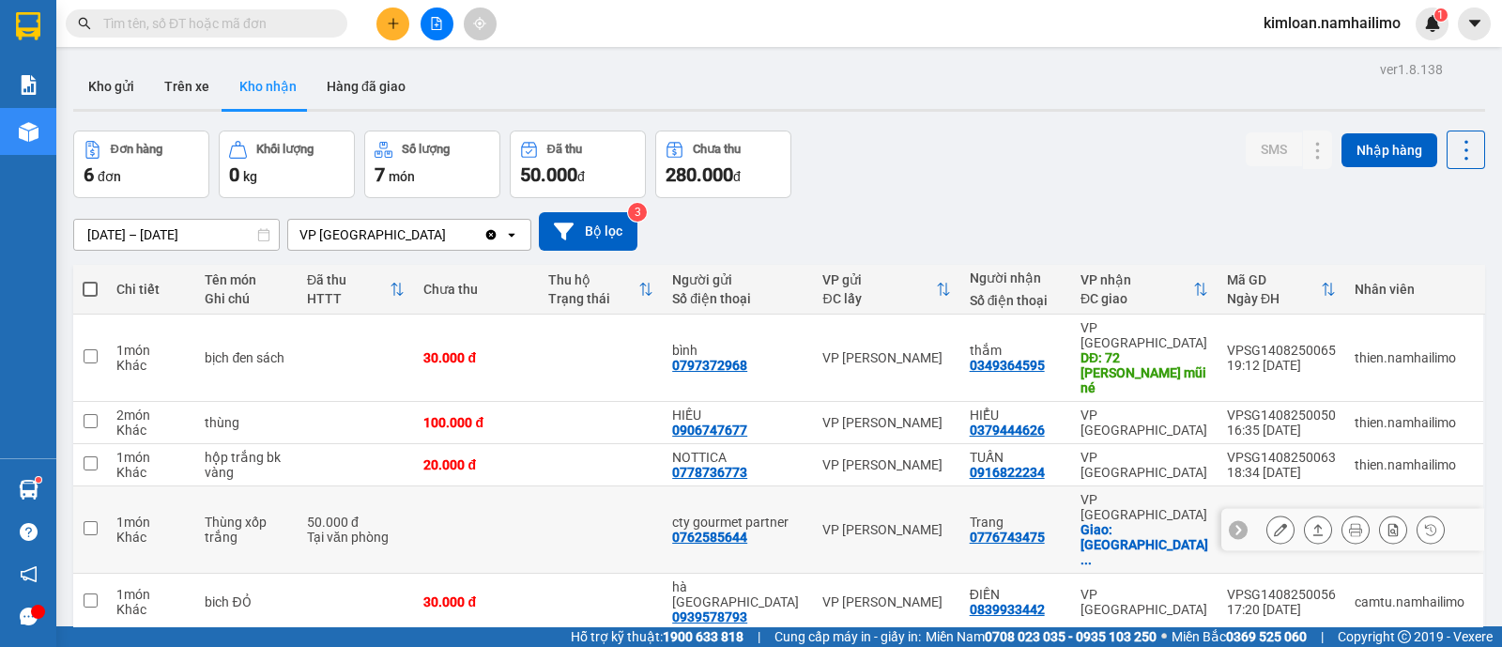
scroll to position [85, 0]
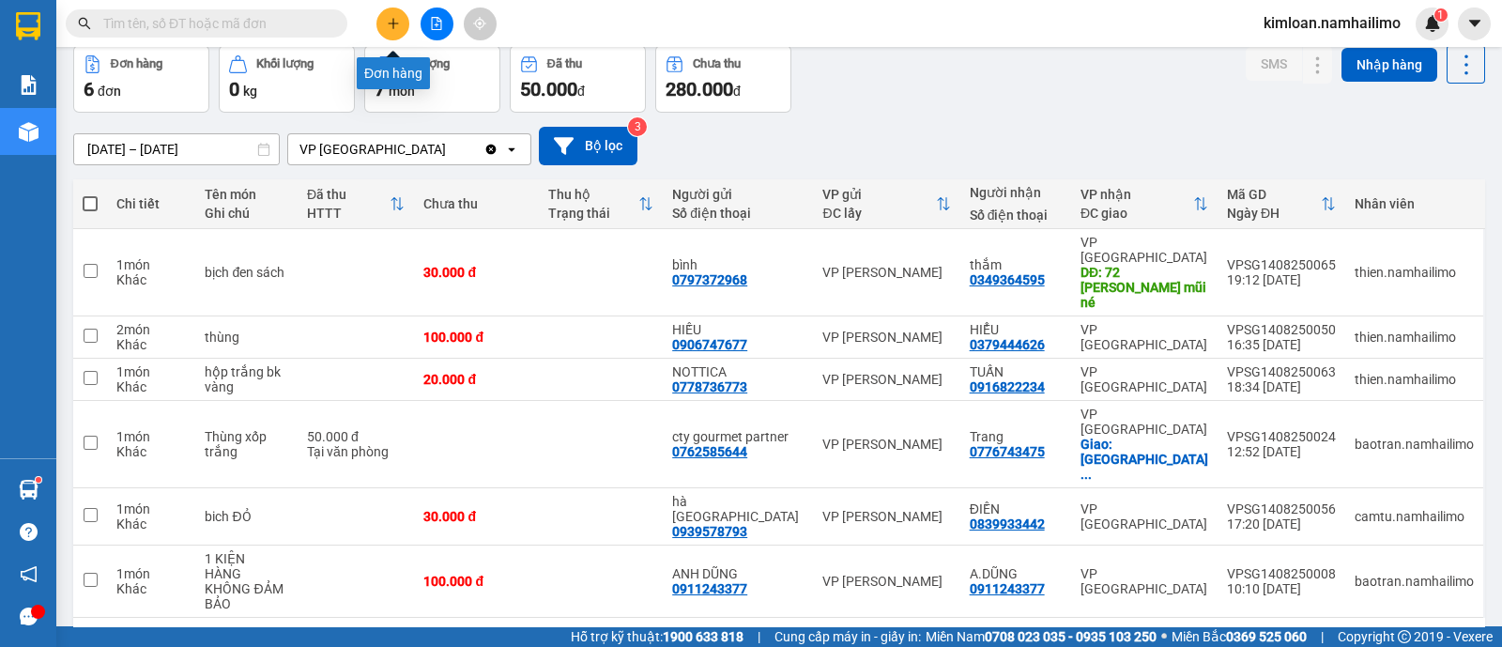
click at [395, 23] on icon "plus" at bounding box center [393, 23] width 10 height 1
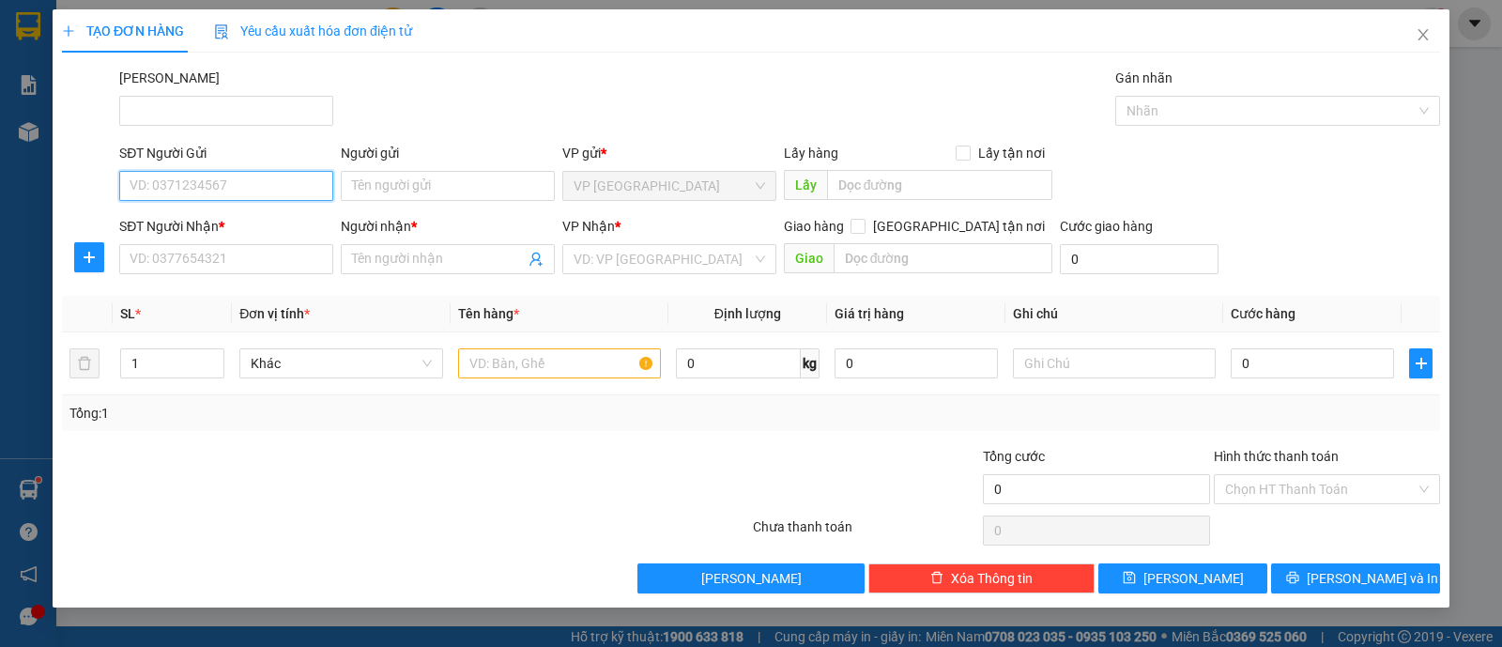
click at [237, 191] on input "SĐT Người Gửi" at bounding box center [226, 186] width 214 height 30
click at [243, 219] on div "0834466797 - THÙY" at bounding box center [225, 222] width 191 height 21
type input "0834466797"
type input "THÙY"
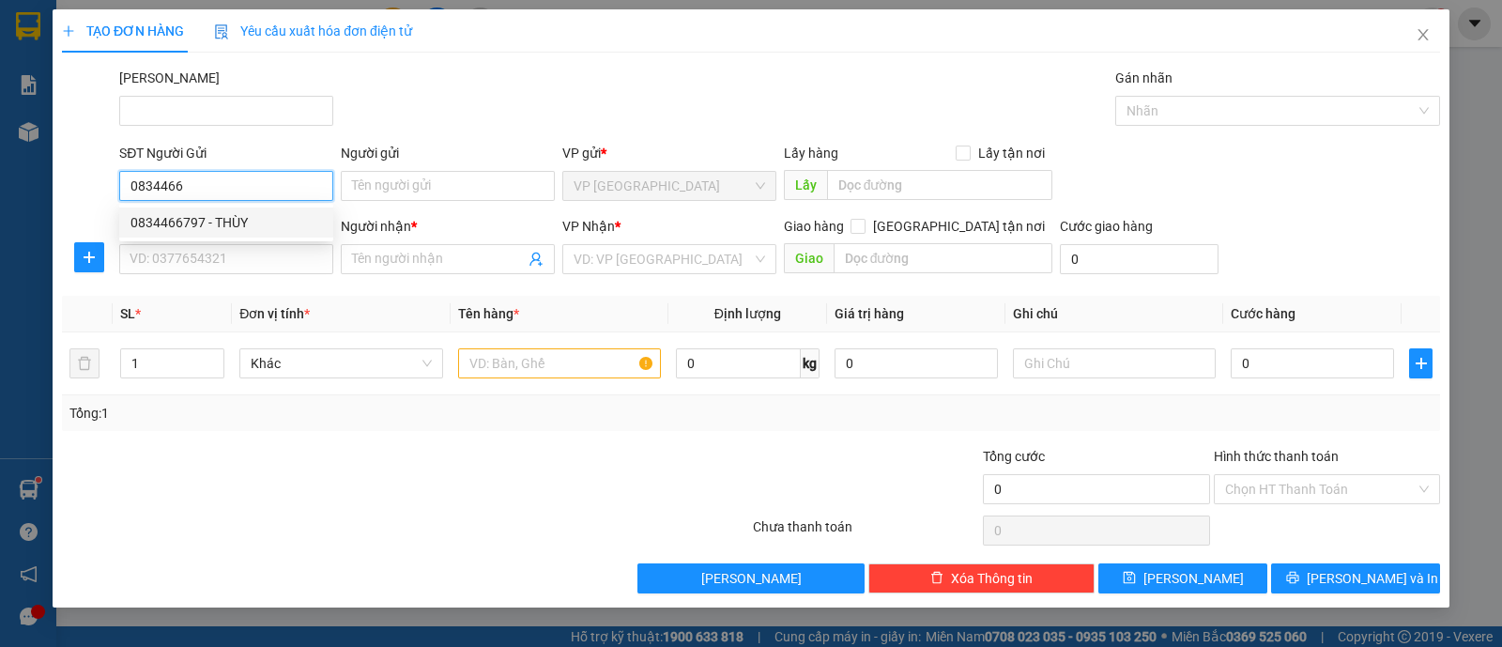
type input "0933336117"
type input "HẢI"
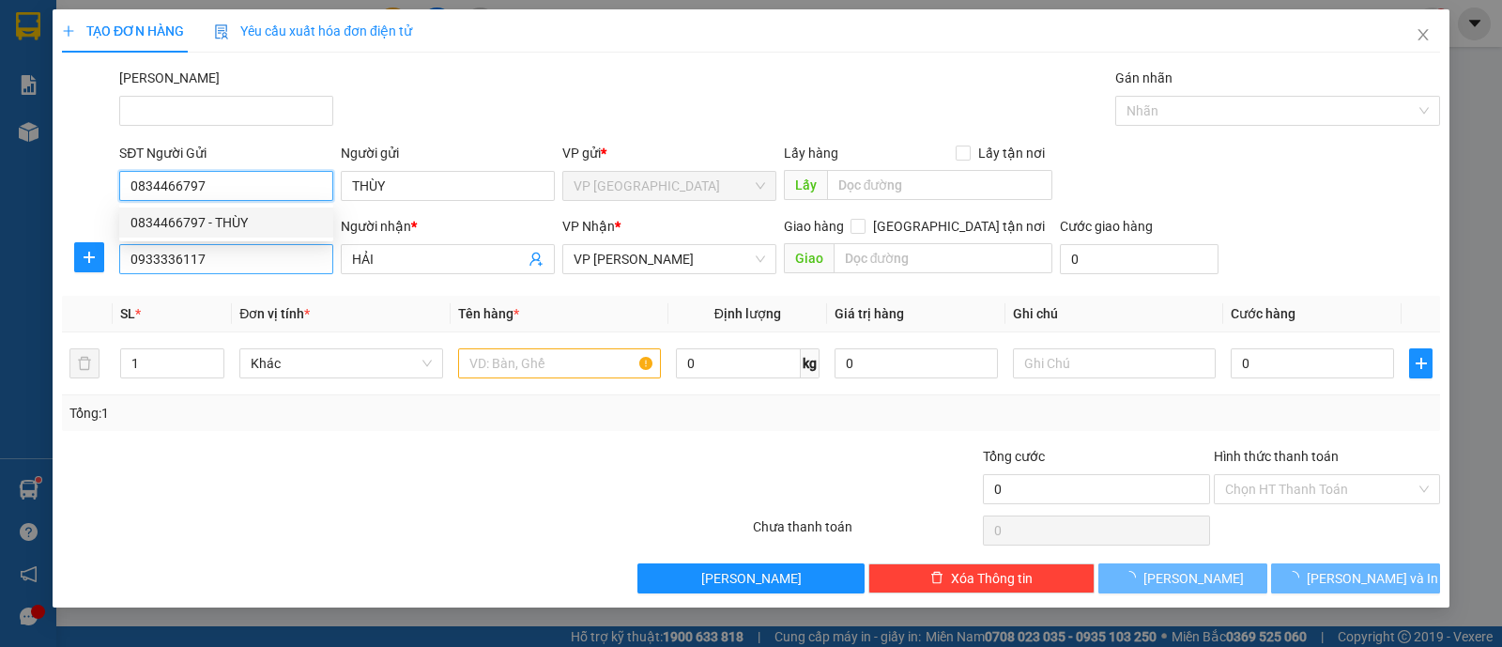
type input "30.000"
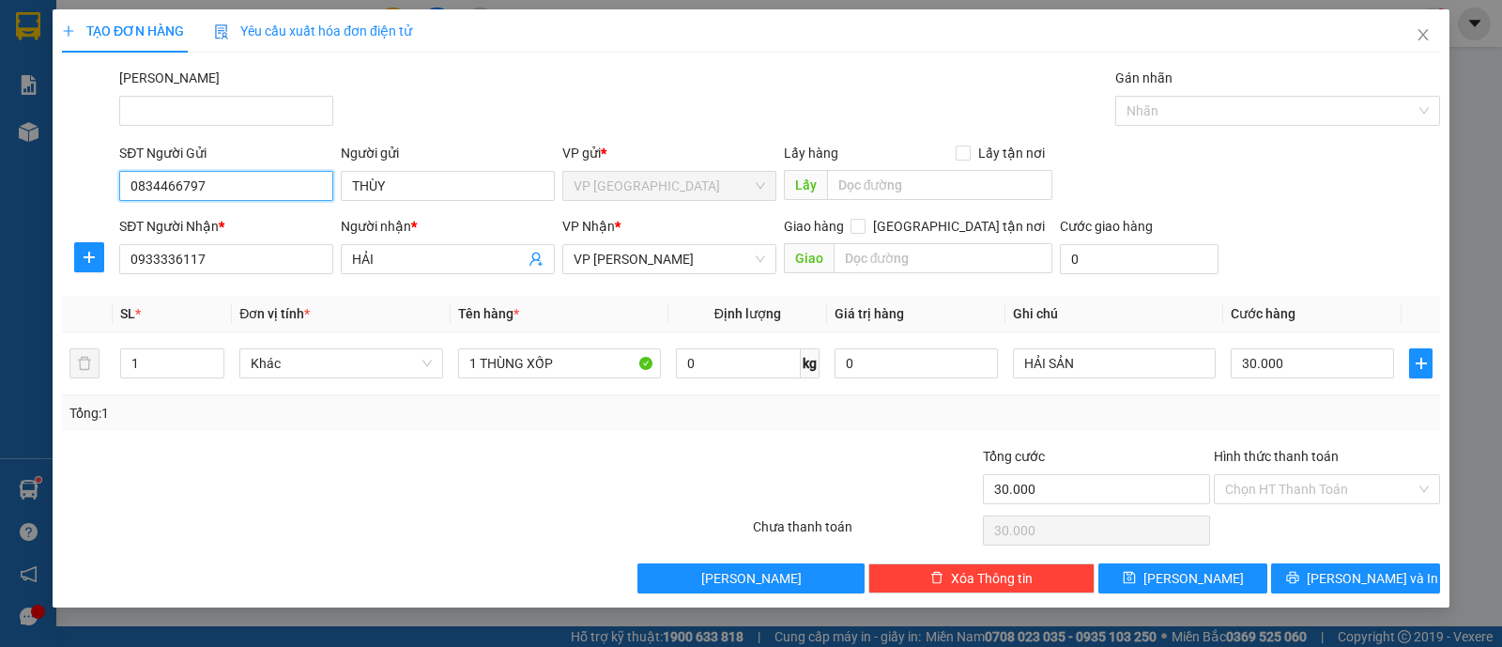
type input "0834466797"
click at [502, 475] on div at bounding box center [290, 479] width 461 height 66
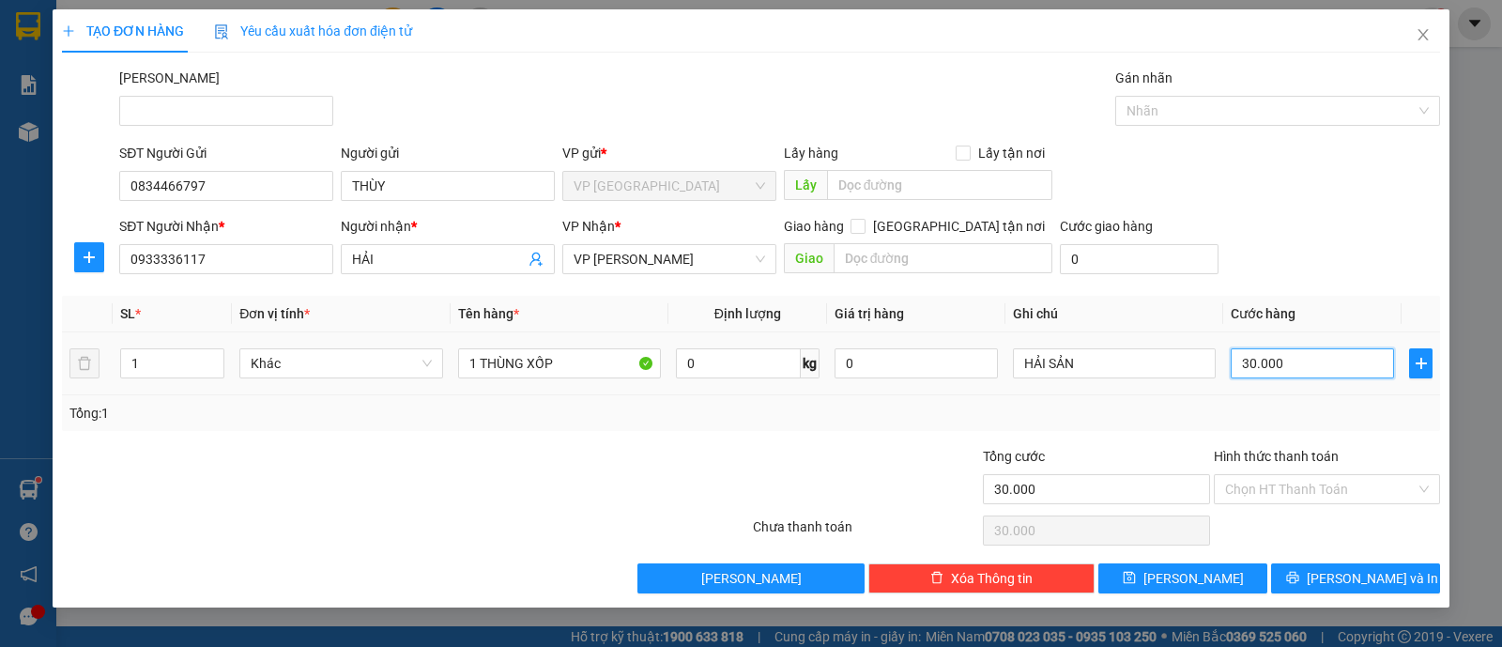
click at [1290, 369] on input "30.000" at bounding box center [1311, 363] width 163 height 30
type input "4"
type input "00.000.040"
type input "40"
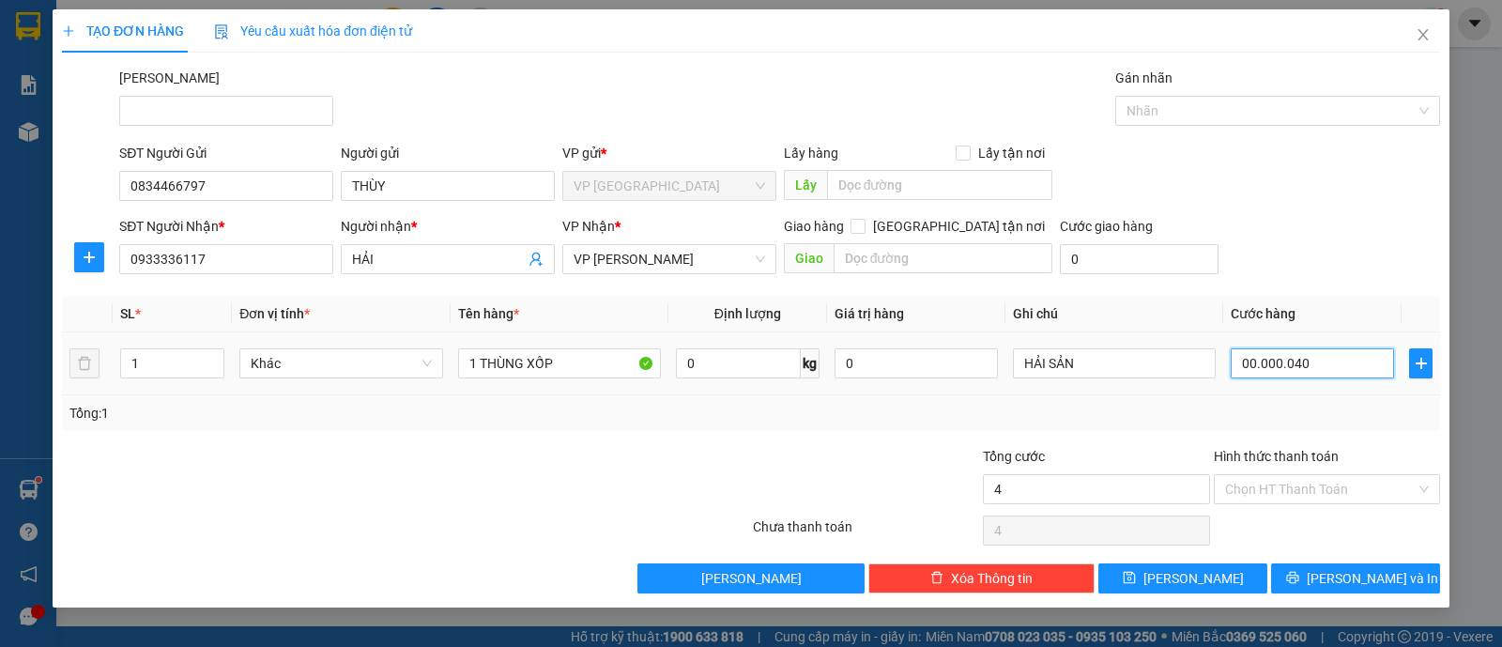
type input "40"
type input "00.000.040"
type input "40.000"
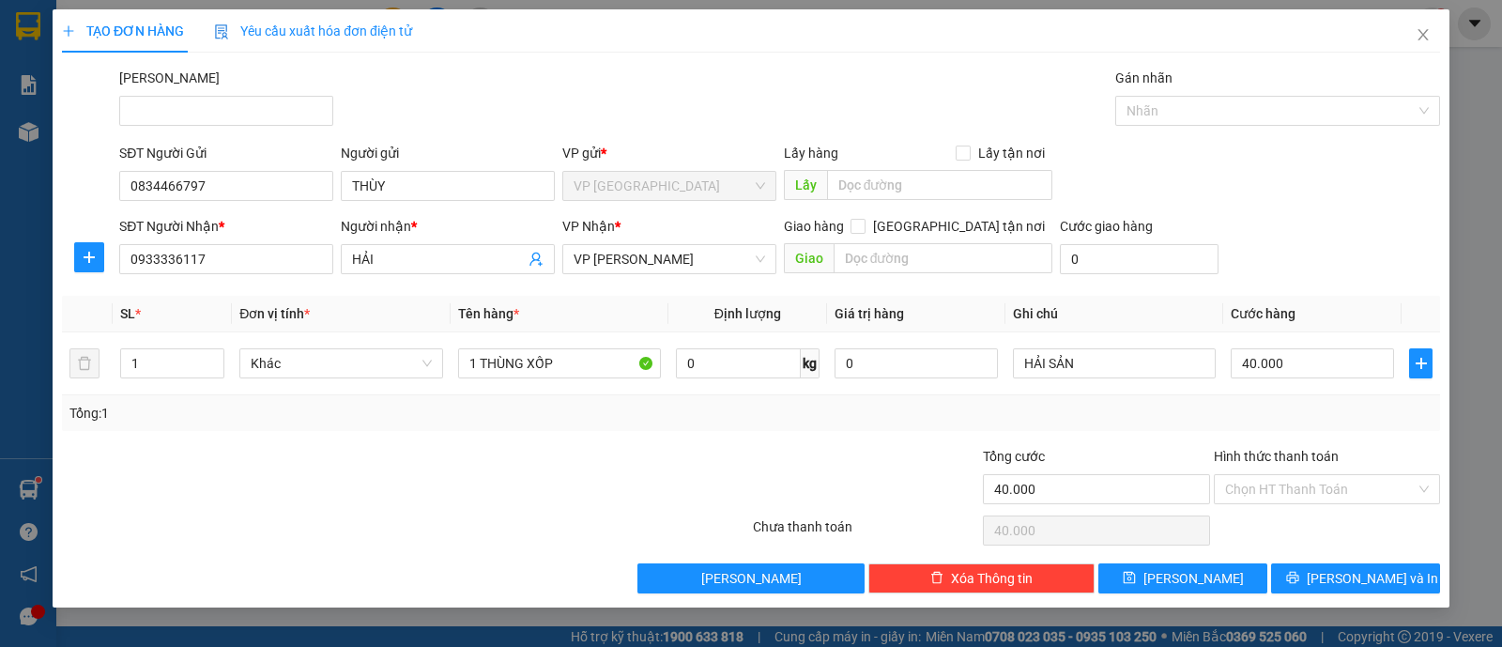
click at [1208, 411] on div "Tổng: 1" at bounding box center [750, 413] width 1363 height 21
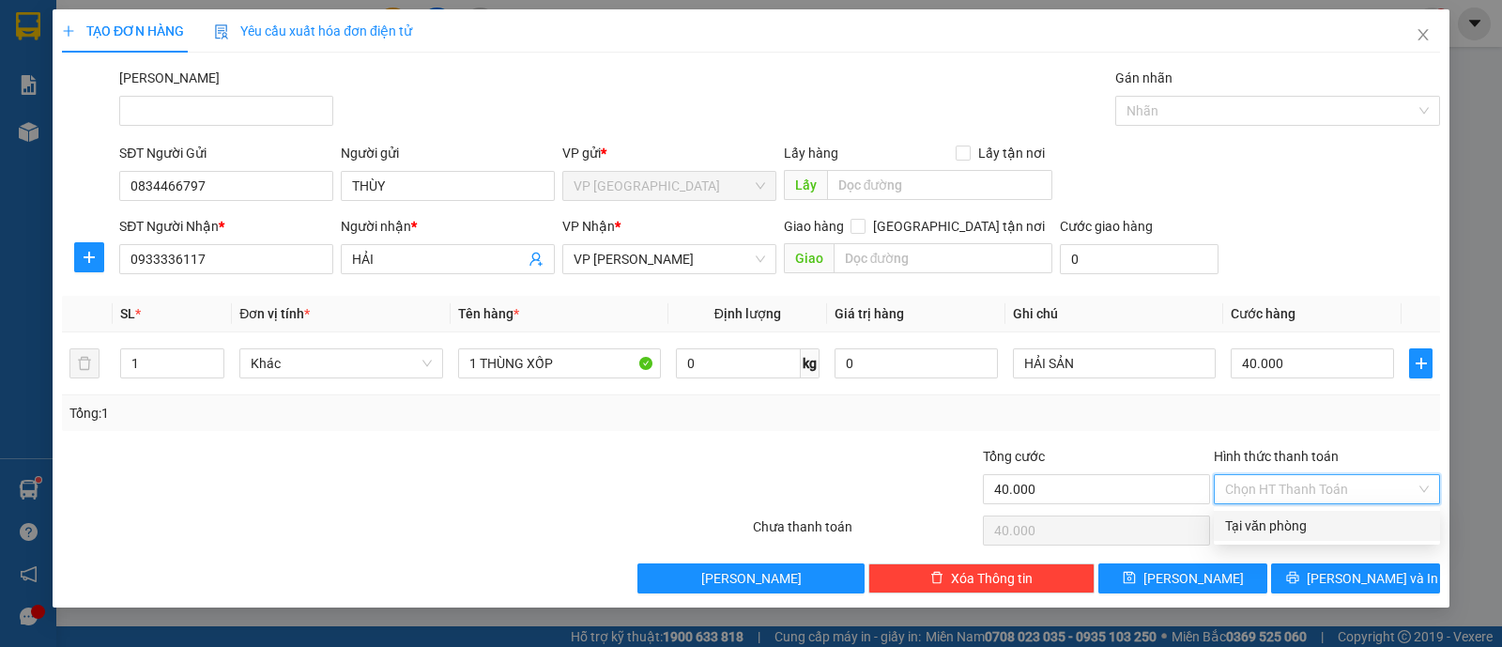
click at [1291, 481] on input "Hình thức thanh toán" at bounding box center [1320, 489] width 191 height 28
click at [1274, 527] on div "Tại văn phòng" at bounding box center [1327, 525] width 204 height 21
type input "0"
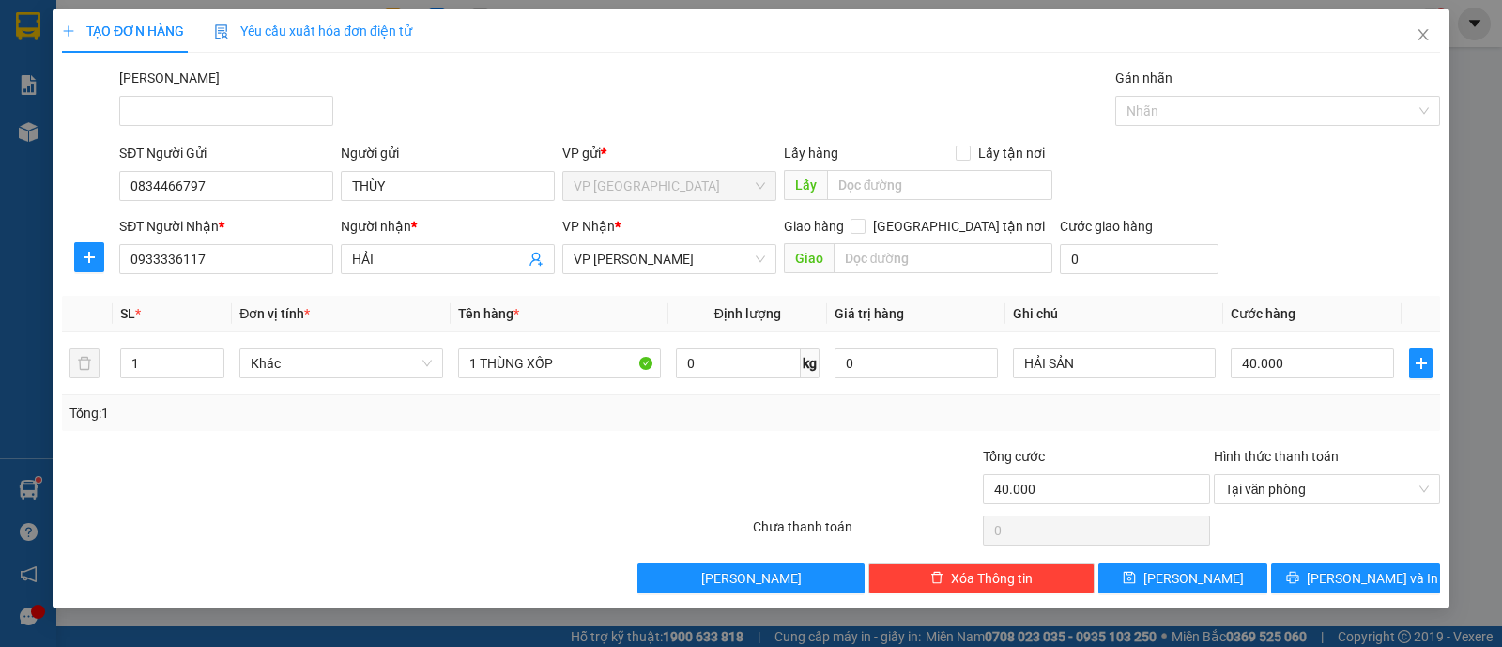
click at [852, 456] on div at bounding box center [866, 479] width 230 height 66
click at [1320, 567] on button "Lưu và In" at bounding box center [1355, 578] width 169 height 30
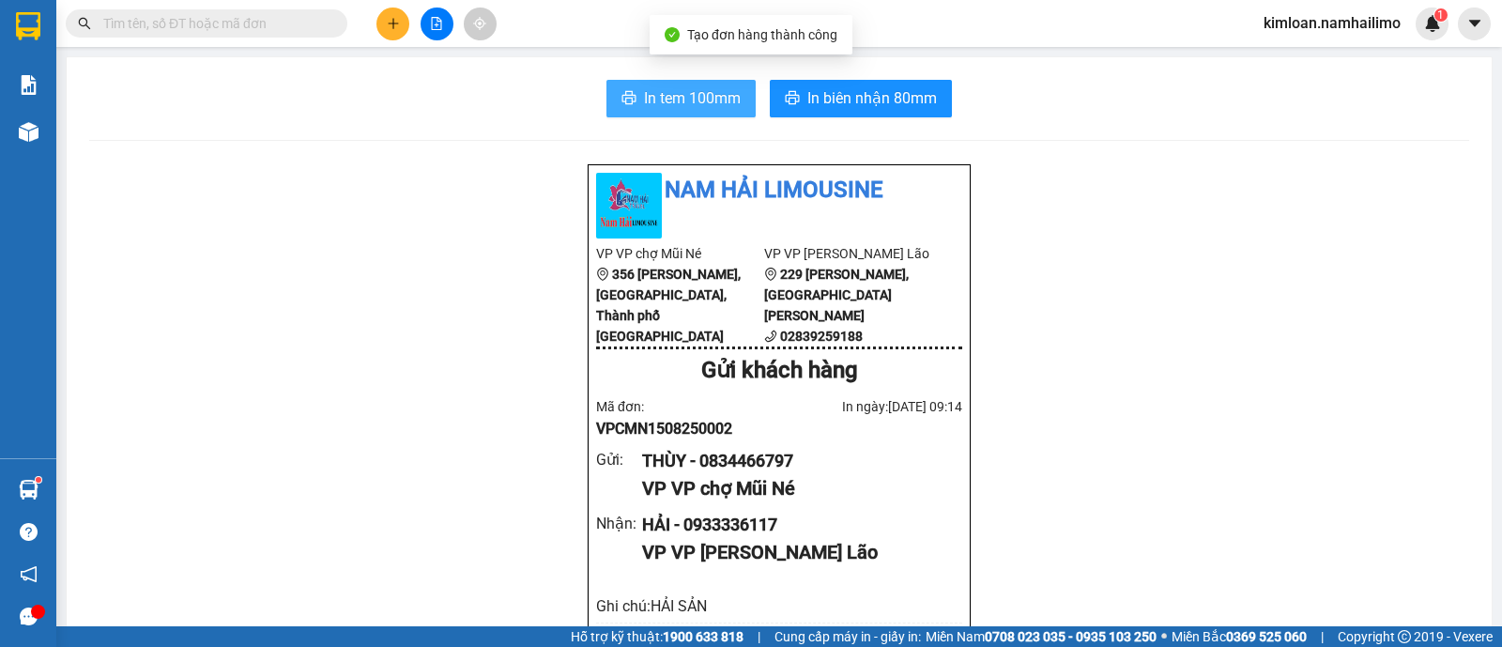
click at [652, 96] on span "In tem 100mm" at bounding box center [692, 97] width 97 height 23
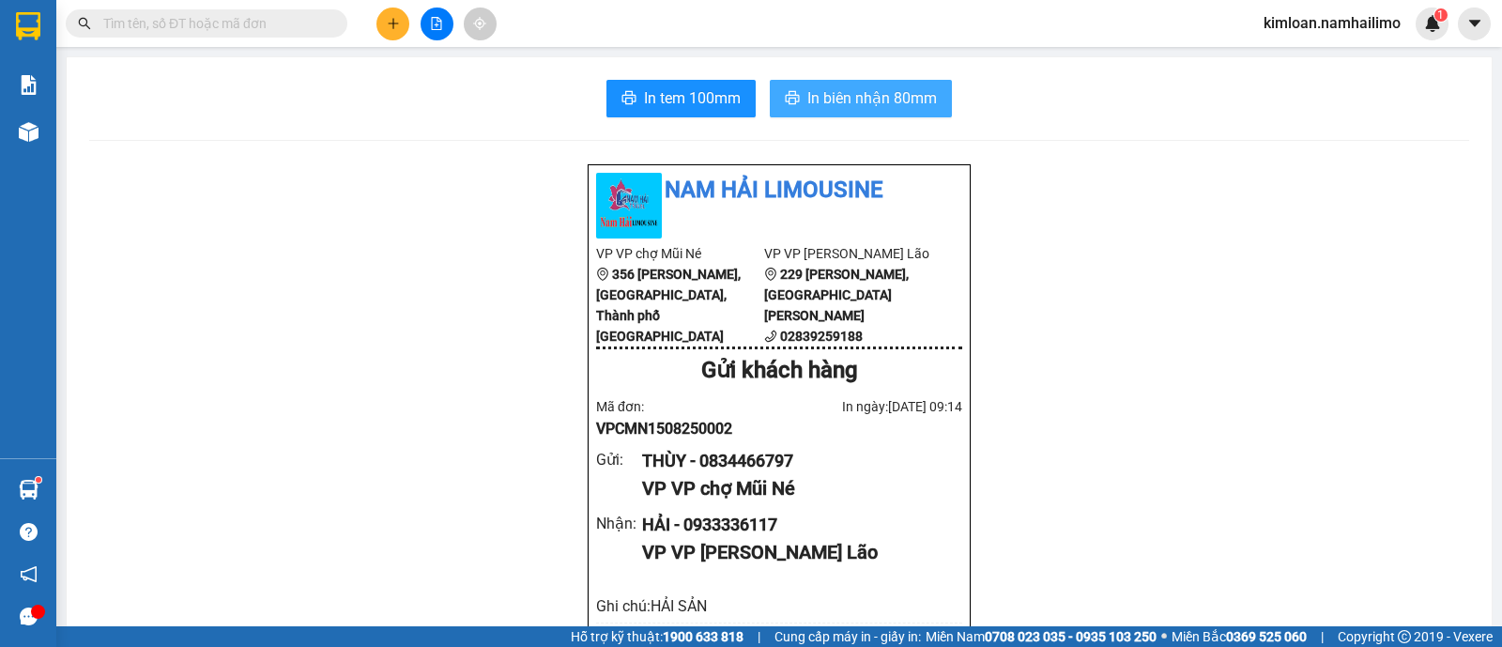
click at [857, 100] on span "In biên nhận 80mm" at bounding box center [872, 97] width 130 height 23
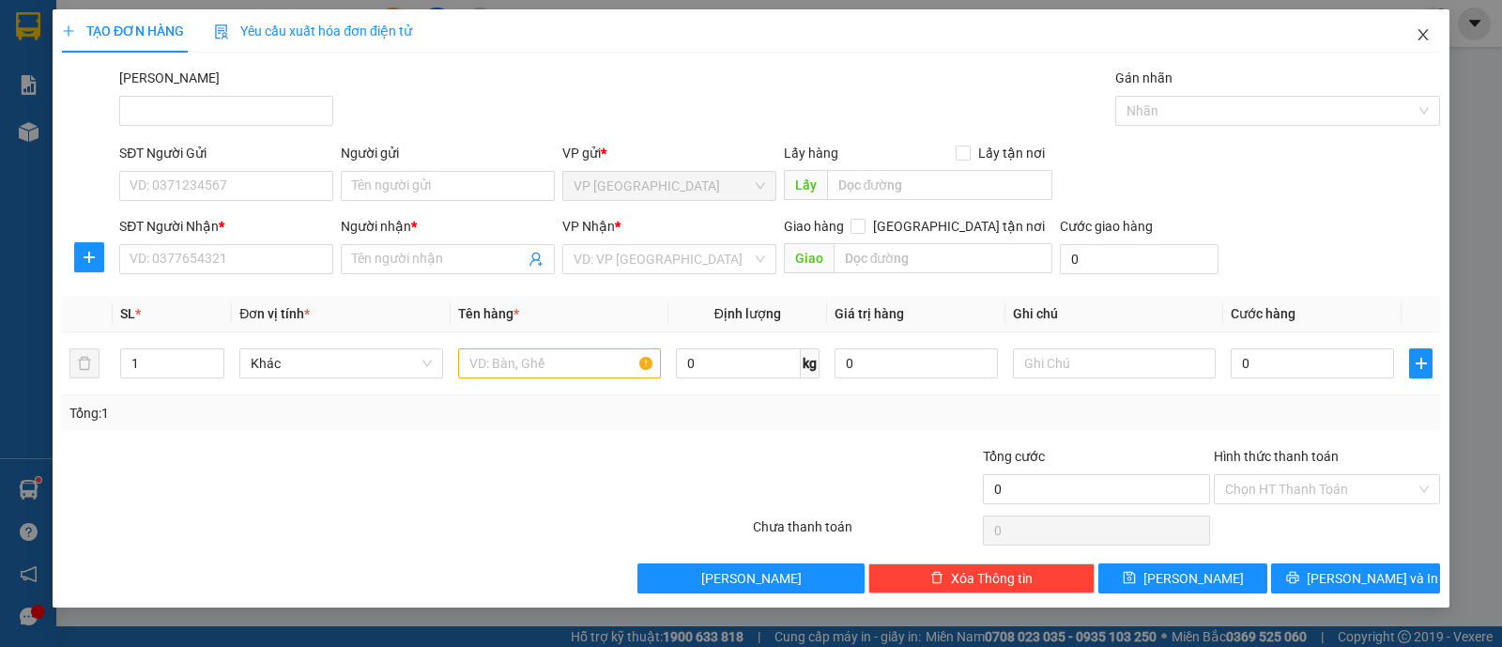
click at [1414, 38] on span "Close" at bounding box center [1423, 35] width 53 height 53
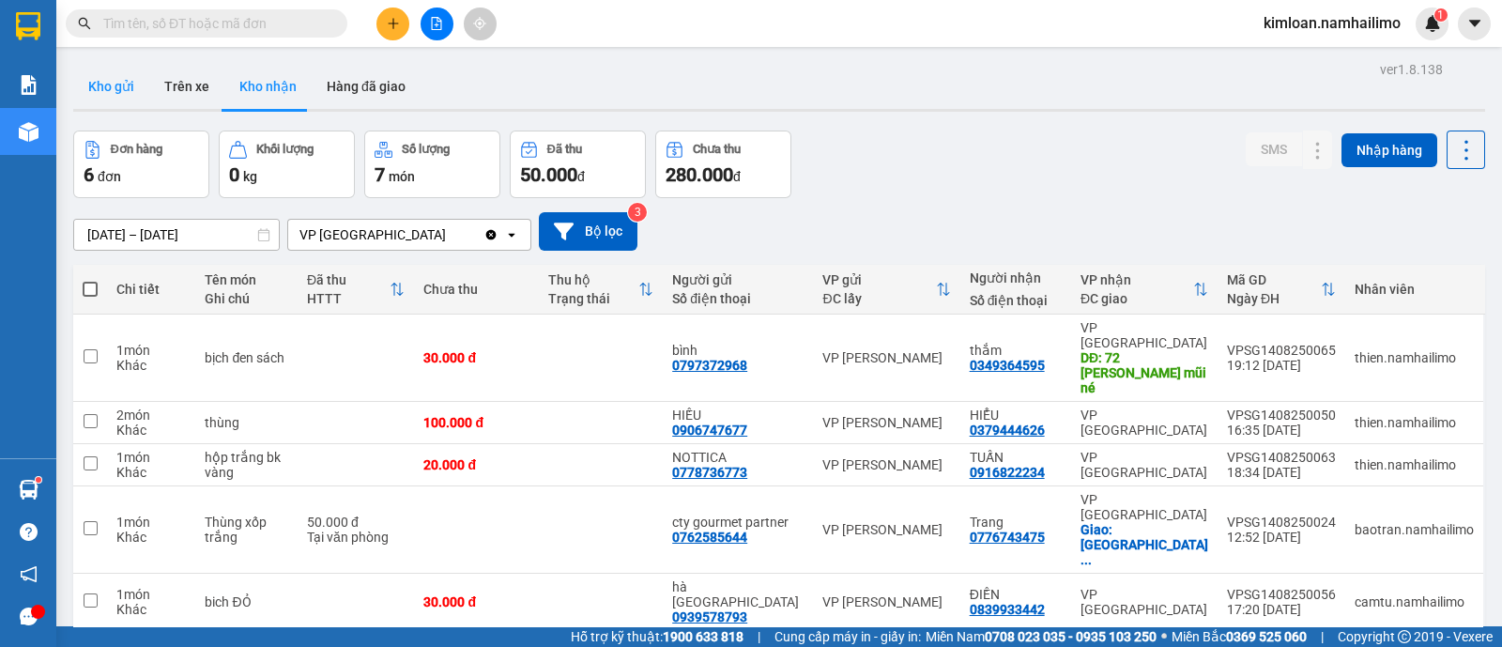
click at [99, 79] on button "Kho gửi" at bounding box center [111, 86] width 76 height 45
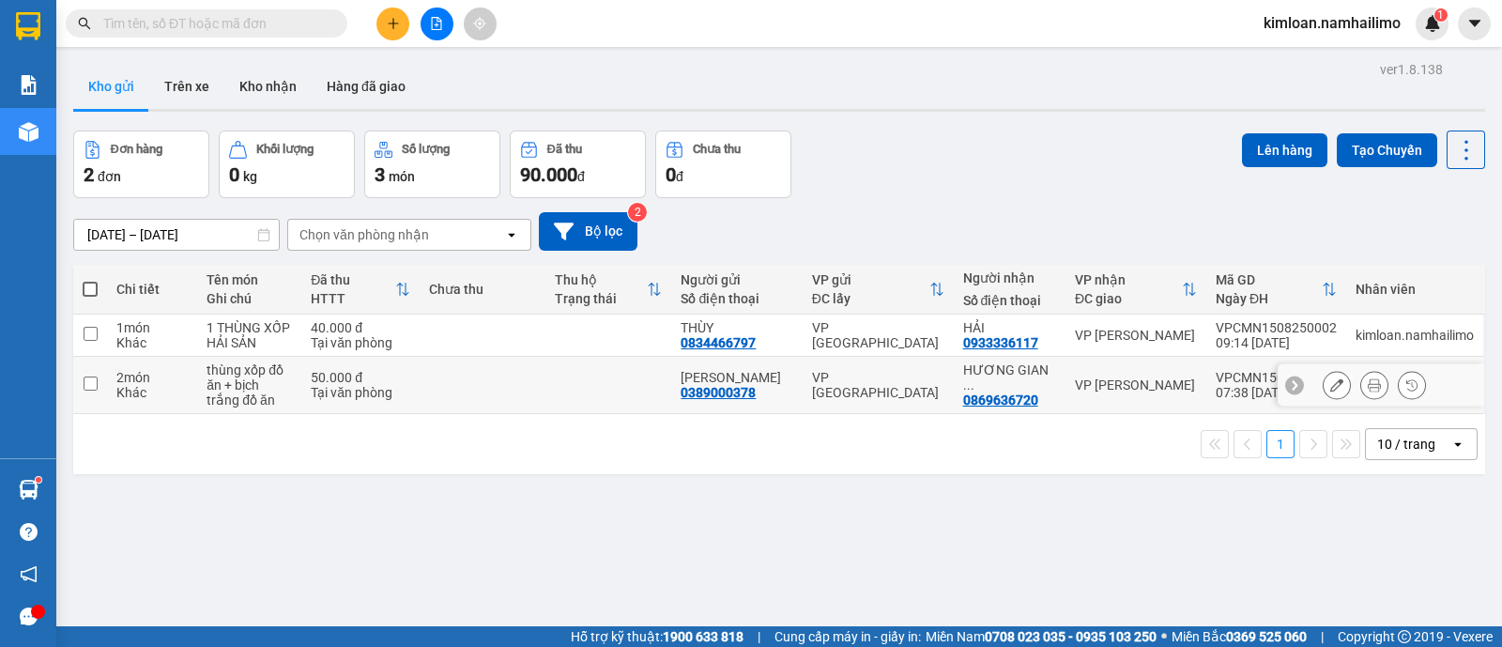
click at [89, 382] on input "checkbox" at bounding box center [91, 383] width 14 height 14
checkbox input "true"
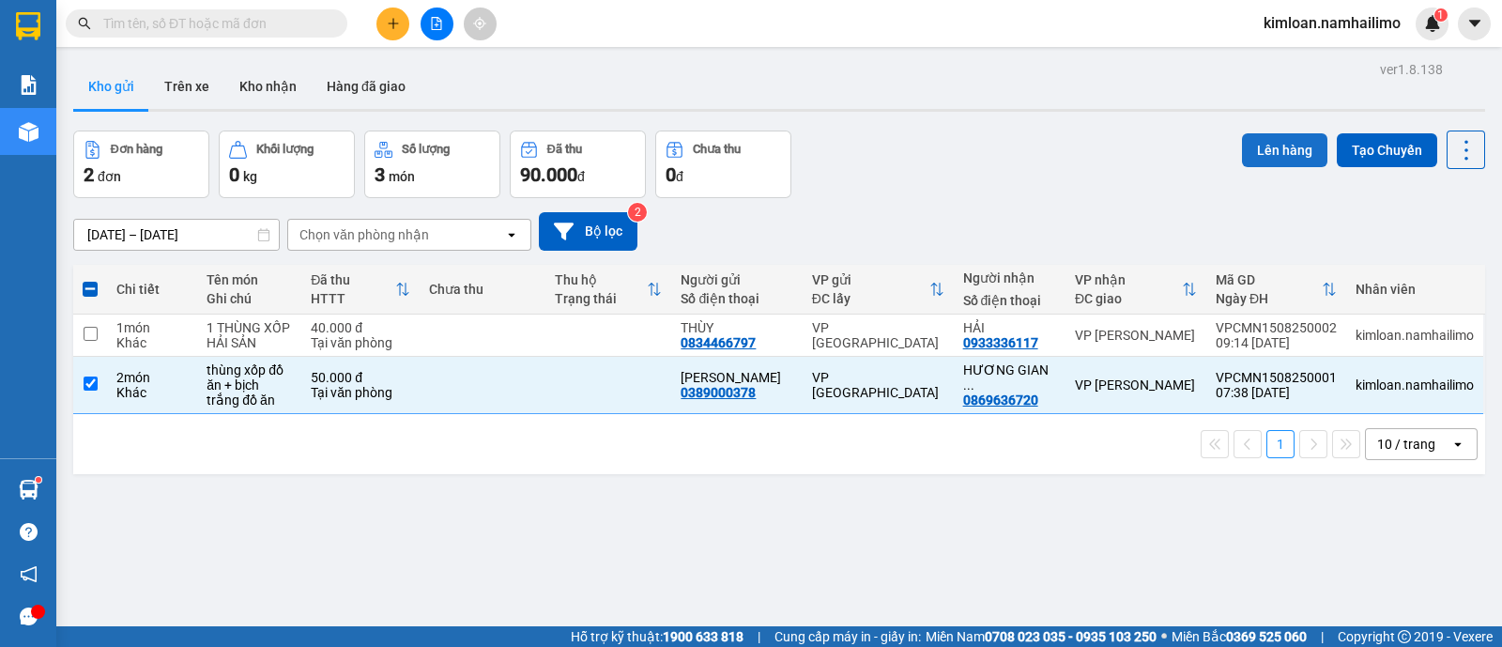
click at [1263, 145] on button "Lên hàng" at bounding box center [1284, 150] width 85 height 34
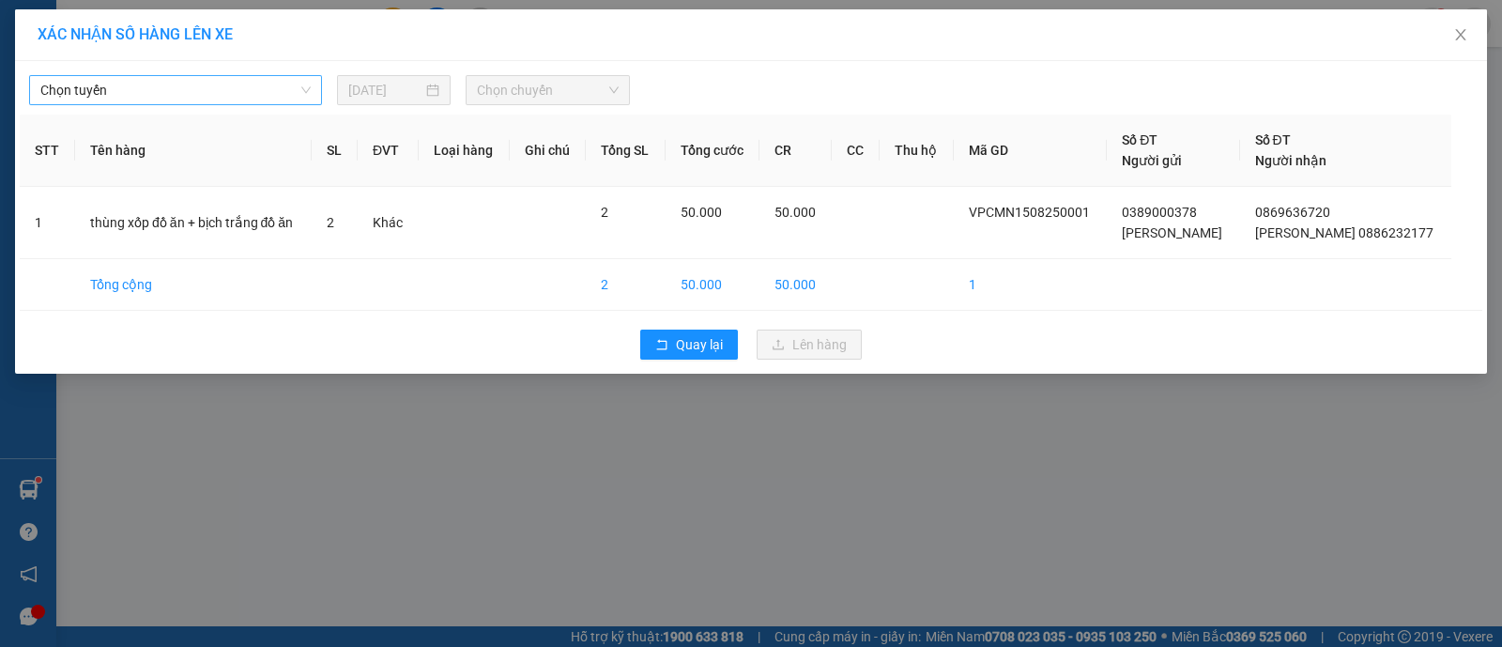
click at [259, 99] on span "Chọn tuyến" at bounding box center [175, 90] width 270 height 28
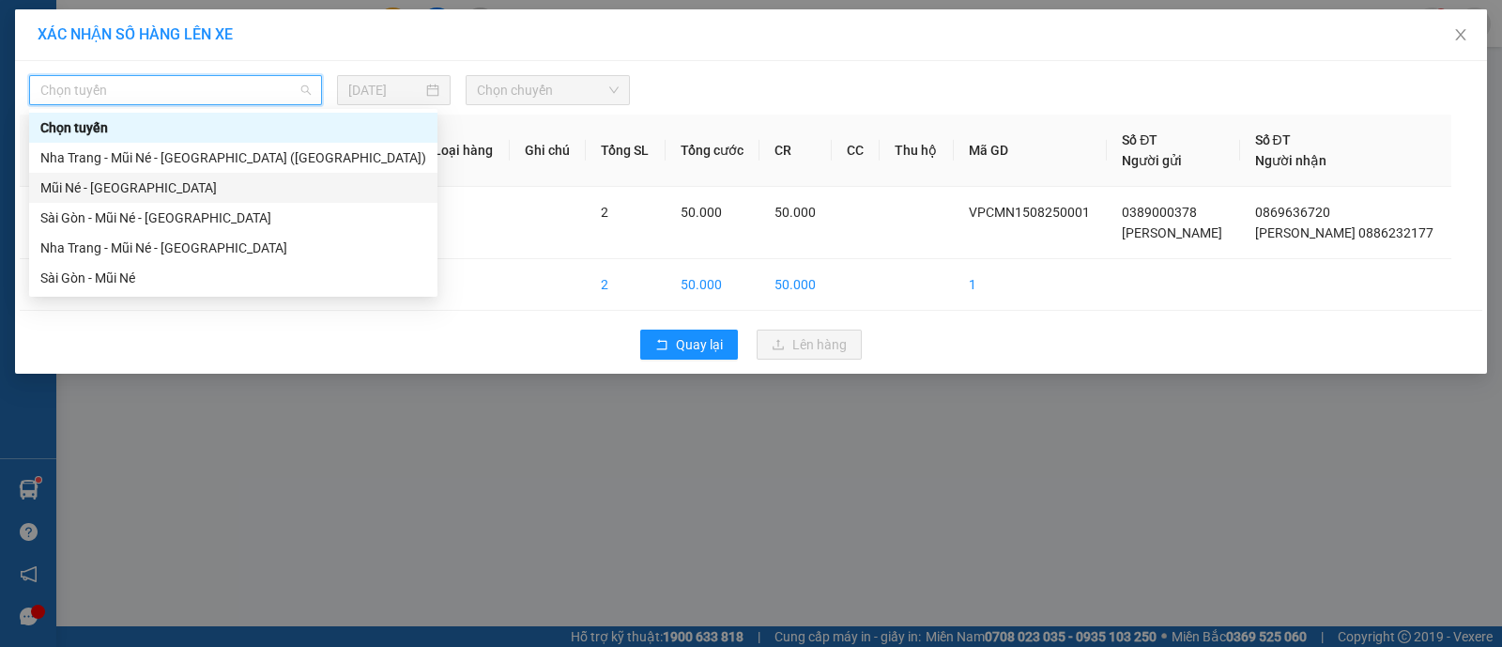
click at [241, 196] on div "Mũi Né - Sài Gòn" at bounding box center [233, 187] width 386 height 21
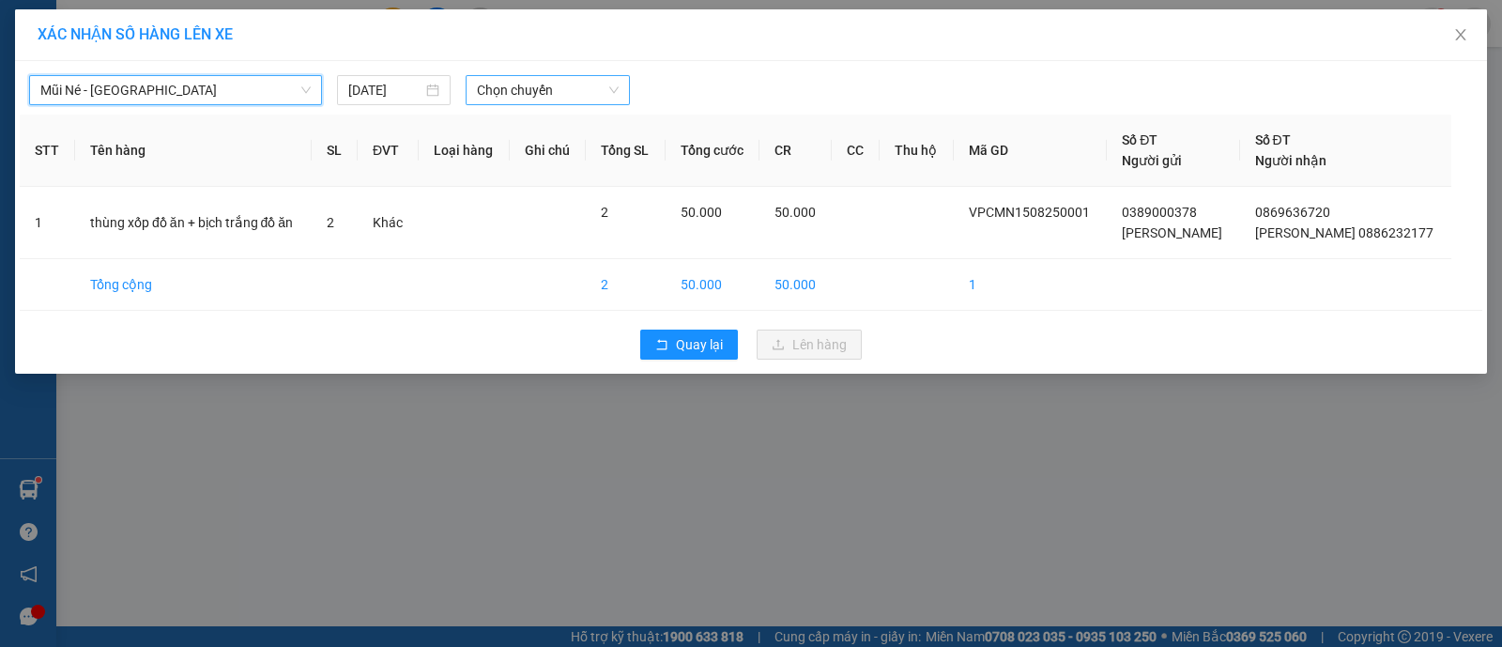
click at [605, 94] on span "Chọn chuyến" at bounding box center [548, 90] width 142 height 28
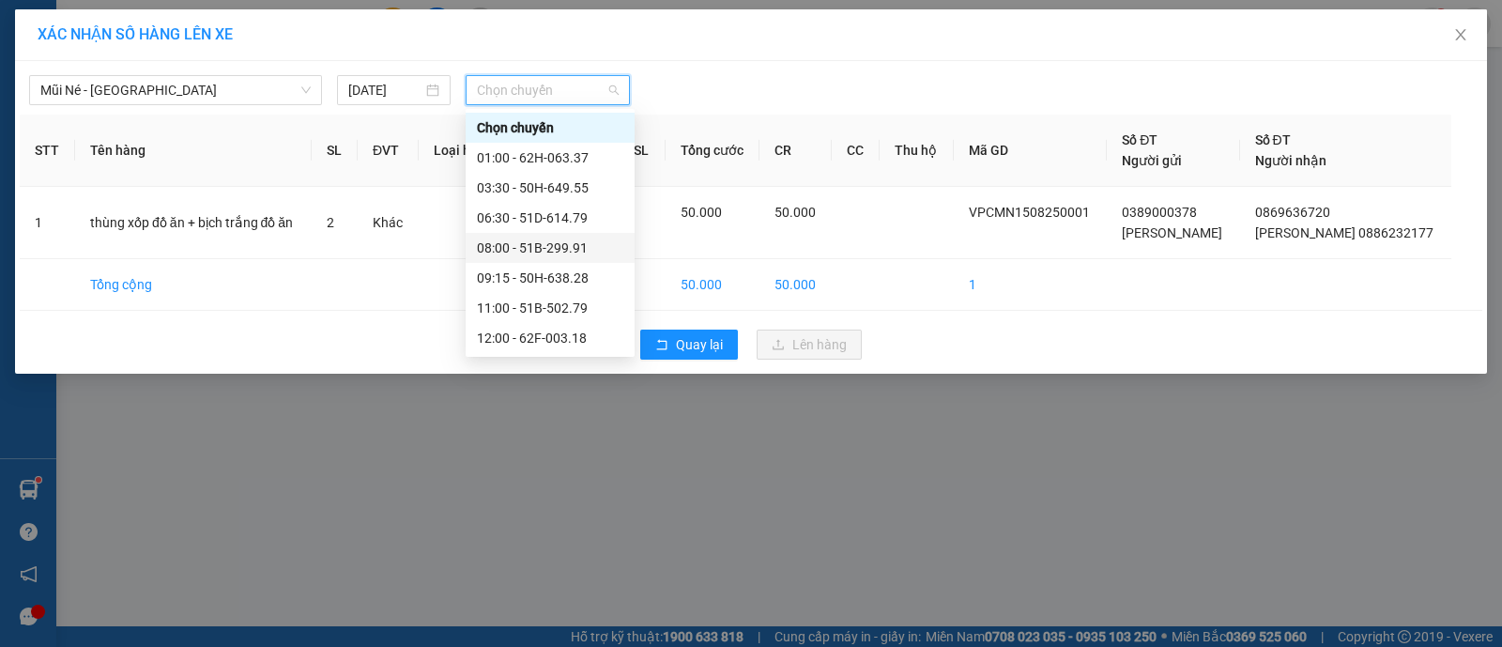
click at [563, 246] on div "08:00 - 51B-299.91" at bounding box center [550, 247] width 146 height 21
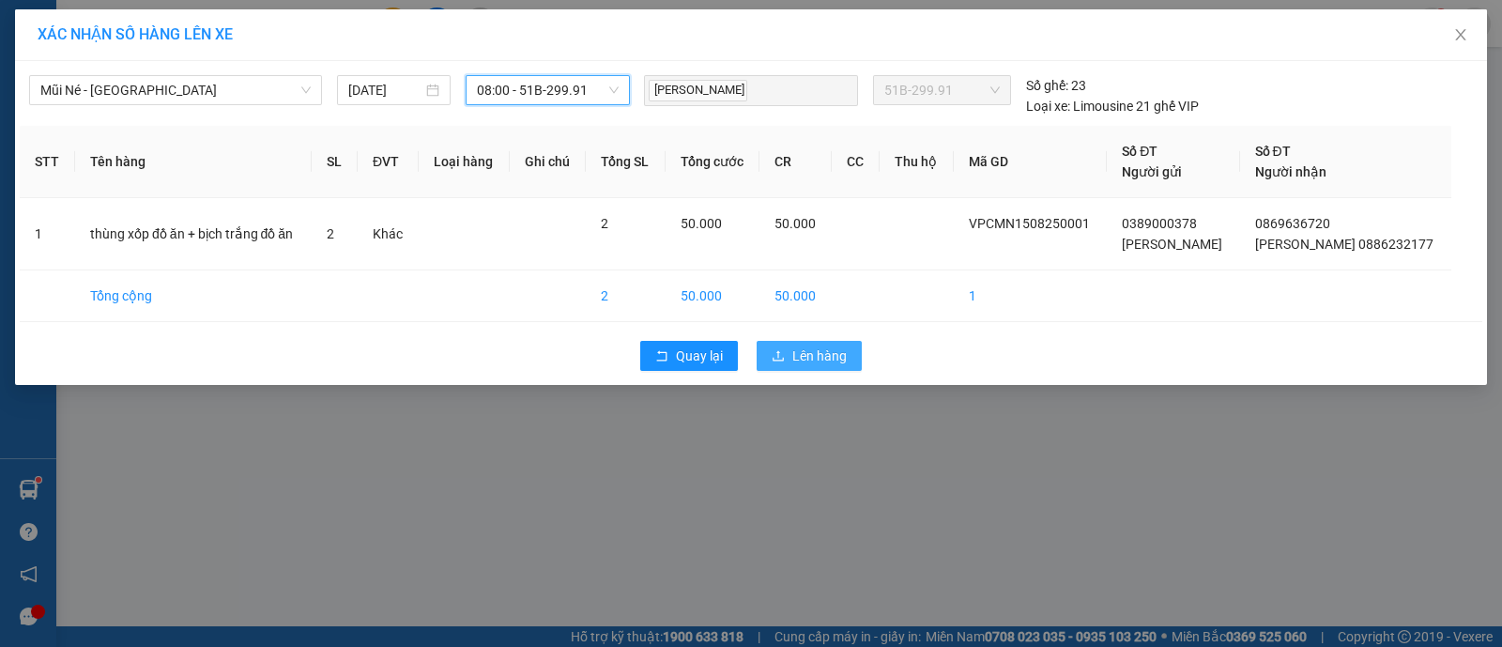
click at [831, 350] on span "Lên hàng" at bounding box center [819, 355] width 54 height 21
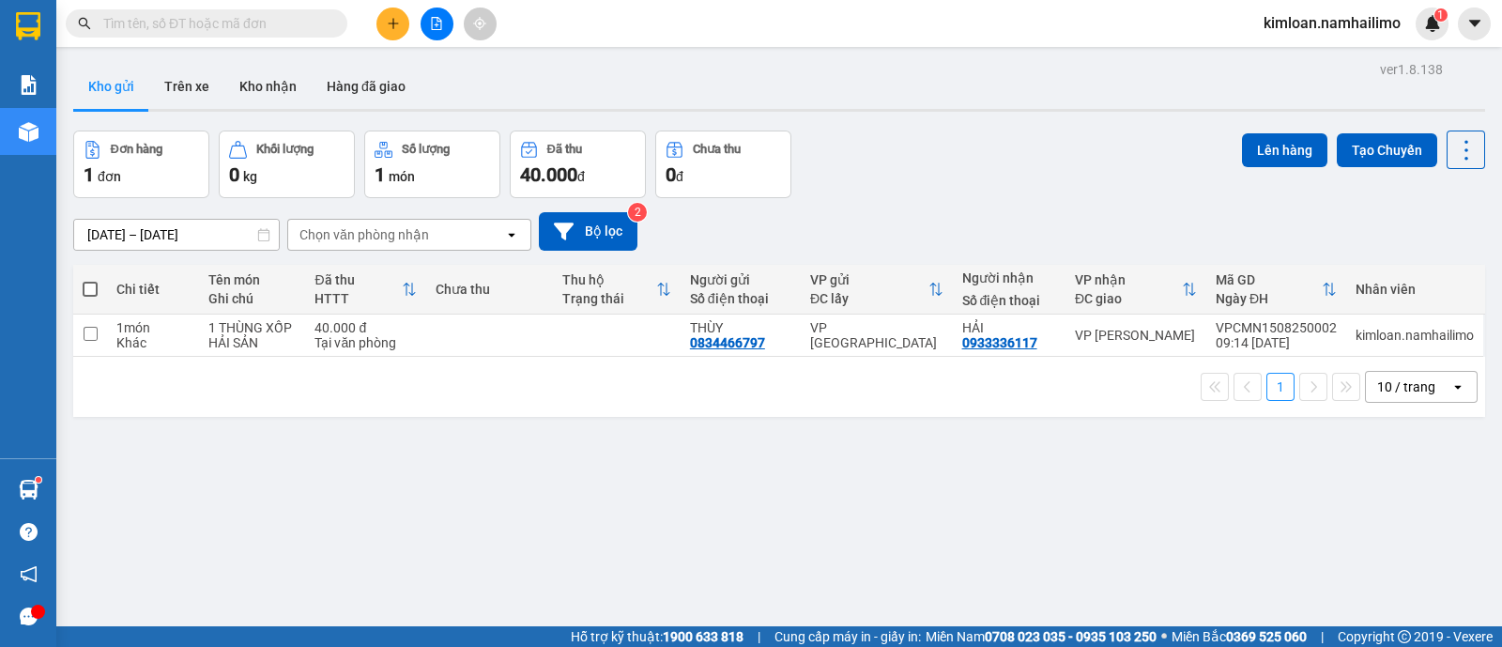
click at [765, 420] on div "ver 1.8.138 Kho gửi Trên xe Kho nhận Hàng đã giao Đơn hàng 1 đơn Khối lượng 0 k…" at bounding box center [779, 379] width 1427 height 647
click at [383, 22] on button at bounding box center [392, 24] width 33 height 33
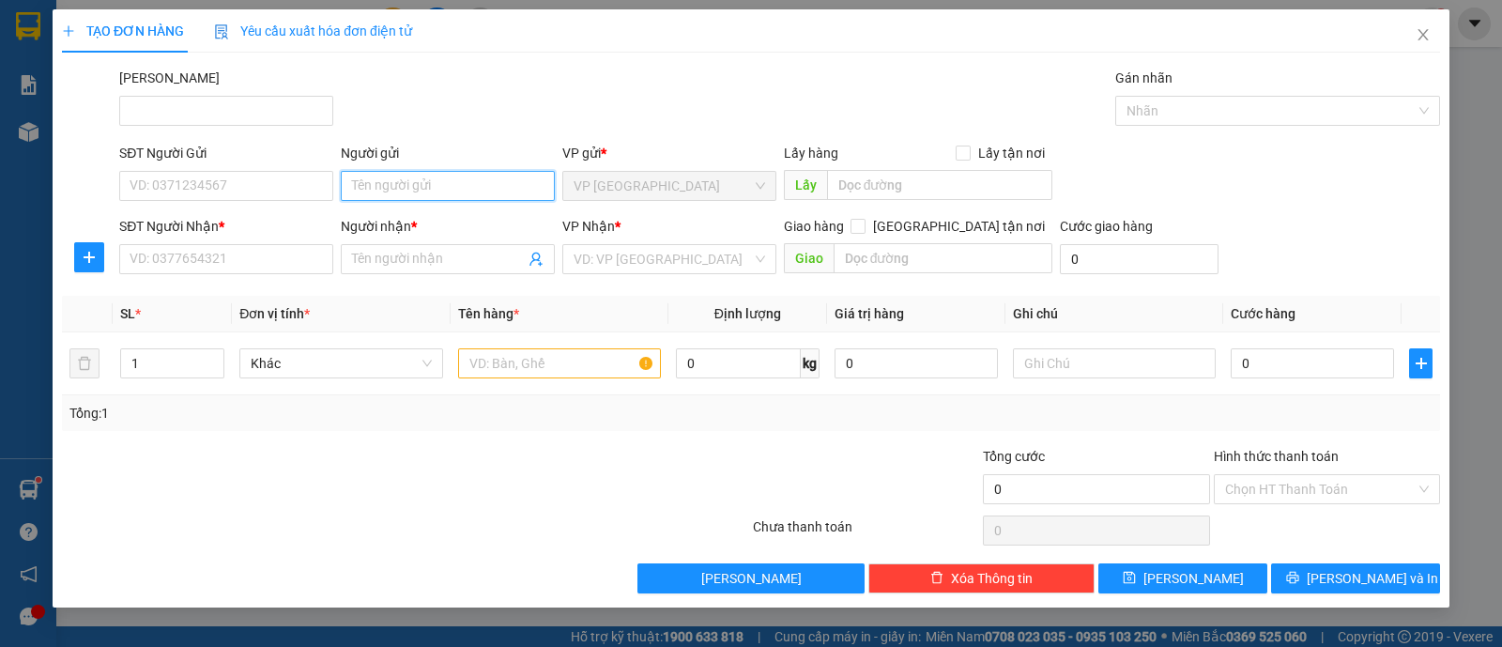
click at [444, 180] on input "Người gửi" at bounding box center [448, 186] width 214 height 30
type input "ĐIỀN"
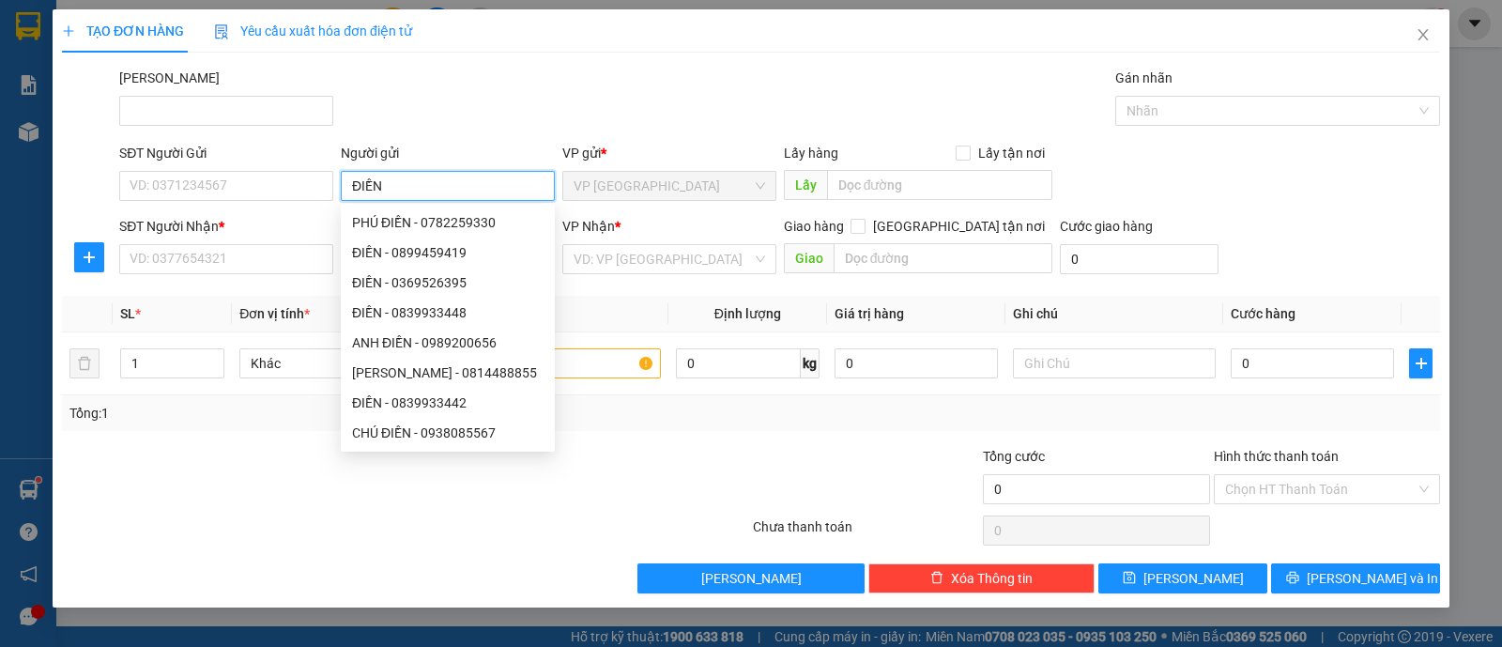
click at [442, 403] on div "ĐIỀN - 0839933442" at bounding box center [447, 402] width 191 height 21
type input "0839933442"
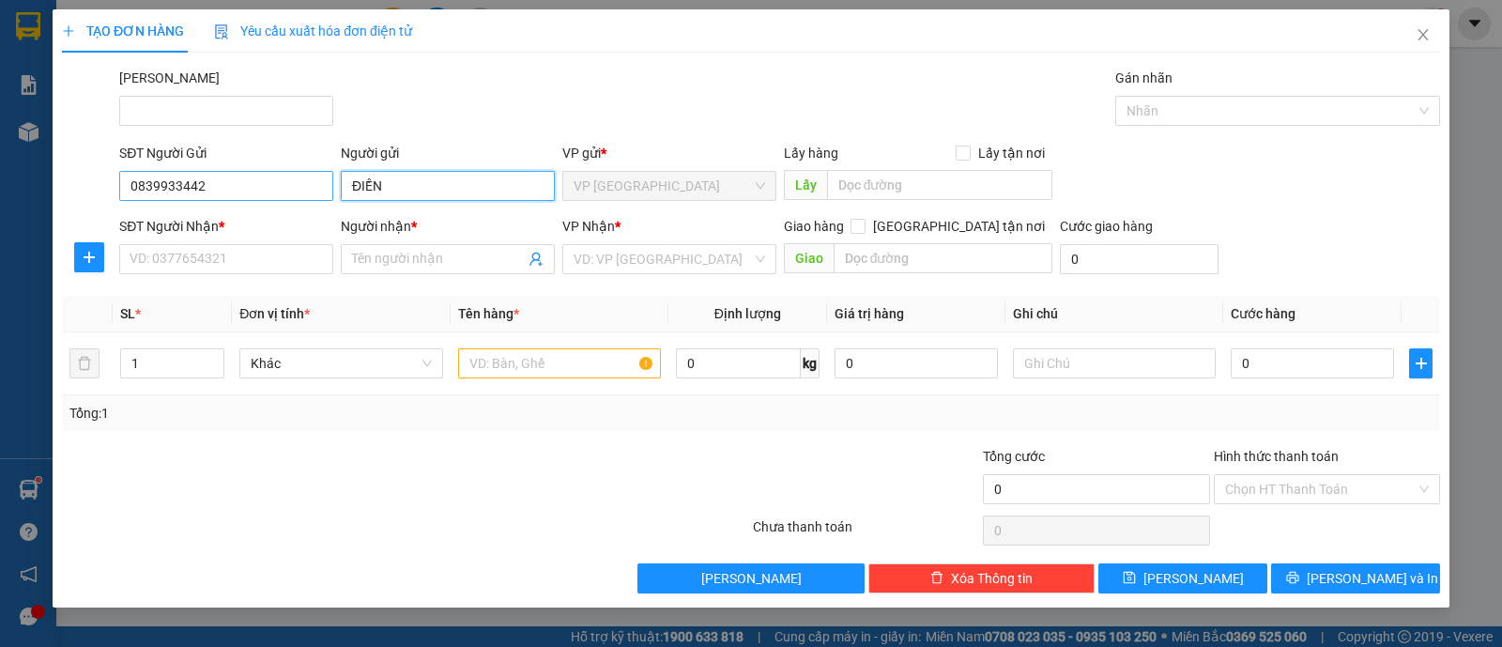
type input "ĐIỀN"
drag, startPoint x: 241, startPoint y: 185, endPoint x: 0, endPoint y: 174, distance: 241.5
click at [0, 174] on div "TẠO ĐƠN HÀNG Yêu cầu xuất hóa đơn điện tử Transit Pickup Surcharge Ids Transit …" at bounding box center [751, 323] width 1502 height 647
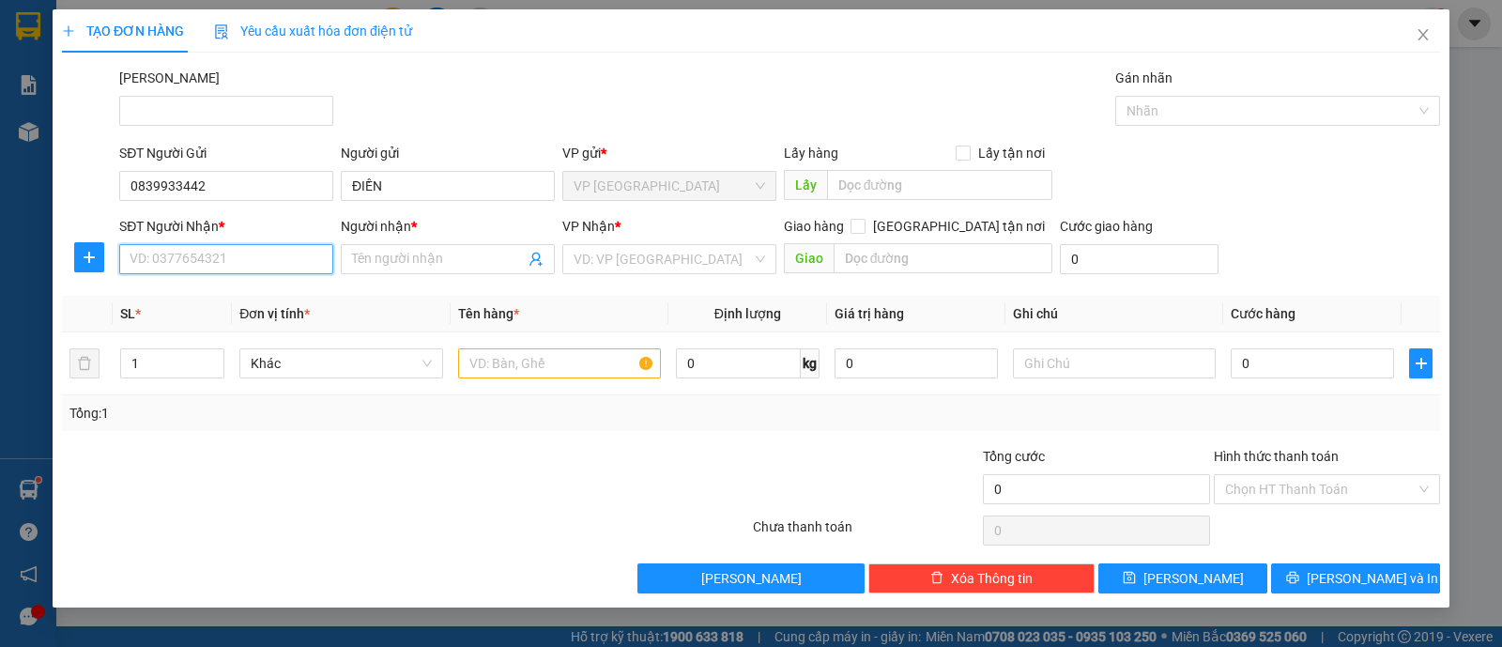
click at [258, 264] on input "SĐT Người Nhận *" at bounding box center [226, 259] width 214 height 30
paste input "0839933442"
drag, startPoint x: 283, startPoint y: 260, endPoint x: 402, endPoint y: 266, distance: 119.3
click at [401, 266] on div "SĐT Người Nhận * 0839933442 0839933442 Người nhận * Tên người nhận VP Nhận * VD…" at bounding box center [779, 249] width 1328 height 66
type input "0839933442"
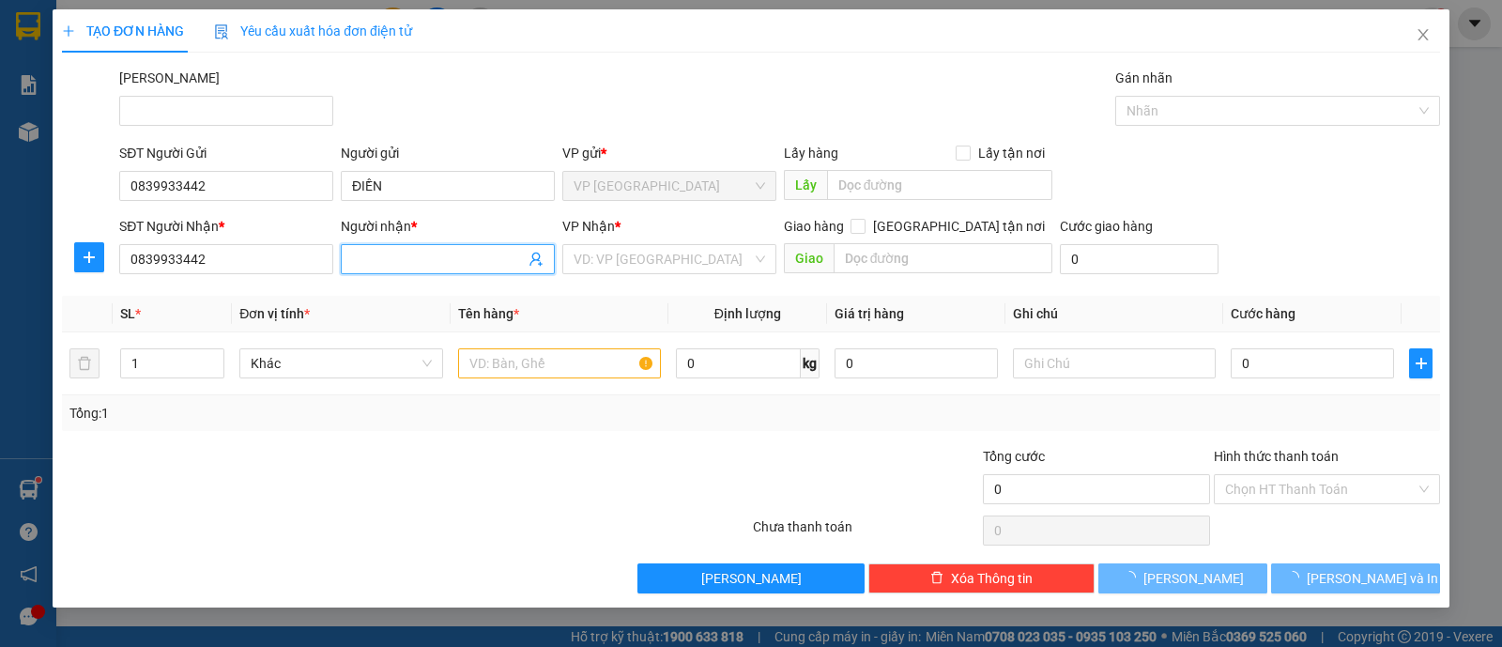
click at [403, 266] on input "Người nhận *" at bounding box center [438, 259] width 173 height 21
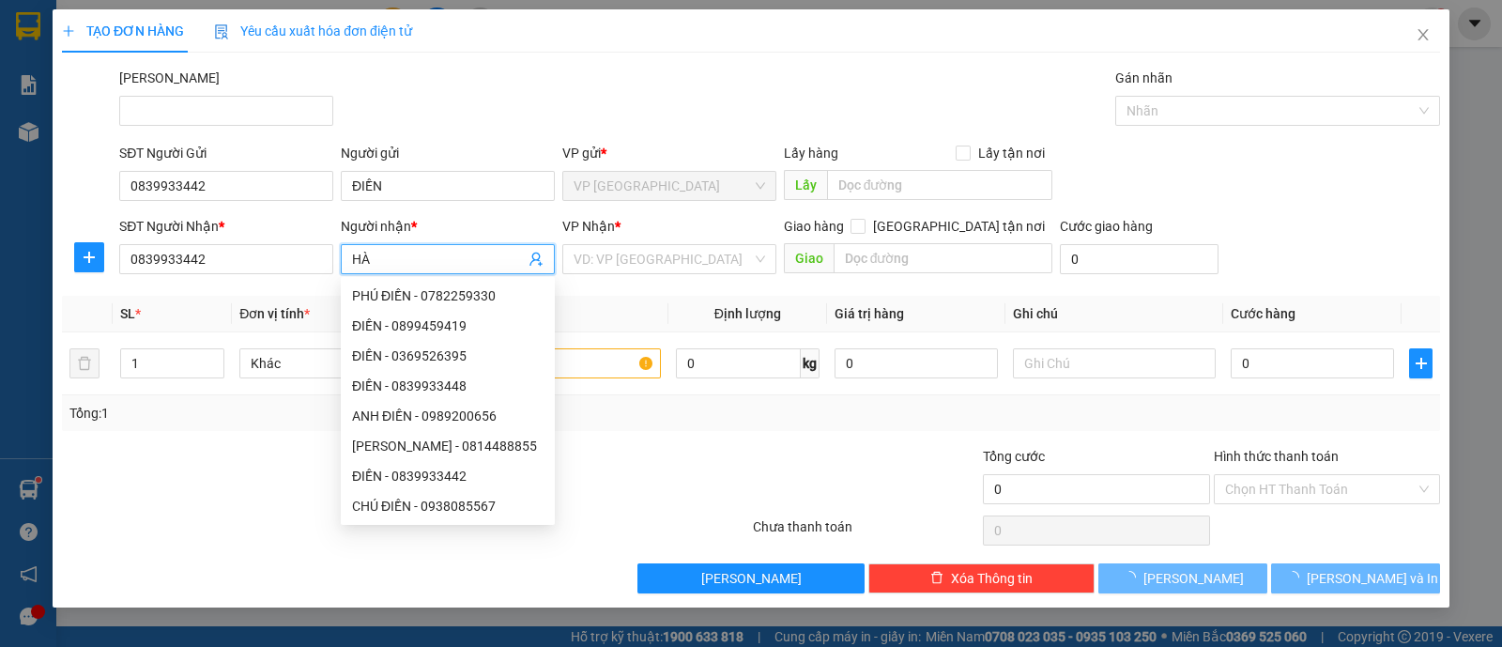
type input "H"
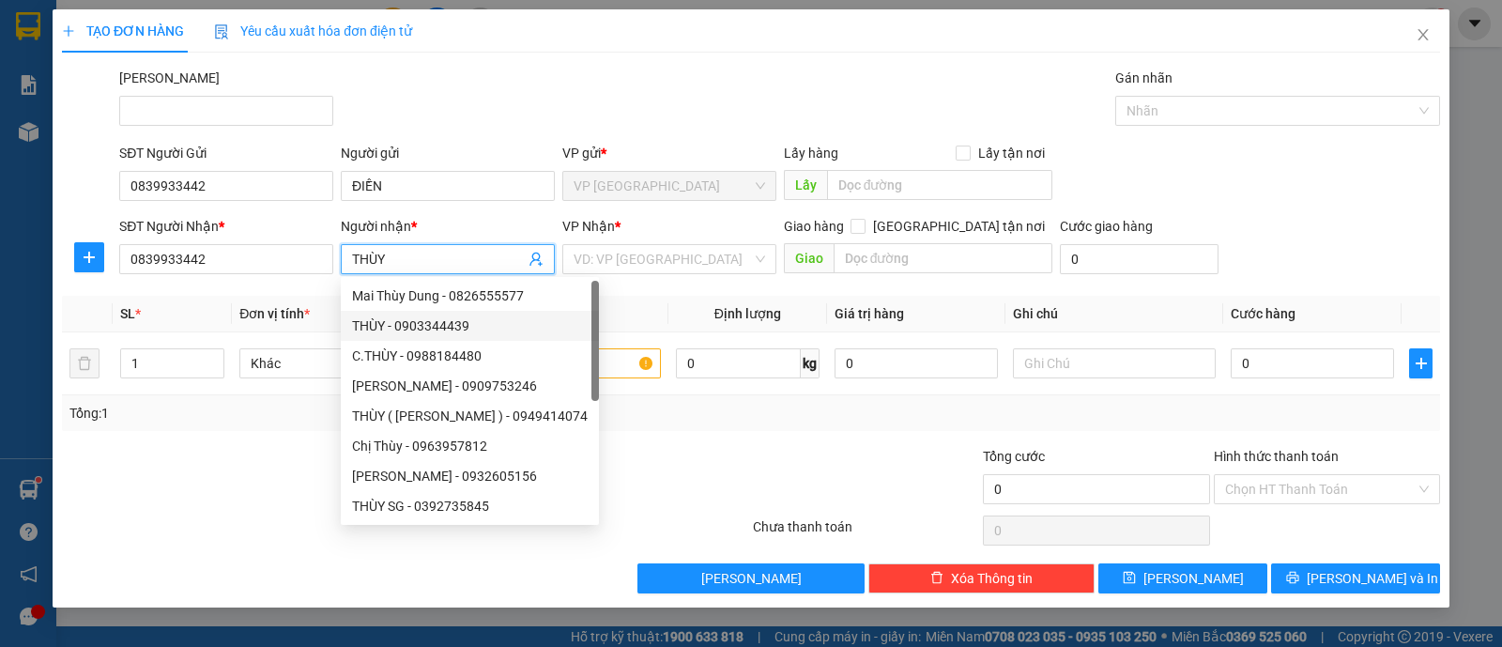
type input "THÙY"
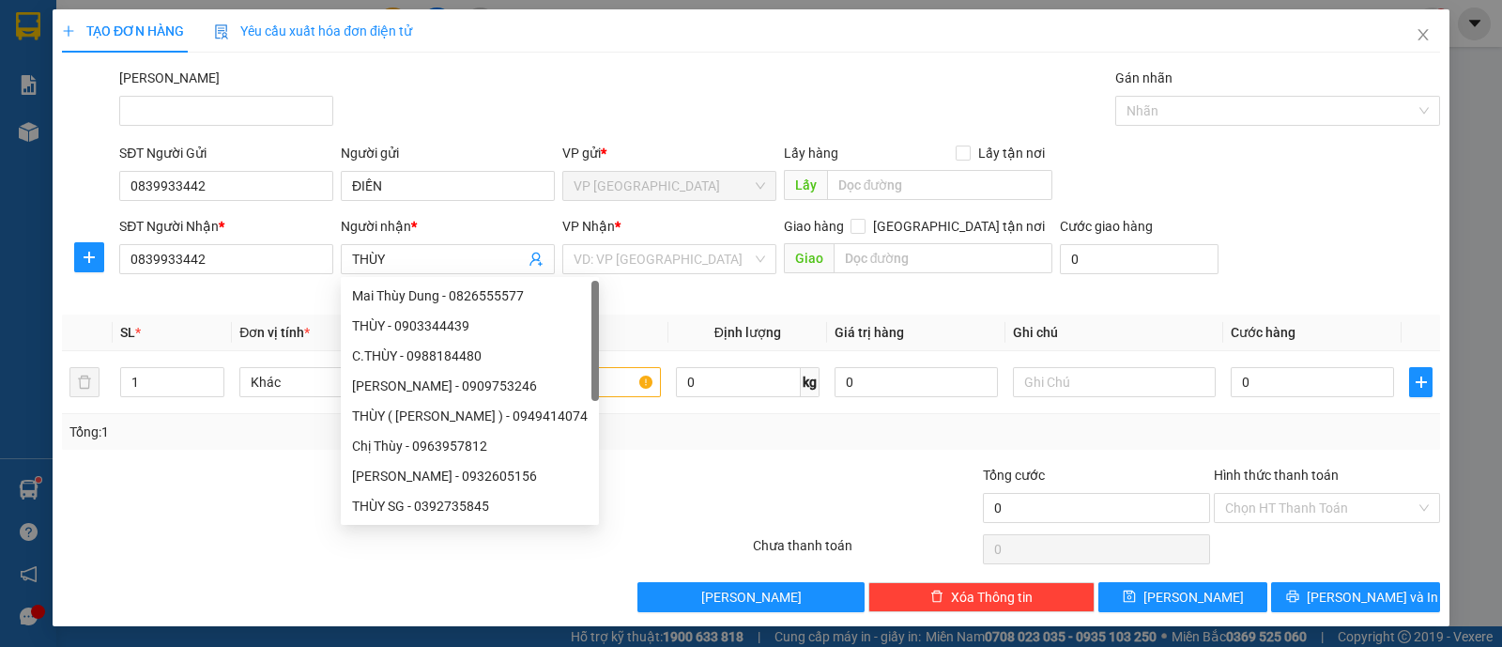
click at [676, 465] on div at bounding box center [636, 498] width 230 height 66
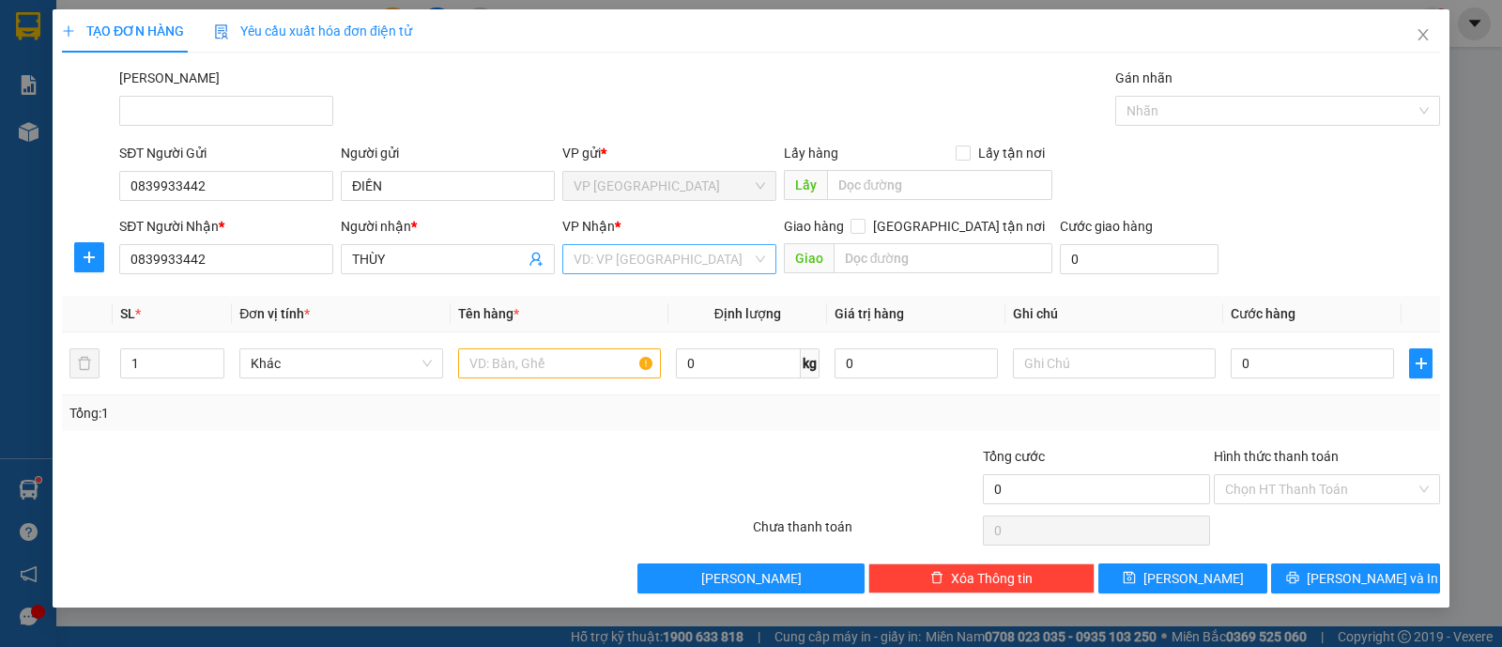
click at [657, 255] on input "search" at bounding box center [662, 259] width 178 height 28
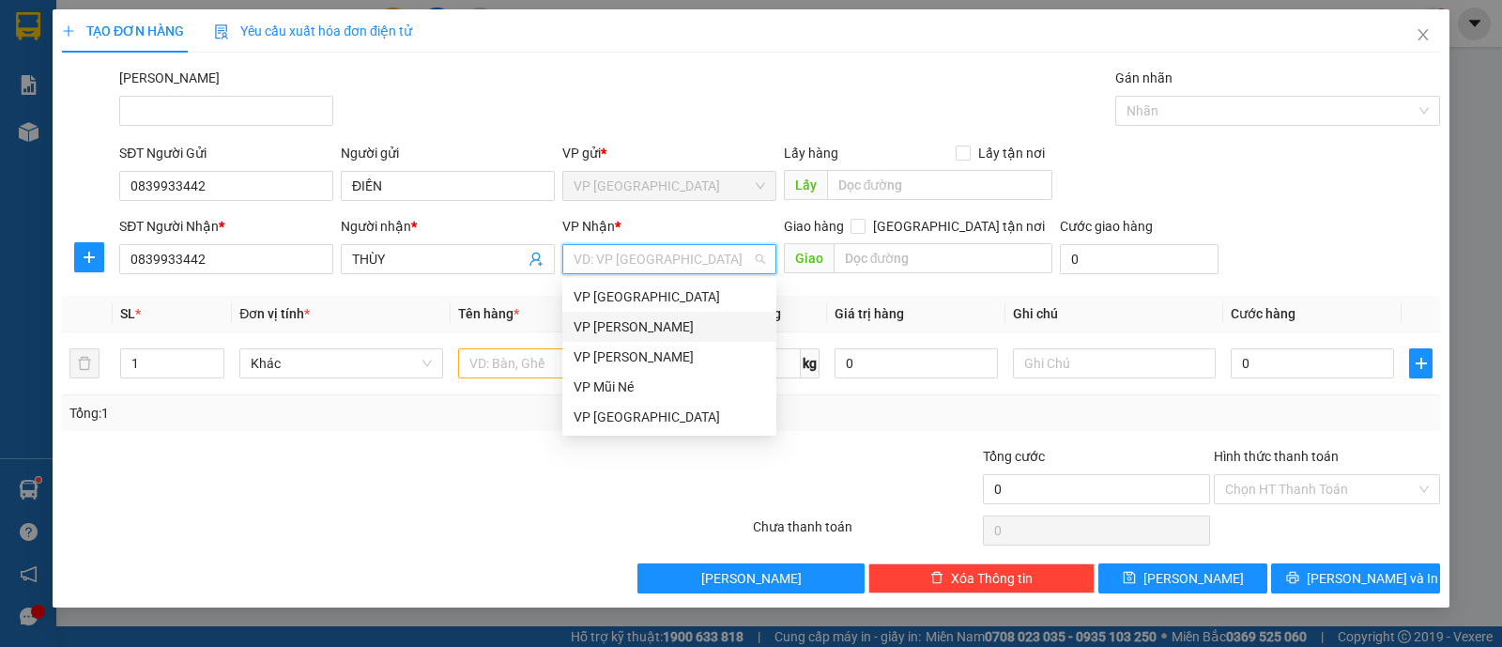
click at [663, 326] on div "VP Phạm Ngũ Lão" at bounding box center [668, 326] width 191 height 21
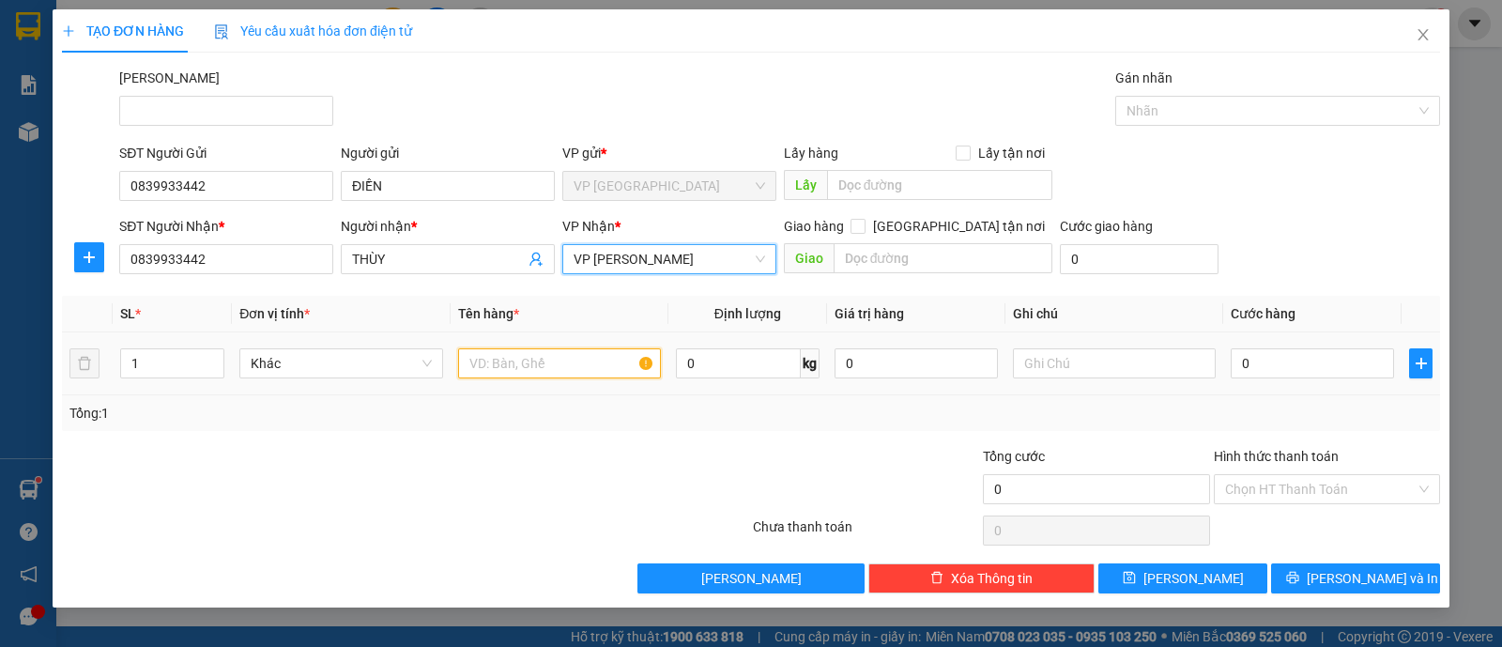
click at [537, 366] on input "text" at bounding box center [559, 363] width 203 height 30
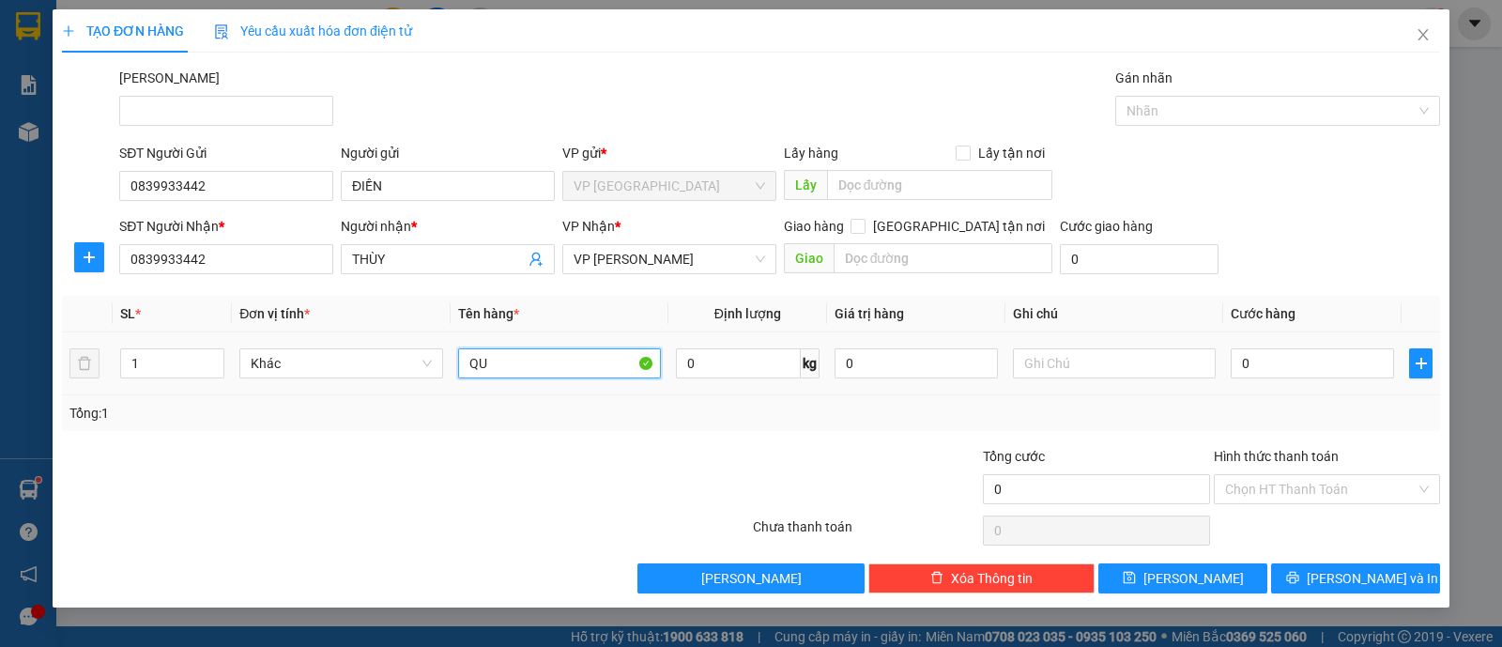
type input "Q"
type input "KIỆN ĐEN QUẦN ÁO"
click at [556, 396] on div "Tổng: 1" at bounding box center [751, 413] width 1378 height 36
click at [1279, 370] on input "0" at bounding box center [1311, 363] width 163 height 30
type input "002"
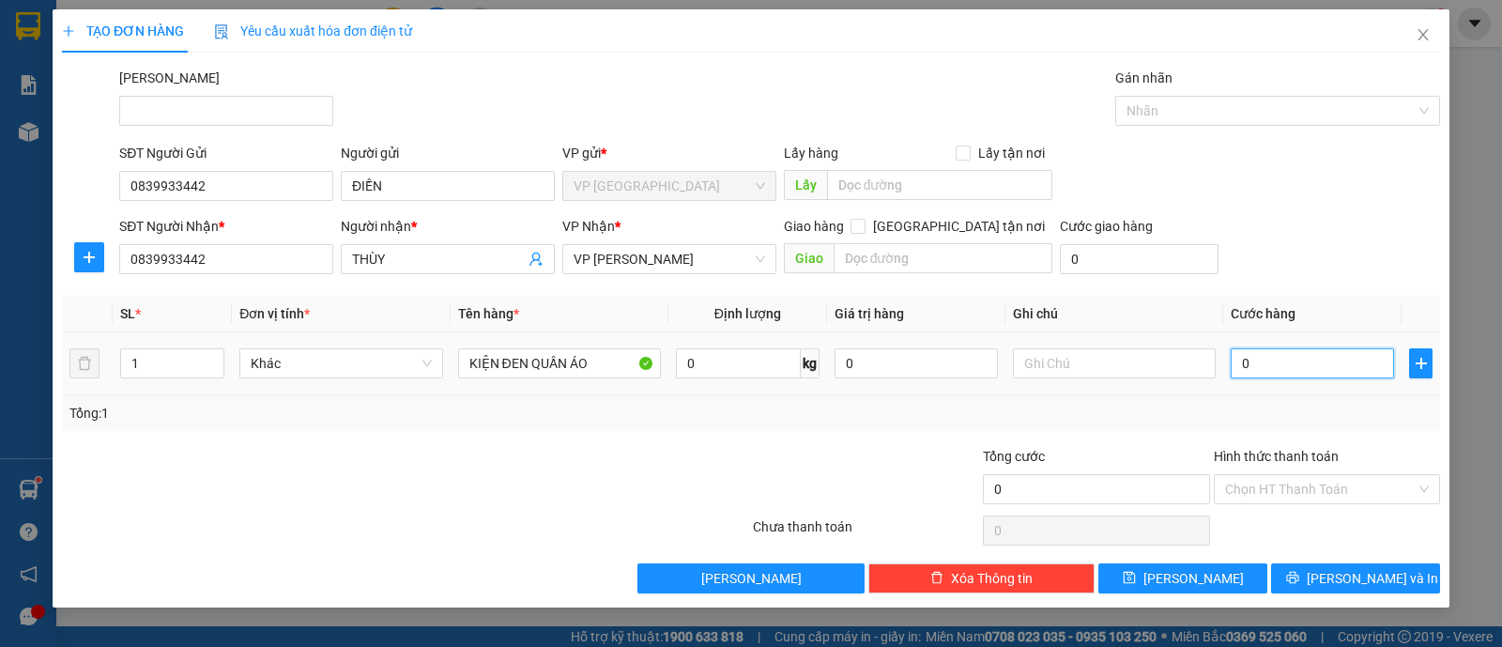
type input "2"
type input "0.020"
type input "20"
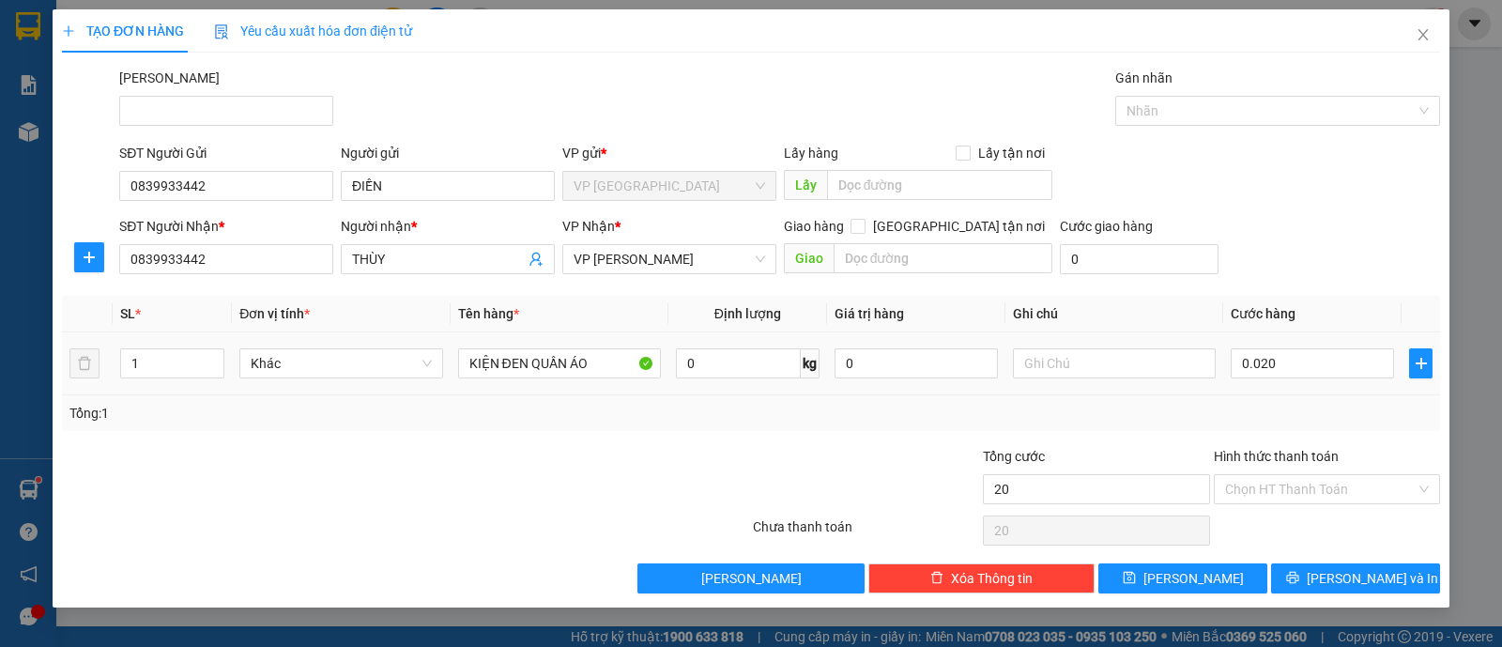
type input "20.000"
click at [1230, 387] on td "20.000" at bounding box center [1312, 363] width 178 height 63
click at [1331, 481] on input "Hình thức thanh toán" at bounding box center [1320, 489] width 191 height 28
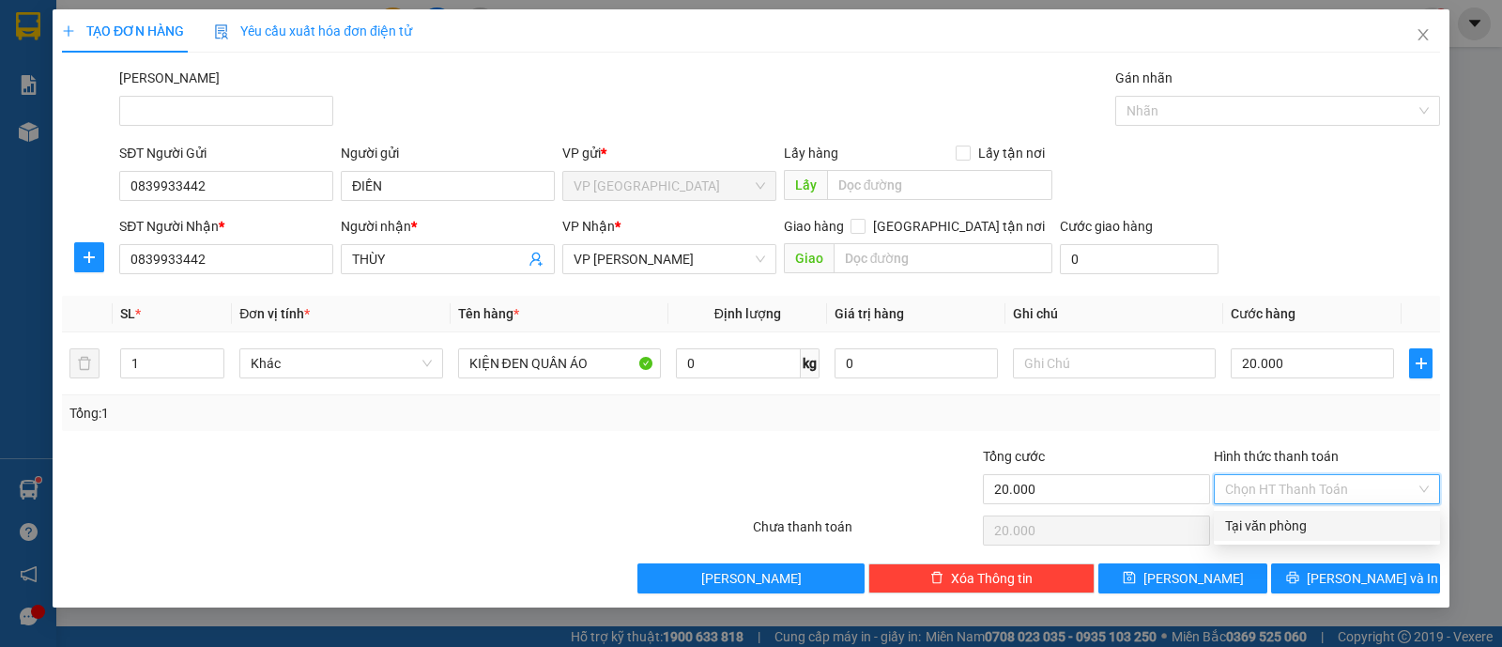
click at [1295, 534] on div "Tại văn phòng" at bounding box center [1327, 525] width 204 height 21
type input "0"
click at [1202, 415] on div "Tổng: 1" at bounding box center [750, 413] width 1363 height 21
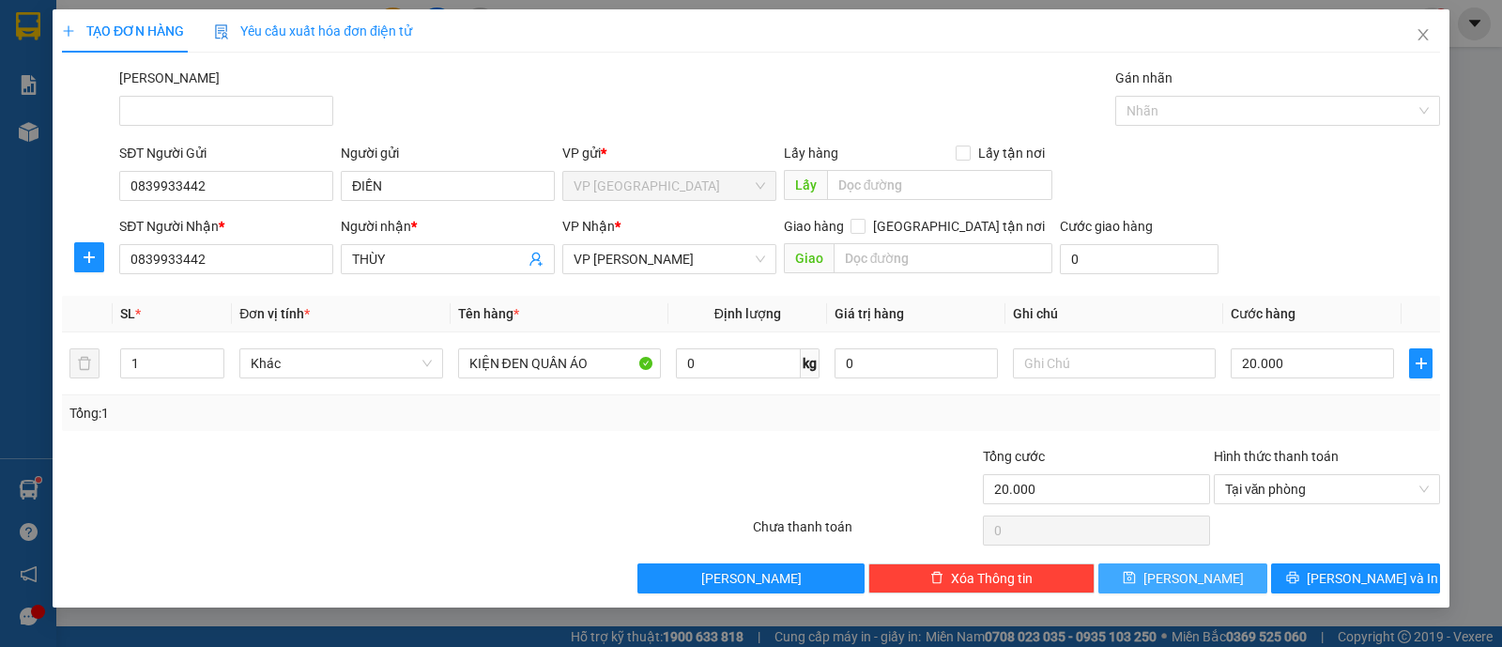
click at [1206, 570] on button "Lưu" at bounding box center [1182, 578] width 169 height 30
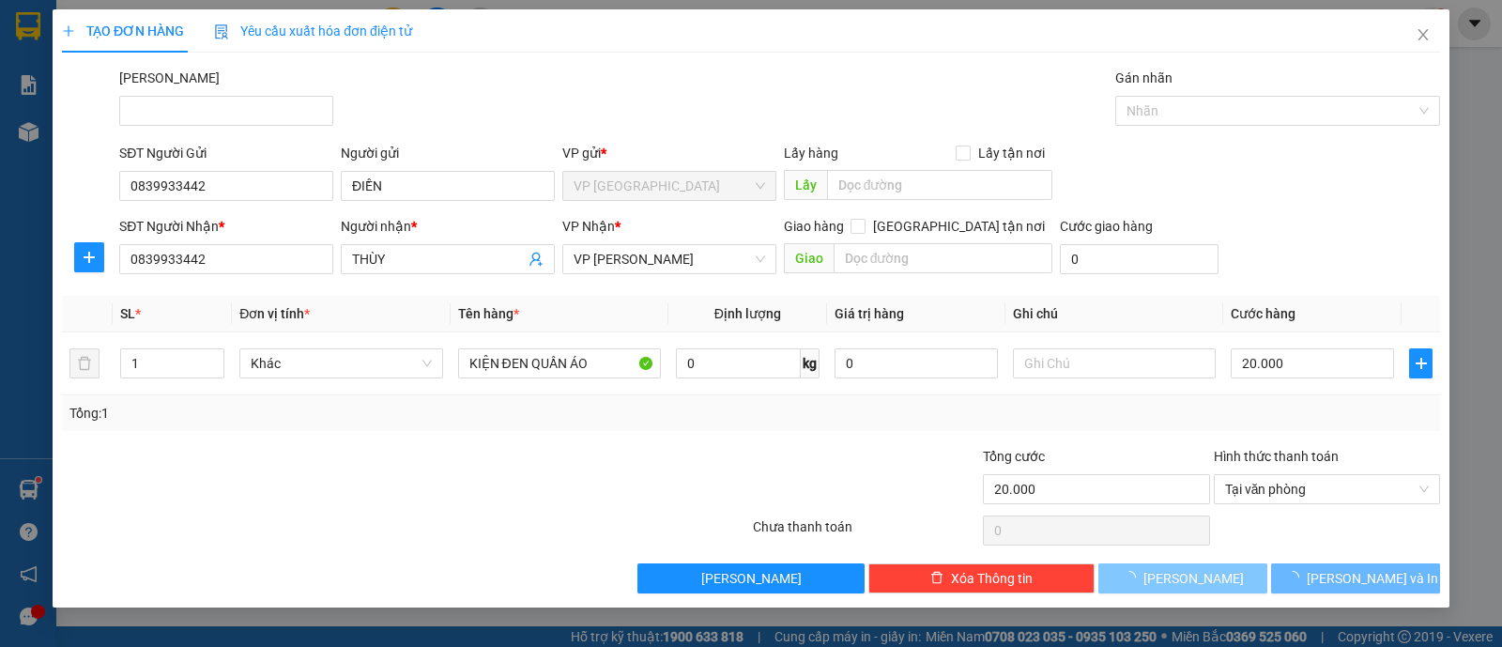
click at [1206, 570] on button "Lưu" at bounding box center [1182, 578] width 169 height 30
type input "0"
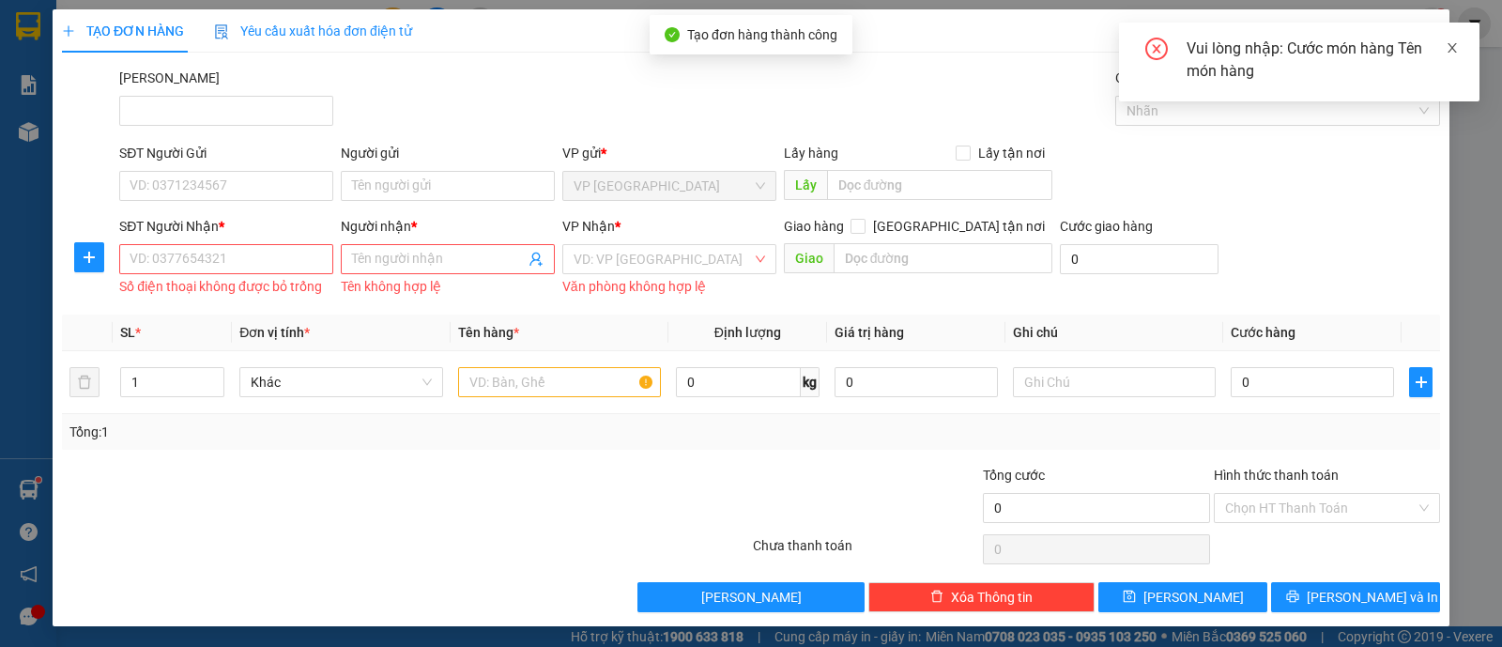
click at [1450, 56] on link at bounding box center [1451, 48] width 13 height 21
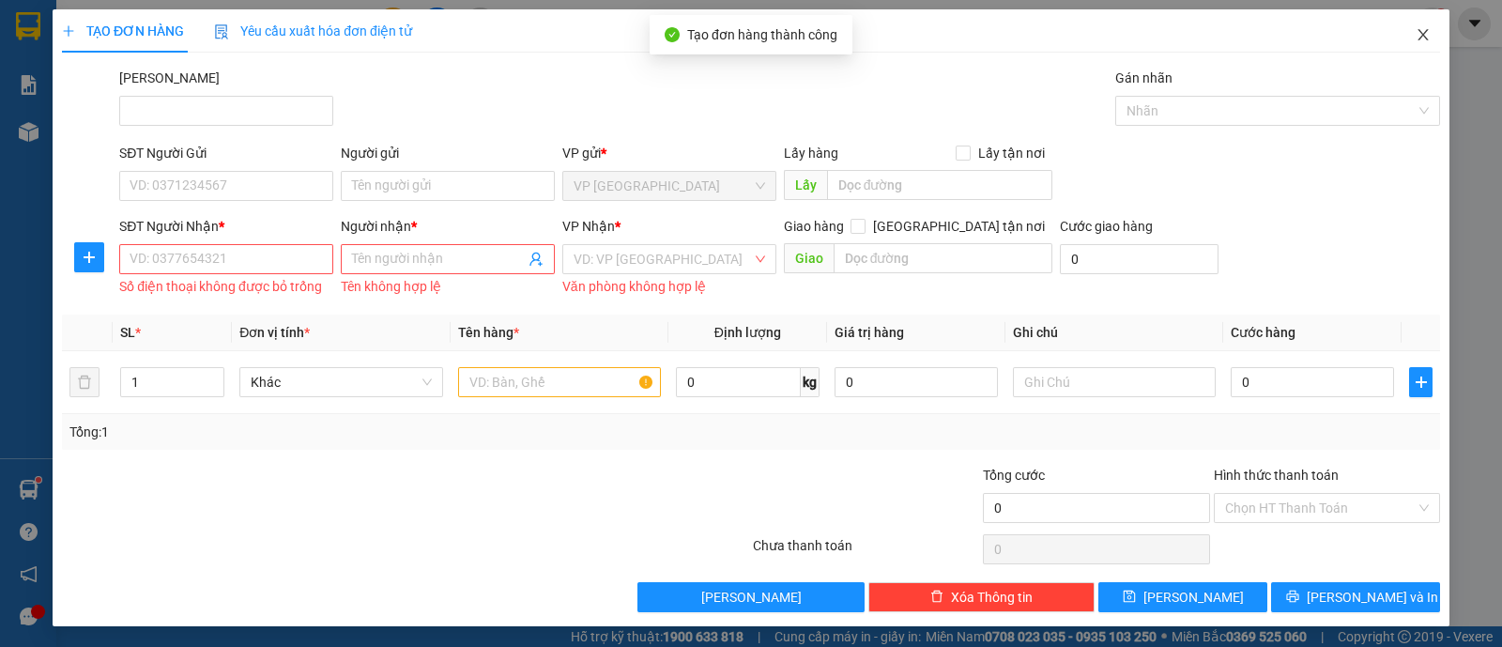
click at [1412, 21] on span "Close" at bounding box center [1423, 35] width 53 height 53
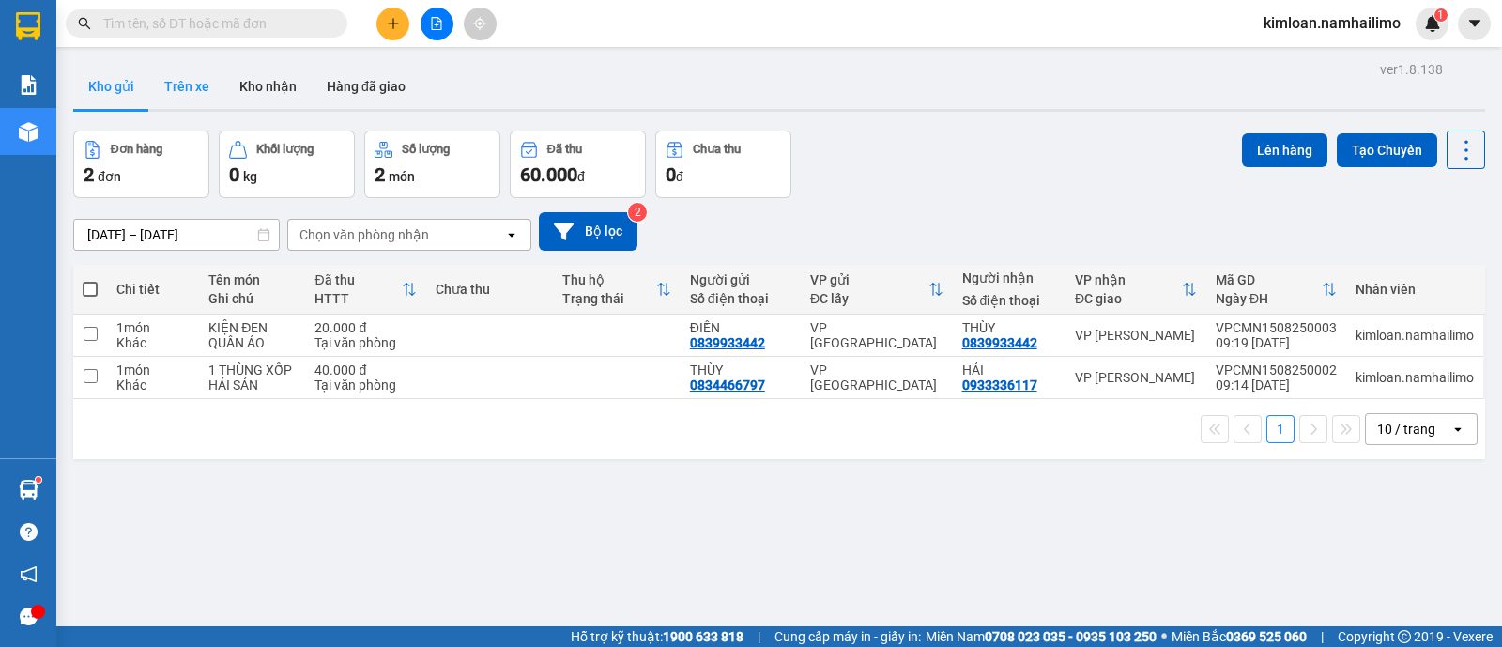
click at [194, 96] on button "Trên xe" at bounding box center [186, 86] width 75 height 45
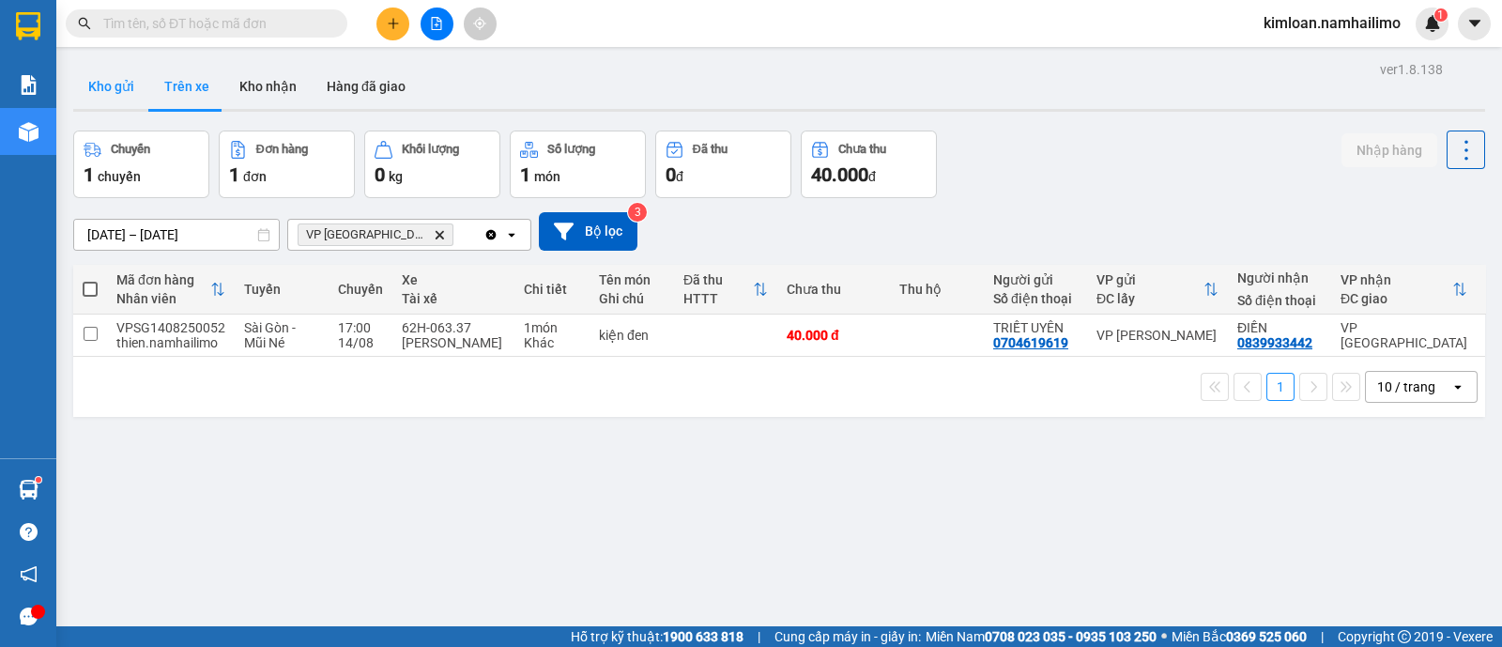
click at [115, 105] on button "Kho gửi" at bounding box center [111, 86] width 76 height 45
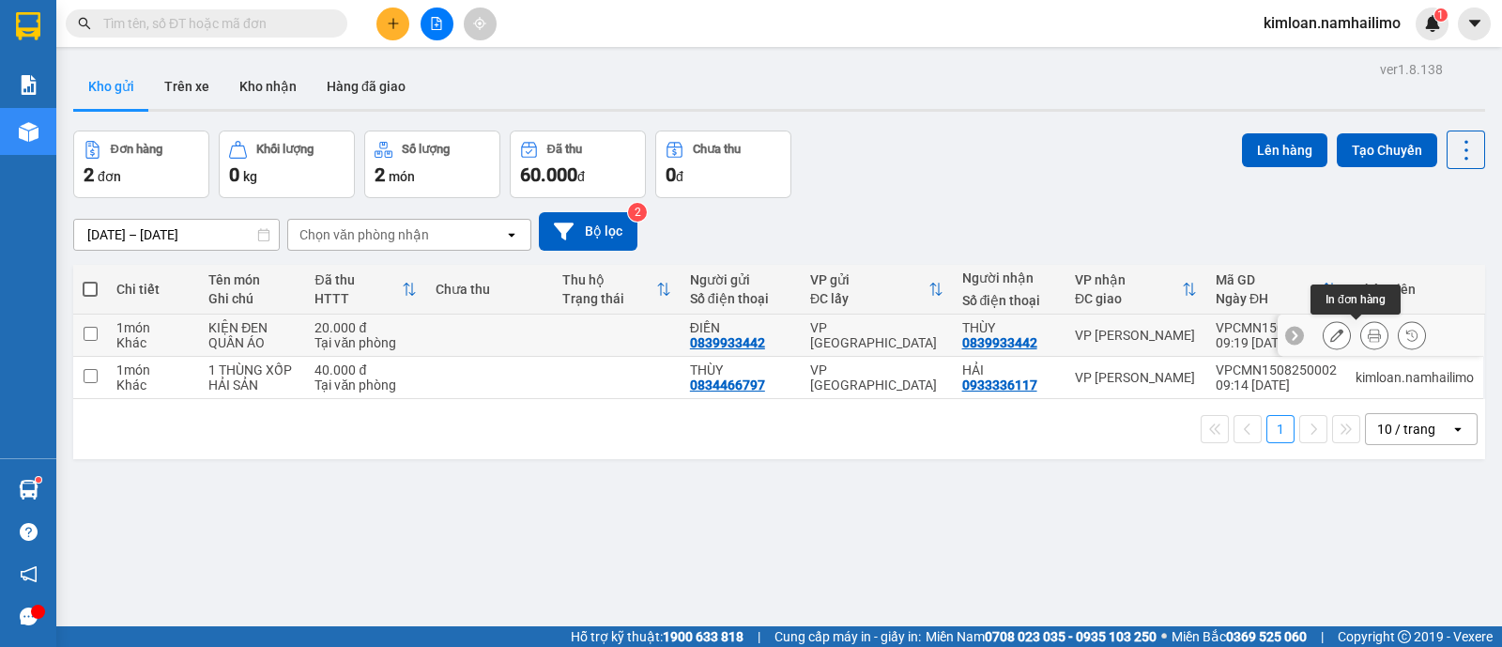
click at [1361, 326] on button at bounding box center [1374, 335] width 26 height 33
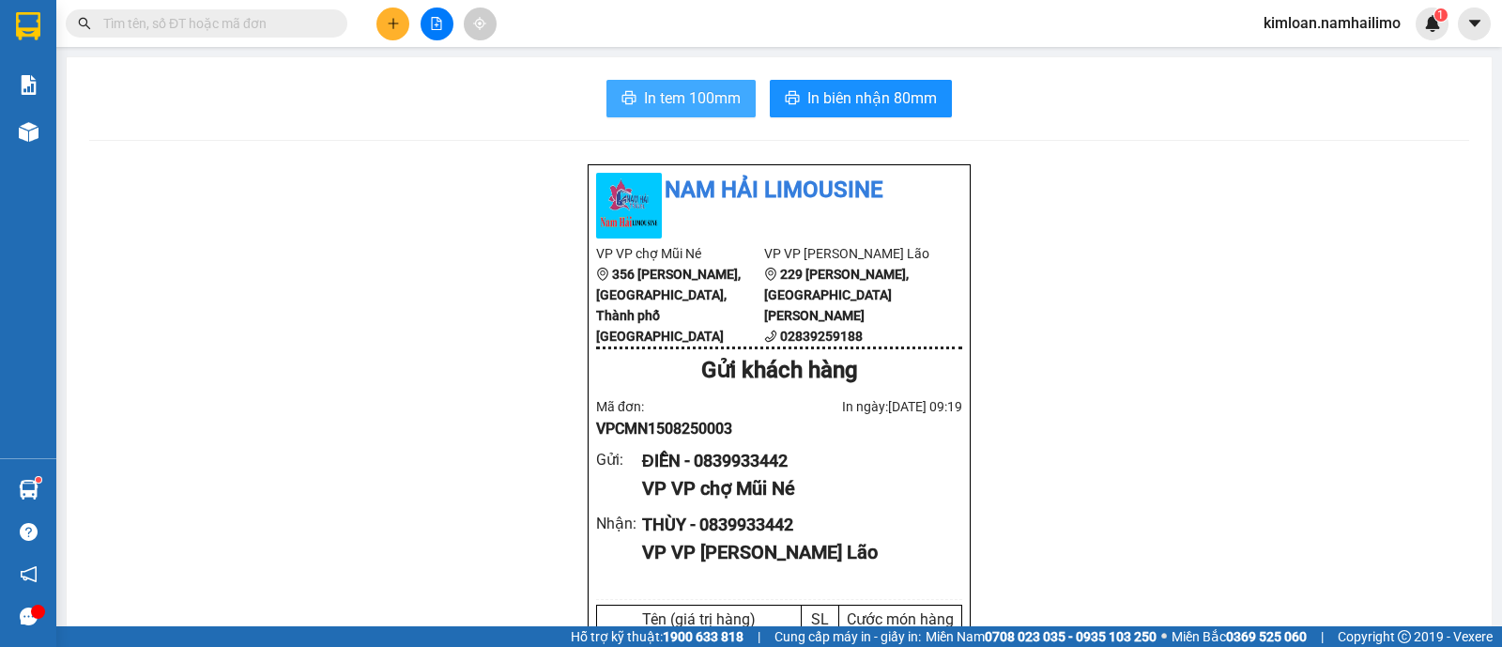
click at [653, 103] on span "In tem 100mm" at bounding box center [692, 97] width 97 height 23
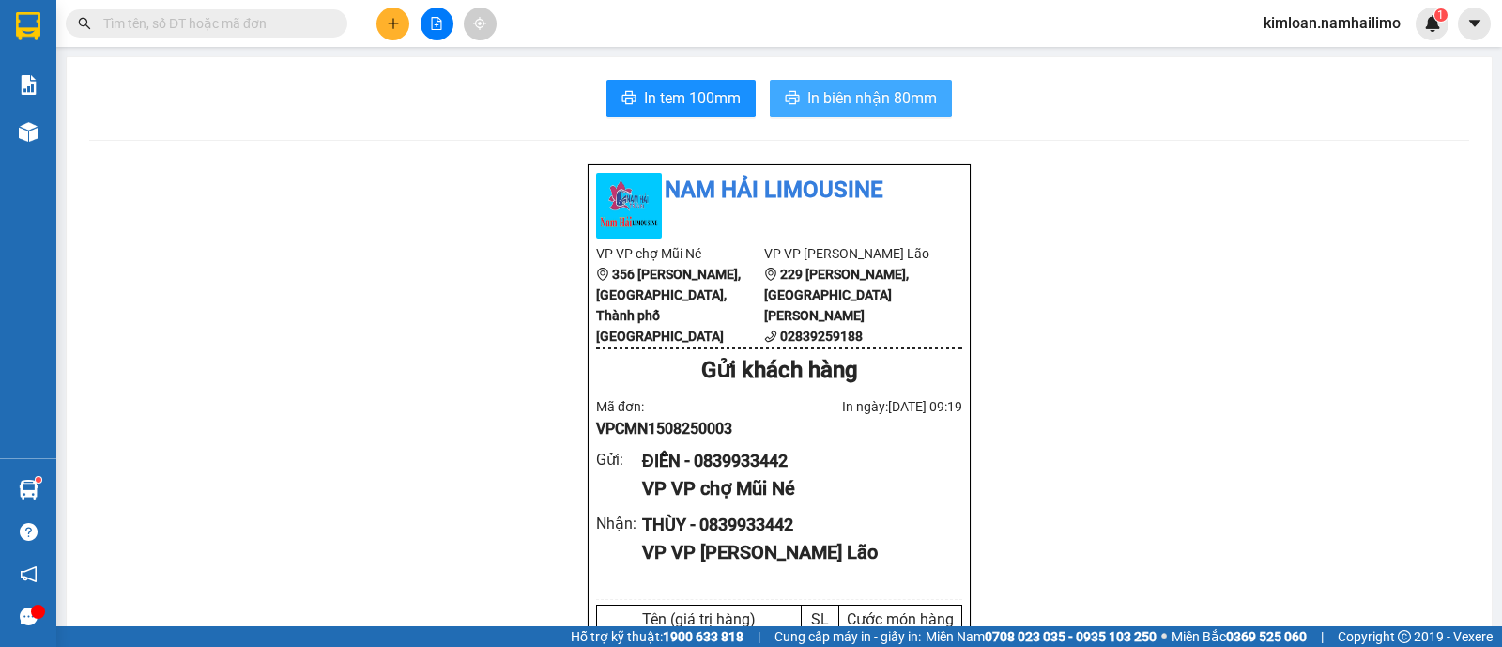
click at [873, 97] on span "In biên nhận 80mm" at bounding box center [872, 97] width 130 height 23
drag, startPoint x: 495, startPoint y: 273, endPoint x: 480, endPoint y: 243, distance: 33.6
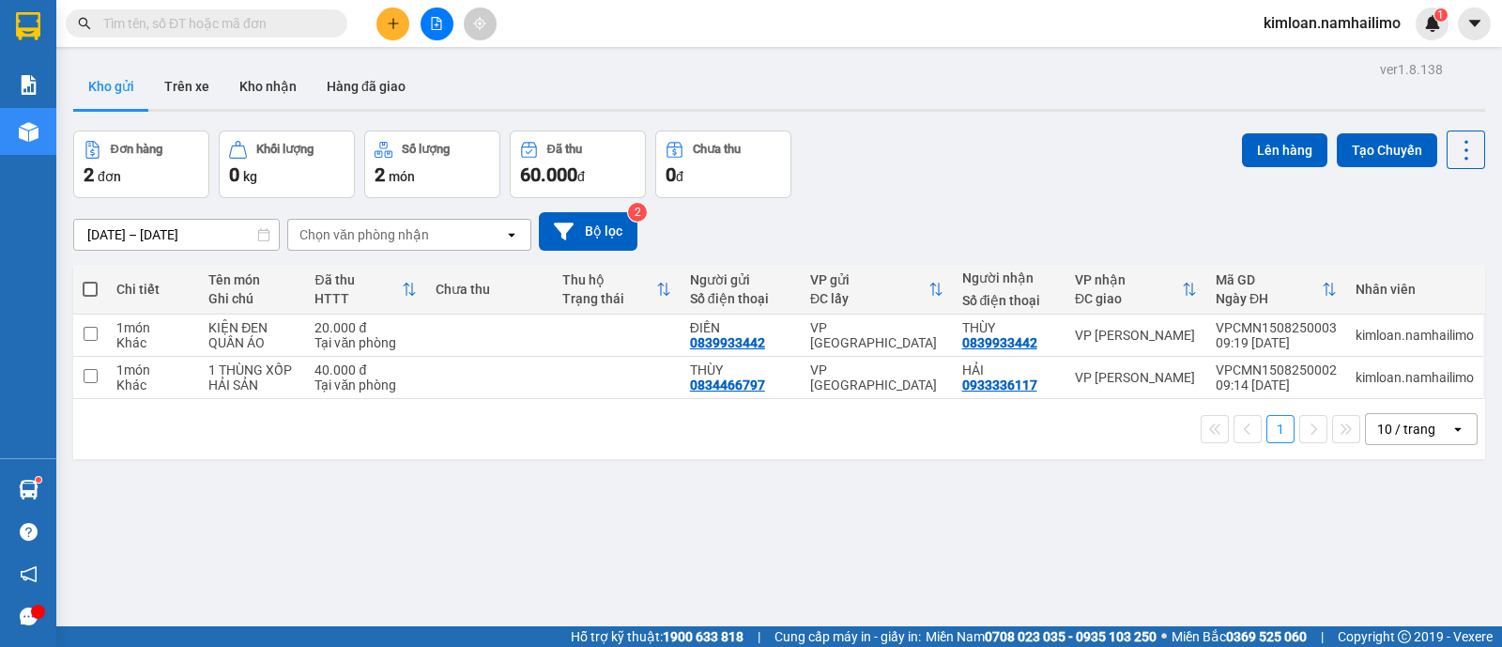
click at [666, 598] on div "ver 1.8.138 Kho gửi Trên xe Kho nhận Hàng đã giao Đơn hàng 2 đơn Khối lượng 0 k…" at bounding box center [779, 379] width 1427 height 647
click at [394, 18] on icon "plus" at bounding box center [393, 23] width 13 height 13
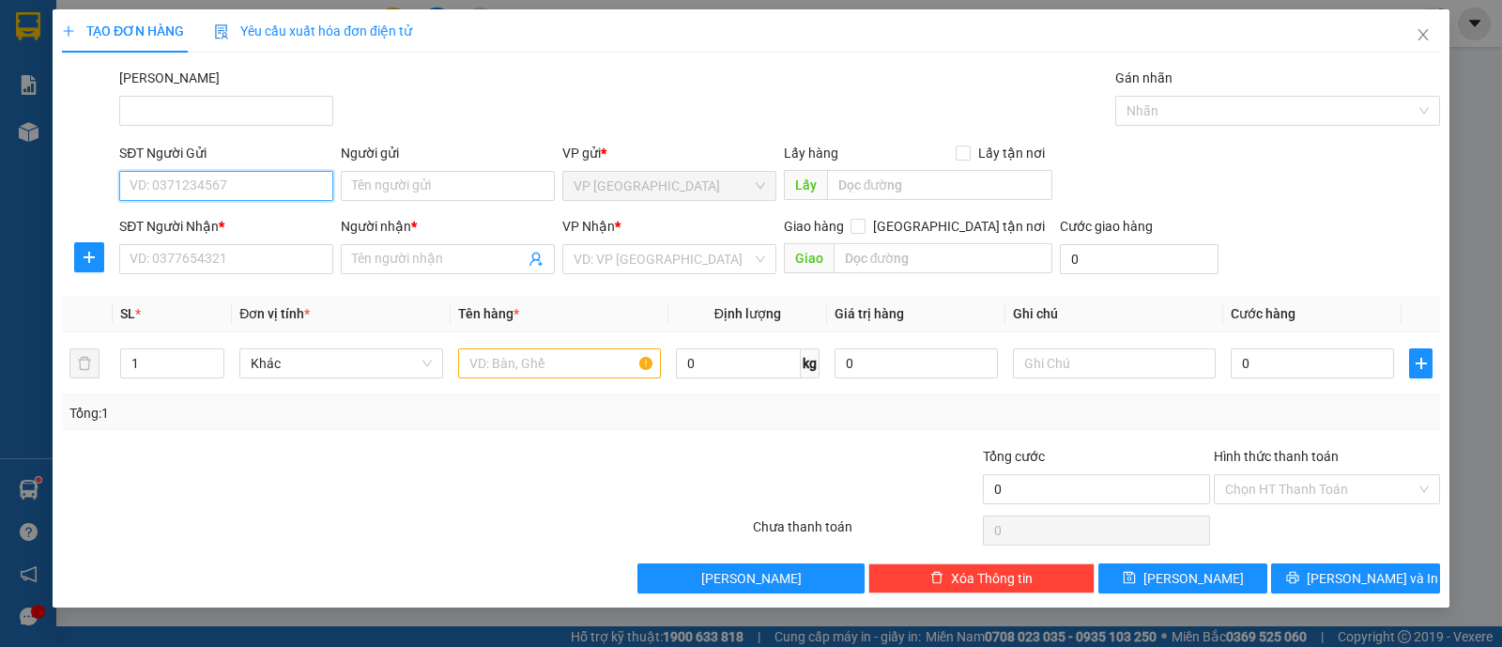
click at [291, 180] on input "SĐT Người Gửi" at bounding box center [226, 186] width 214 height 30
click at [267, 215] on div "0398484249 - BÔNG" at bounding box center [225, 222] width 191 height 21
type input "0398484249"
type input "BÔNG"
type input "0394616292"
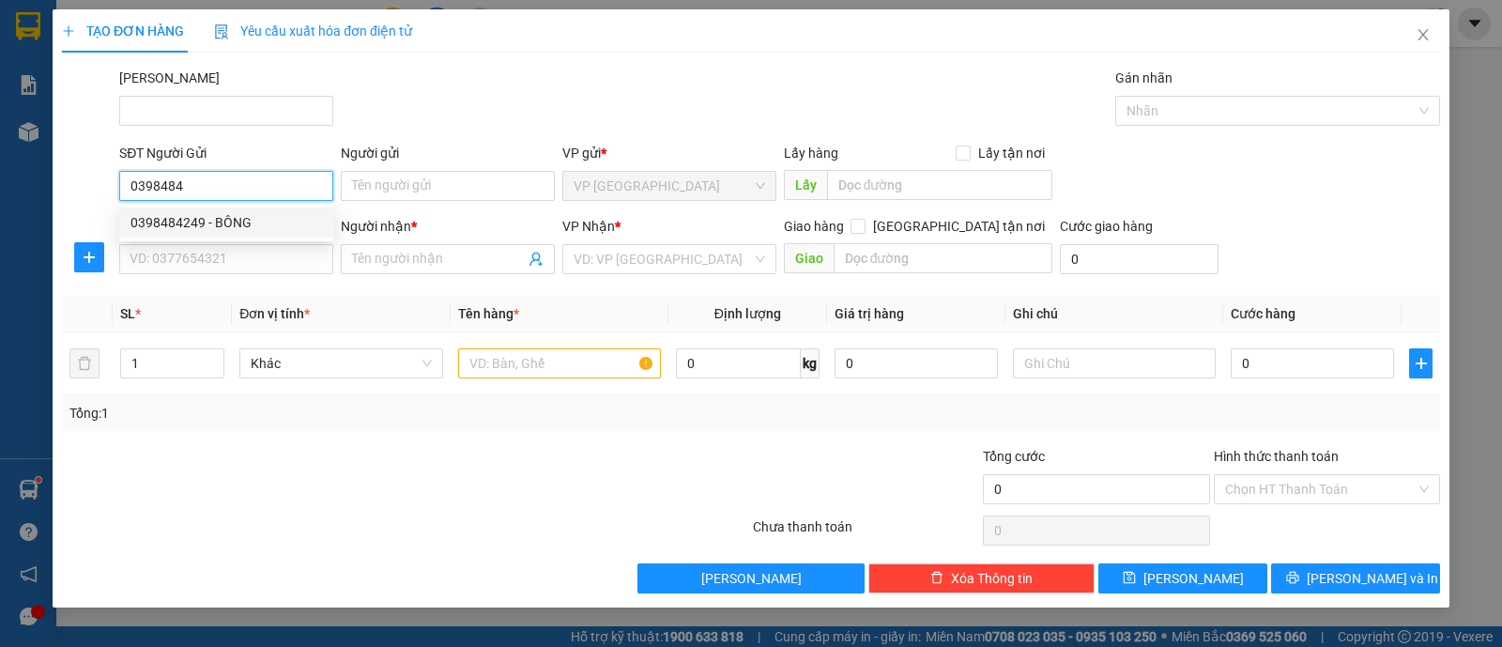
type input "HIẾU"
type input "30.000"
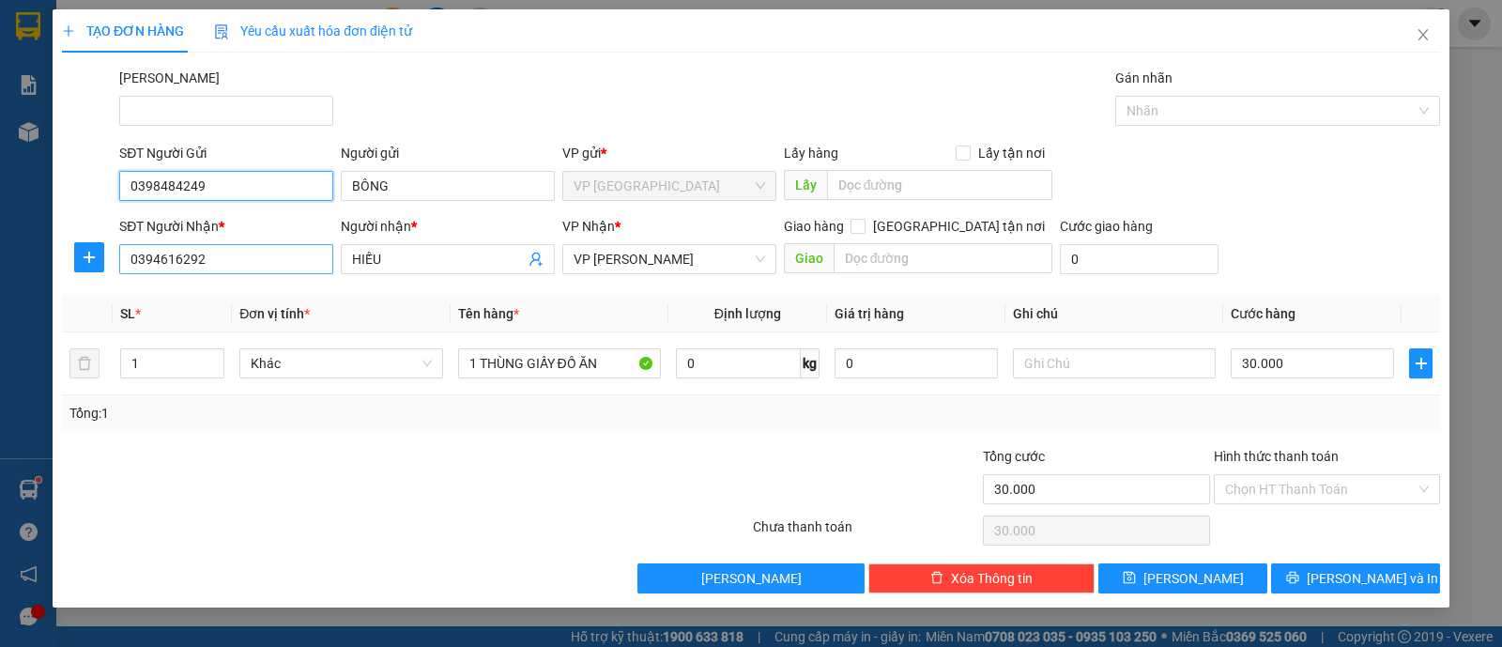
type input "0398484249"
drag, startPoint x: 249, startPoint y: 254, endPoint x: 70, endPoint y: 255, distance: 178.3
click at [70, 255] on div "SĐT Người Nhận * 0394616292 Người nhận * HIẾU VP Nhận * VP Phạm Ngũ Lão Giao hà…" at bounding box center [751, 249] width 1382 height 66
type input "0976223333"
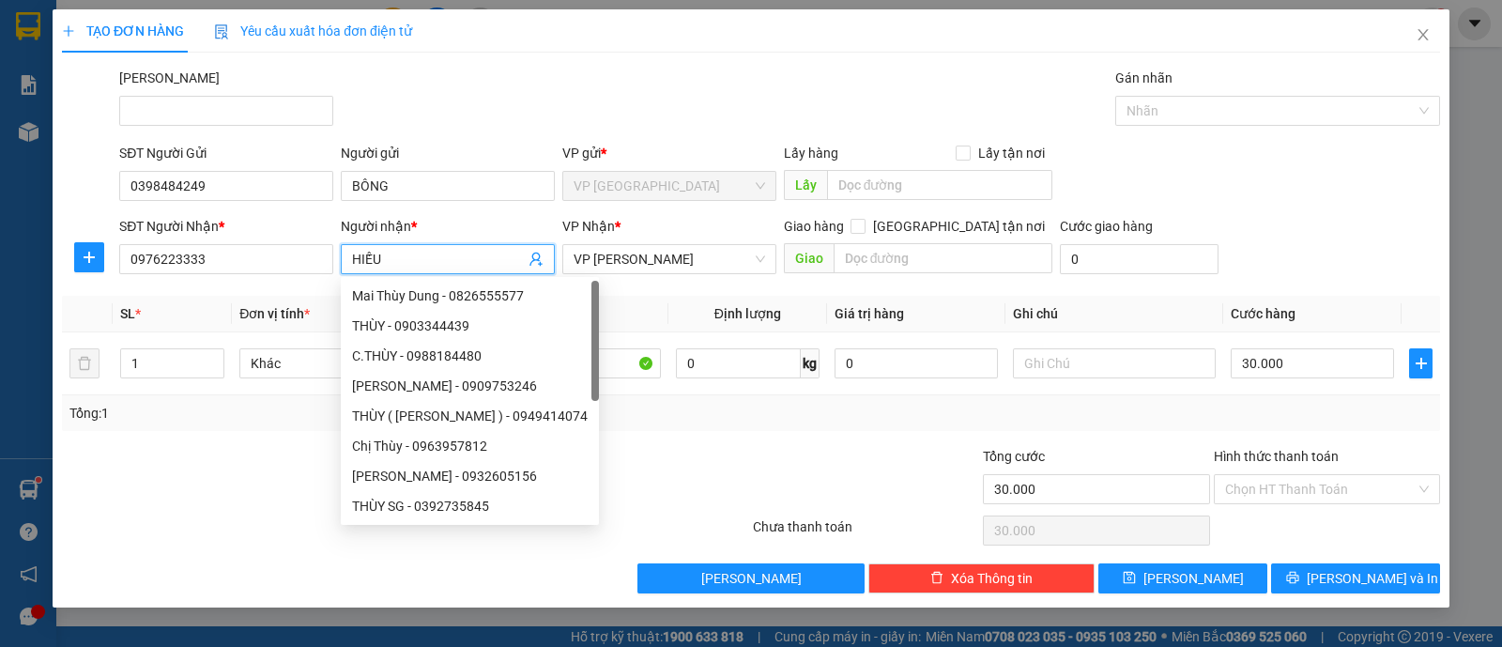
drag, startPoint x: 491, startPoint y: 256, endPoint x: 342, endPoint y: 247, distance: 149.5
click at [342, 247] on span "HIẾU" at bounding box center [448, 259] width 214 height 30
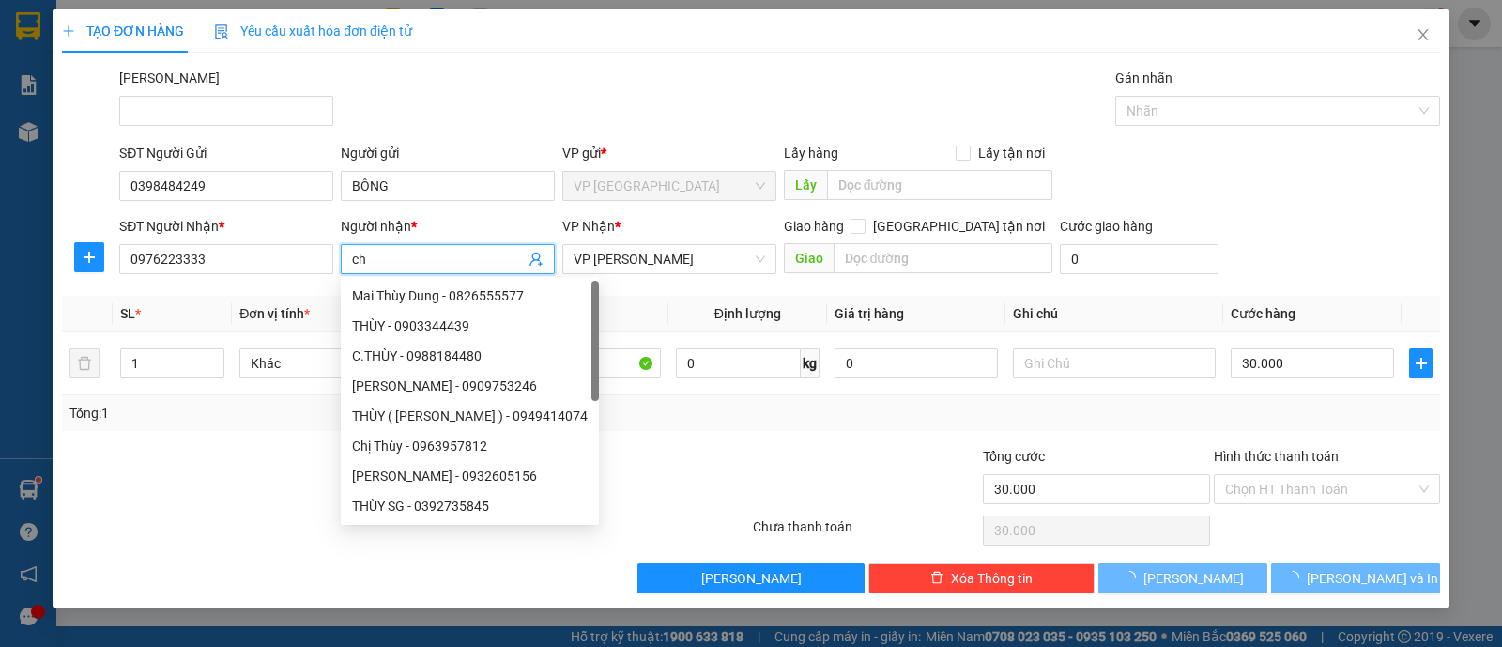
type input "c"
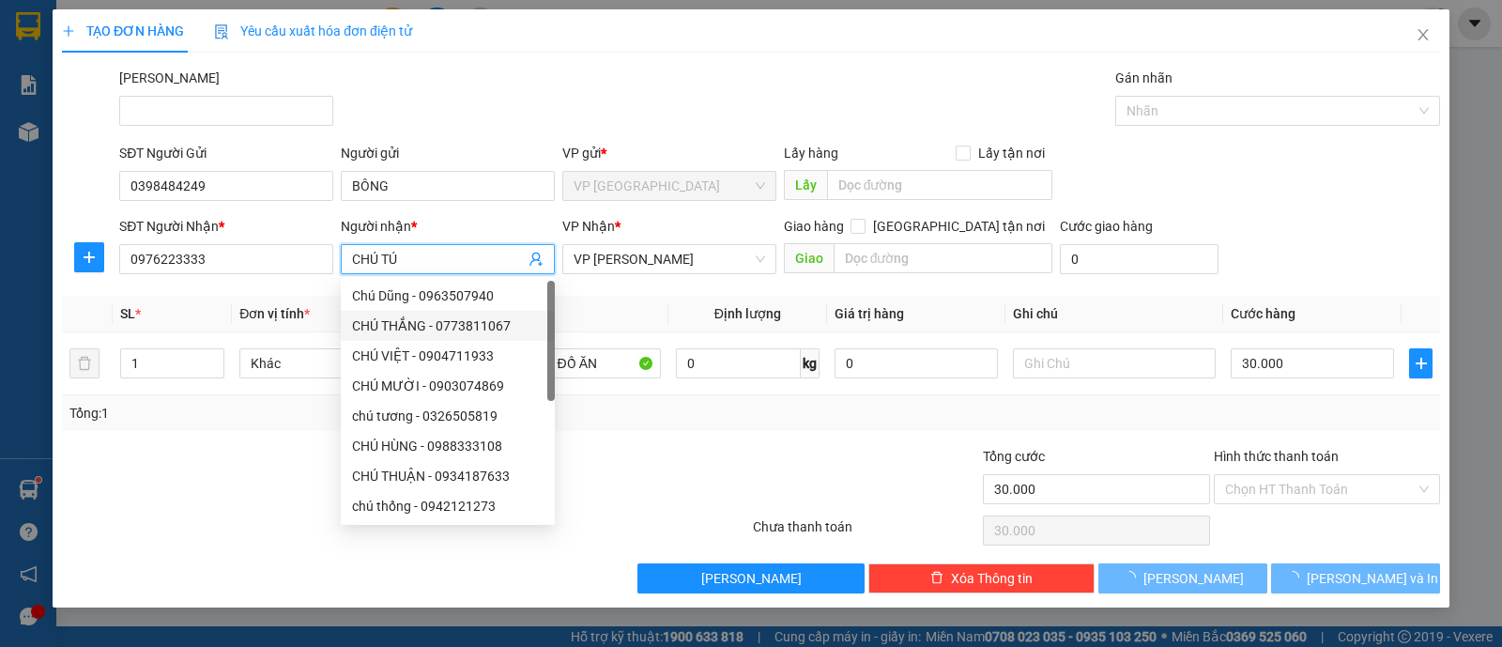
type input "CHÚ TÚ"
click at [650, 471] on div at bounding box center [636, 479] width 230 height 66
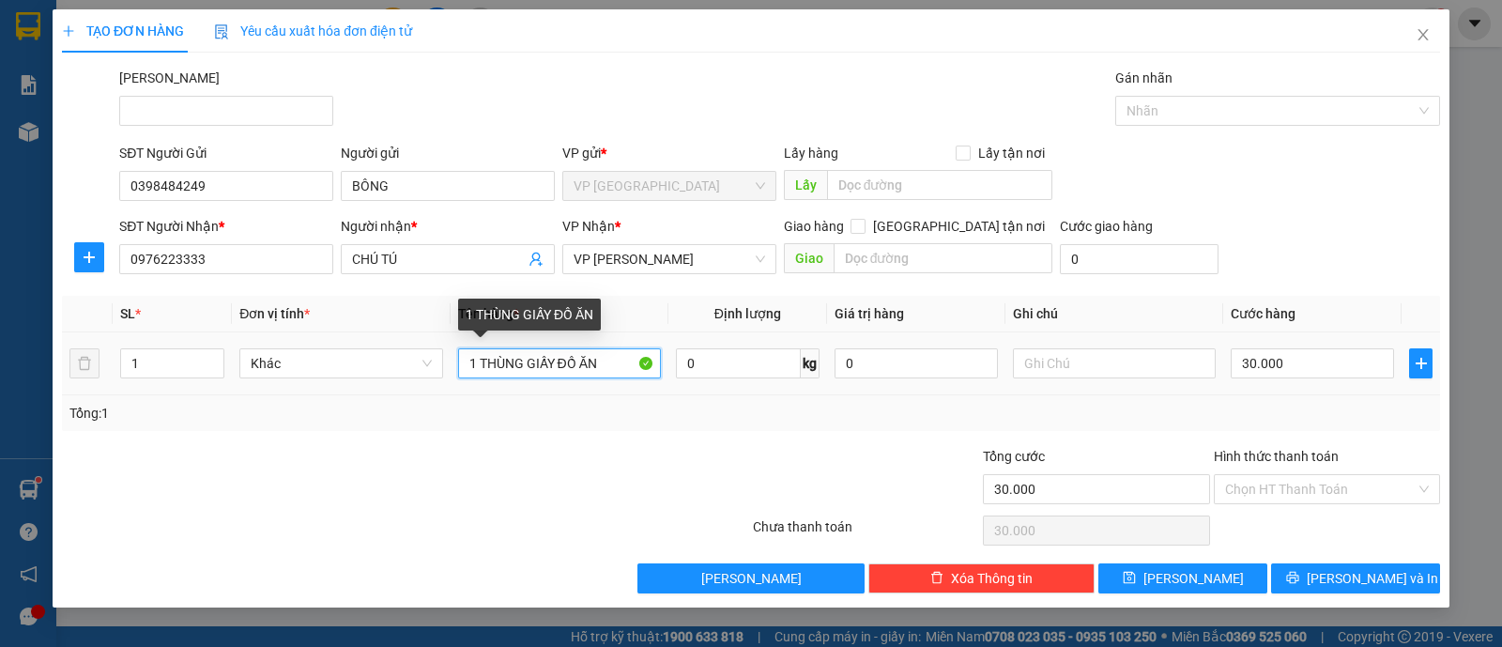
click at [540, 363] on input "1 THÙNG GIẤY ĐỒ ĂN" at bounding box center [559, 363] width 203 height 30
type input "1 THÙNG XỐP ĐỒ ĂN"
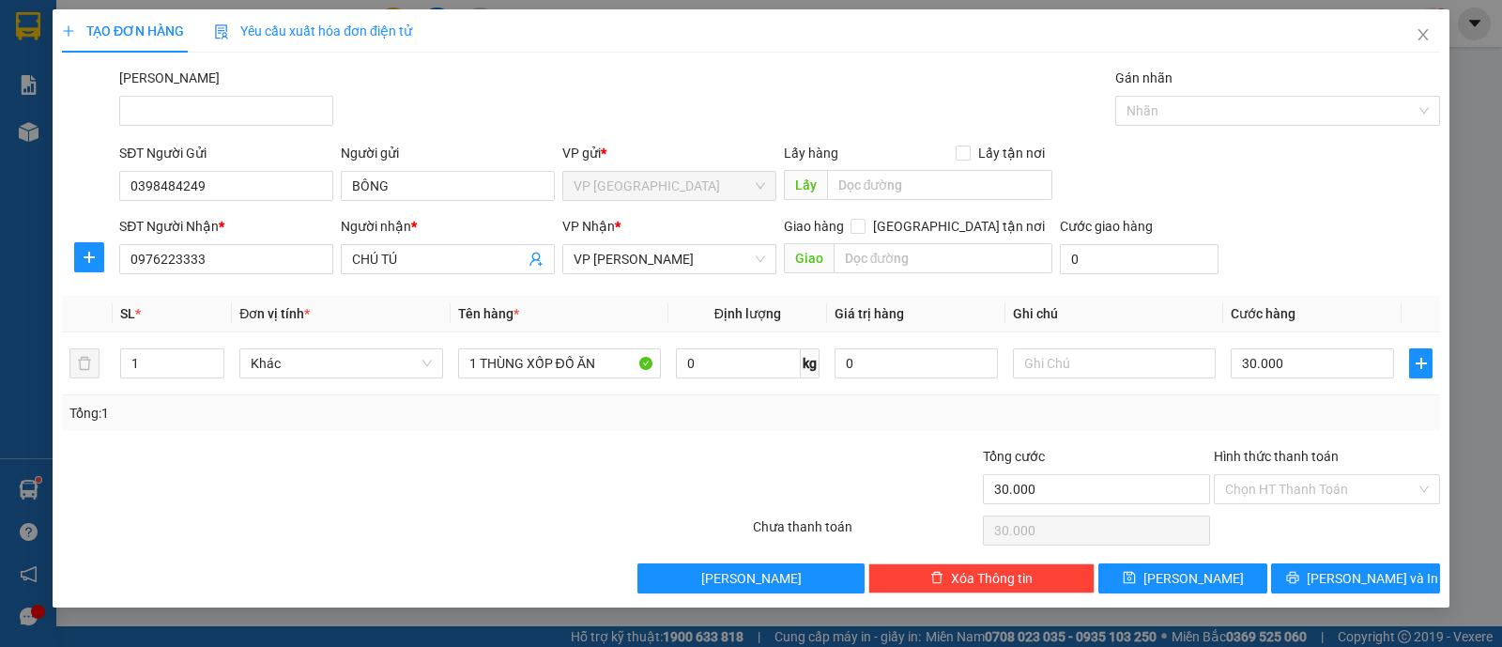
click at [641, 423] on div "Tổng: 1" at bounding box center [751, 413] width 1378 height 36
click at [1334, 566] on button "Lưu và In" at bounding box center [1355, 578] width 169 height 30
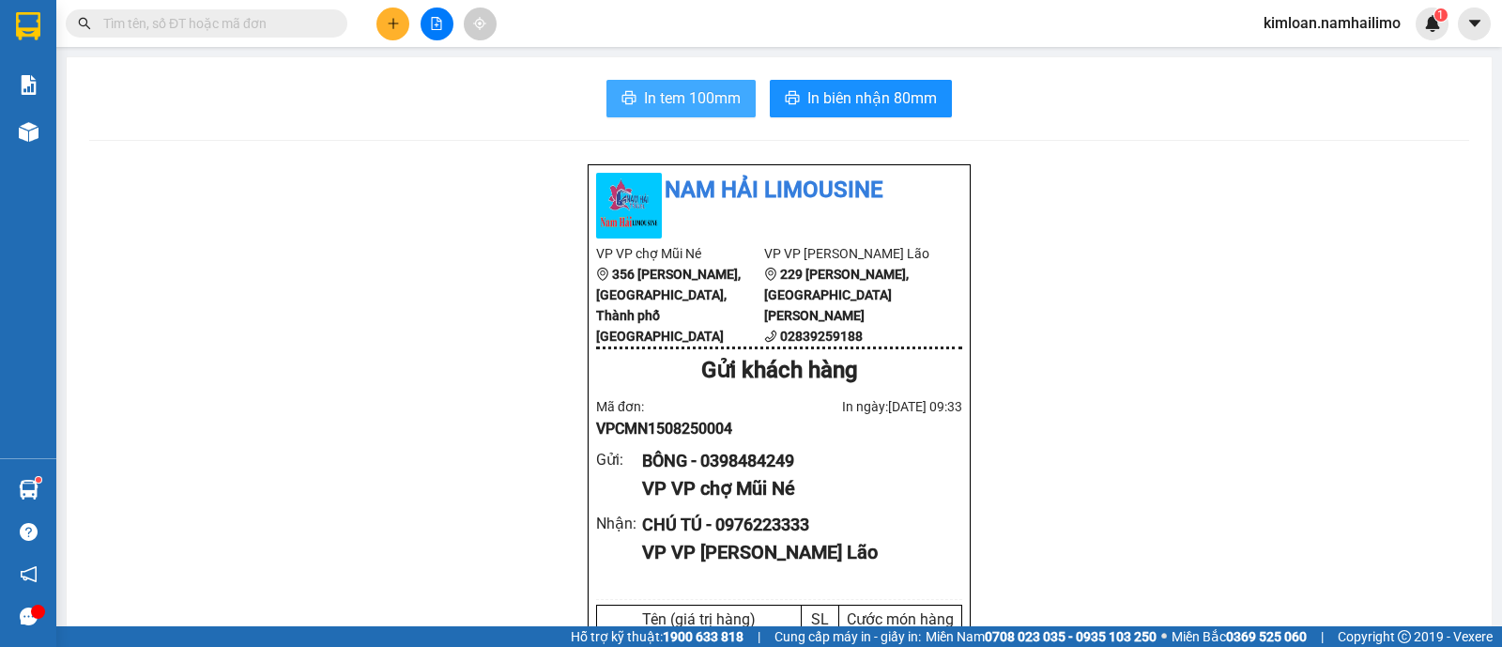
drag, startPoint x: 688, startPoint y: 93, endPoint x: 931, endPoint y: 202, distance: 266.4
click at [687, 93] on span "In tem 100mm" at bounding box center [692, 97] width 97 height 23
click at [746, 474] on div "BÔNG - 0398484249" at bounding box center [794, 461] width 305 height 26
click at [741, 537] on div "CHÚ TÚ - 0976223333" at bounding box center [794, 525] width 305 height 26
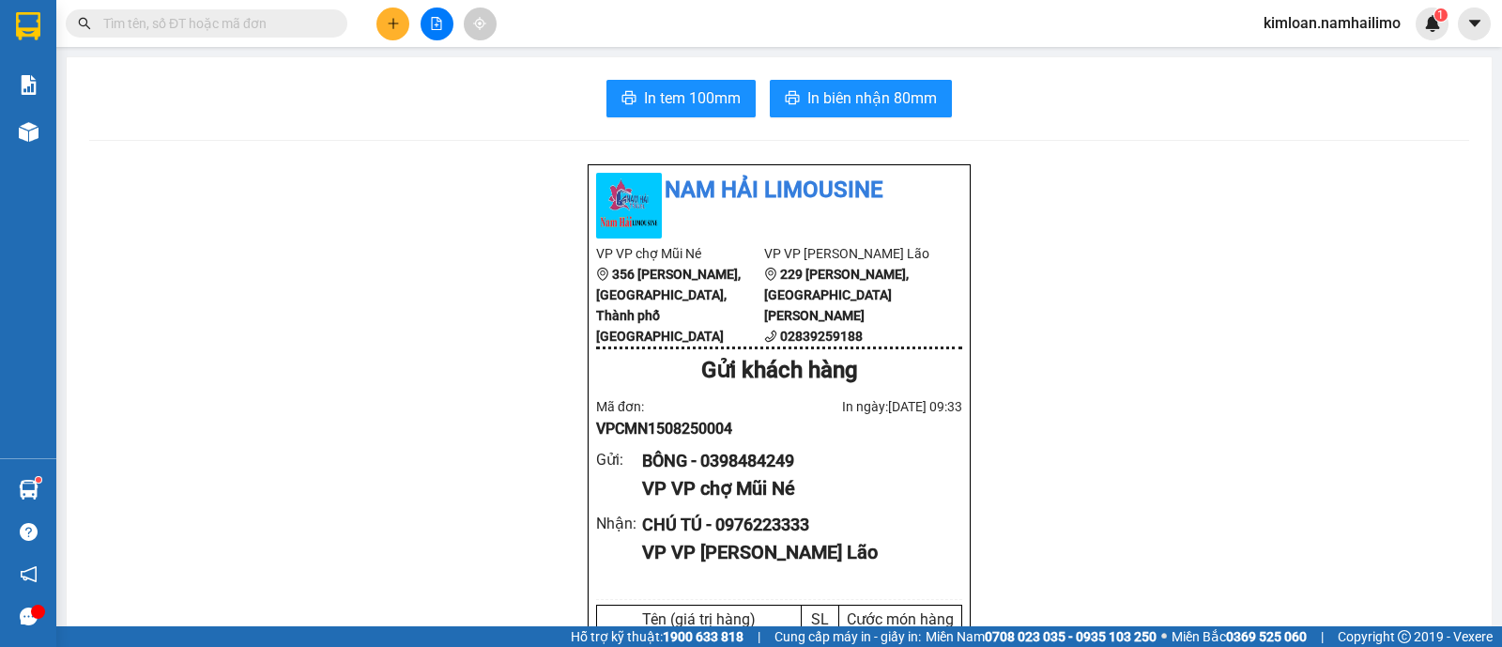
click at [741, 537] on div "CHÚ TÚ - 0976223333" at bounding box center [794, 525] width 305 height 26
click at [855, 95] on span "In biên nhận 80mm" at bounding box center [872, 97] width 130 height 23
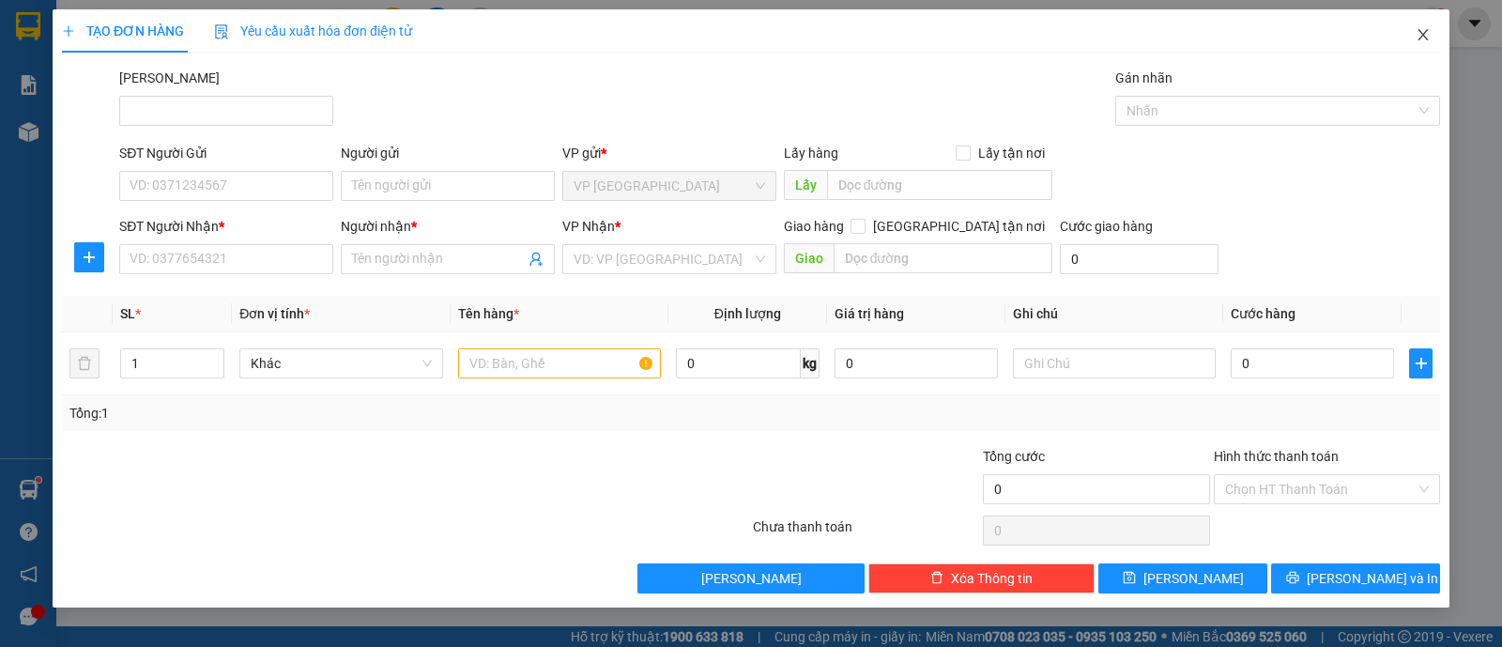
click at [1425, 33] on icon "close" at bounding box center [1422, 34] width 10 height 11
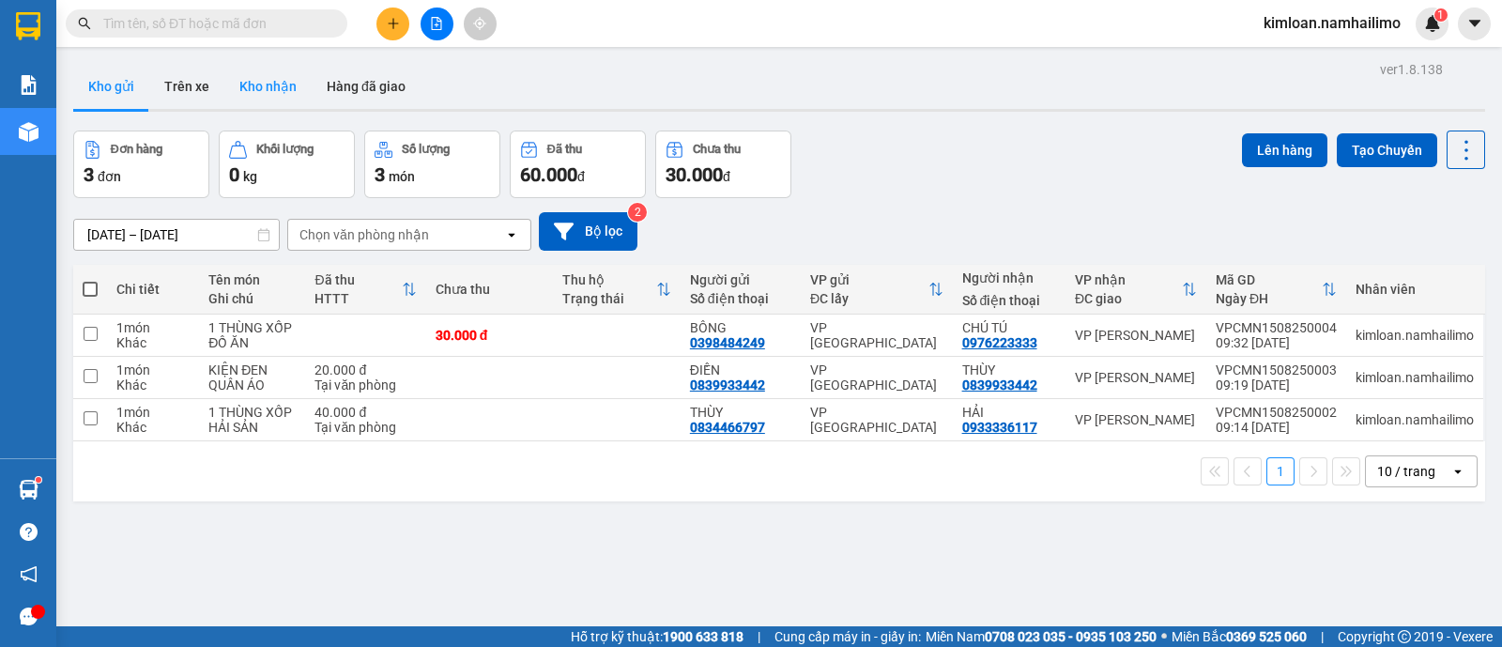
click at [276, 91] on button "Kho nhận" at bounding box center [267, 86] width 87 height 45
